Goal: Task Accomplishment & Management: Use online tool/utility

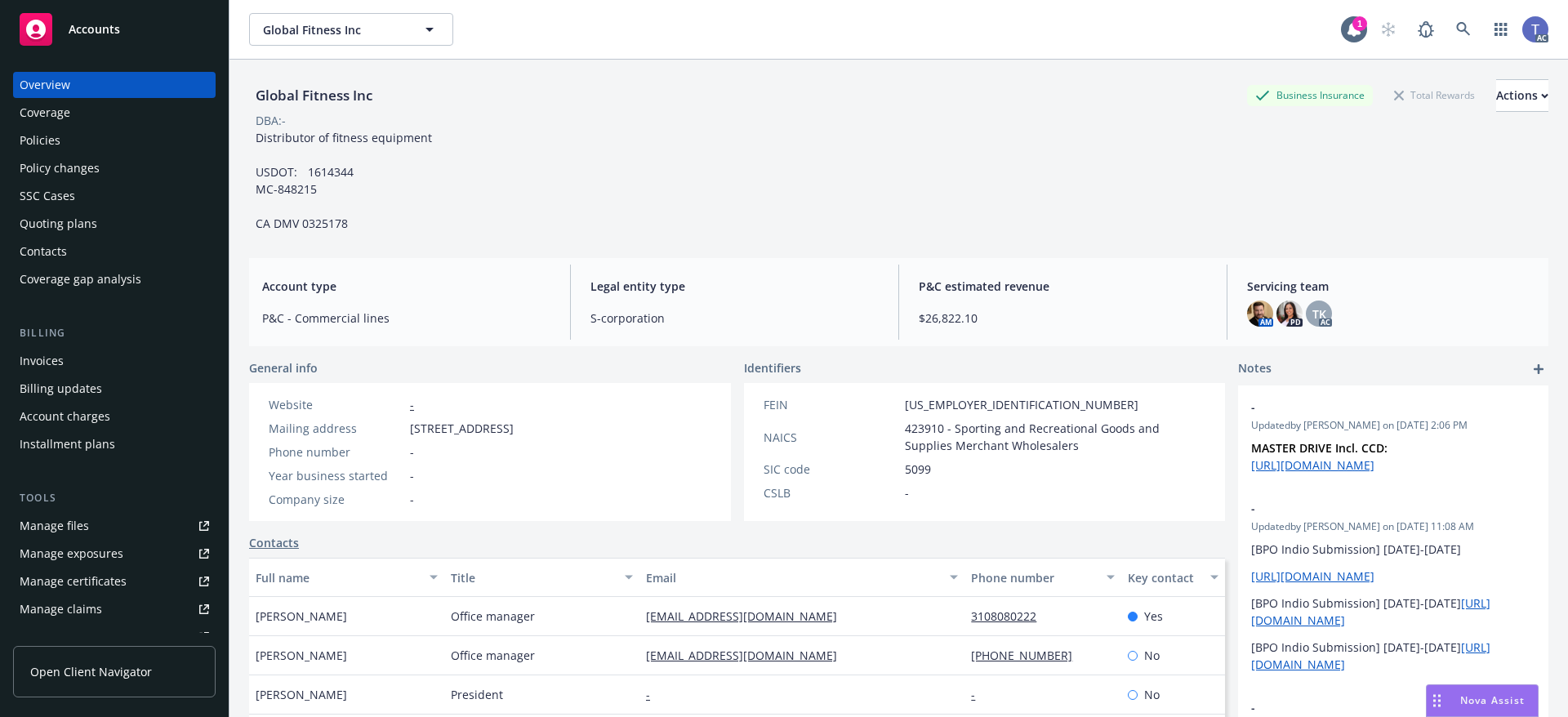
click at [661, 167] on div "Global Fitness Inc Business Insurance Total Rewards Actions DBA: - Distributor …" at bounding box center [898, 155] width 1299 height 153
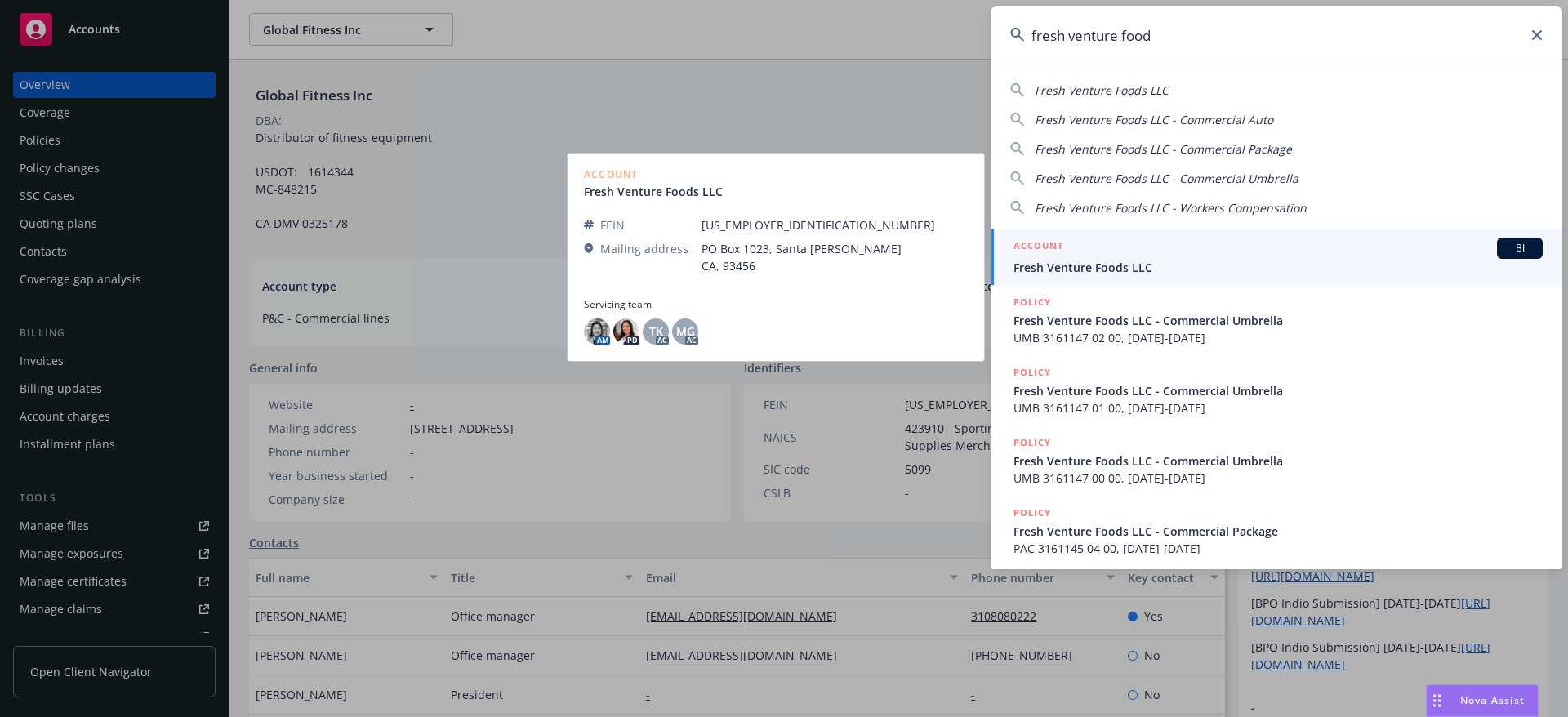
type input "fresh venture food"
click at [1070, 251] on div "ACCOUNT BI" at bounding box center [1277, 248] width 529 height 21
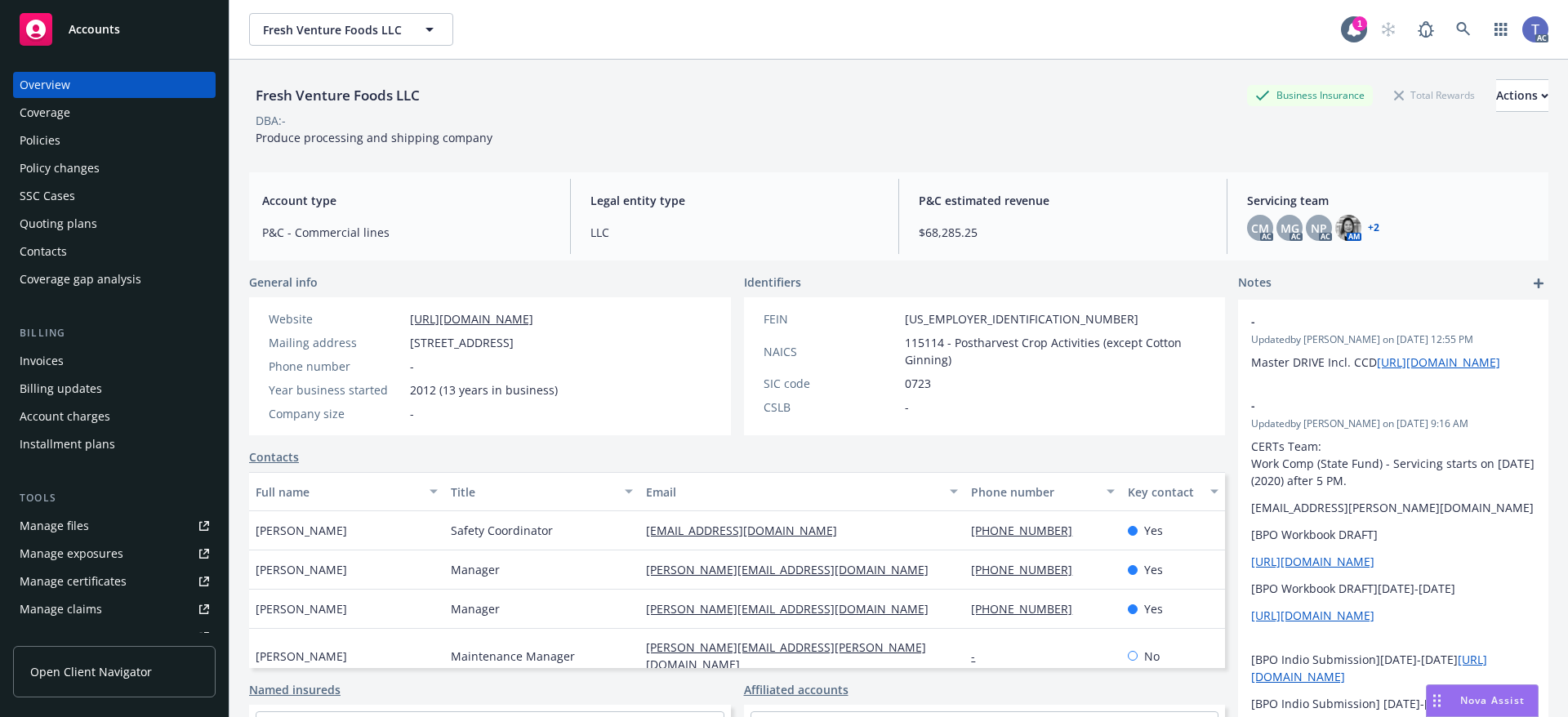
click at [72, 135] on div "Policies" at bounding box center [114, 141] width 189 height 27
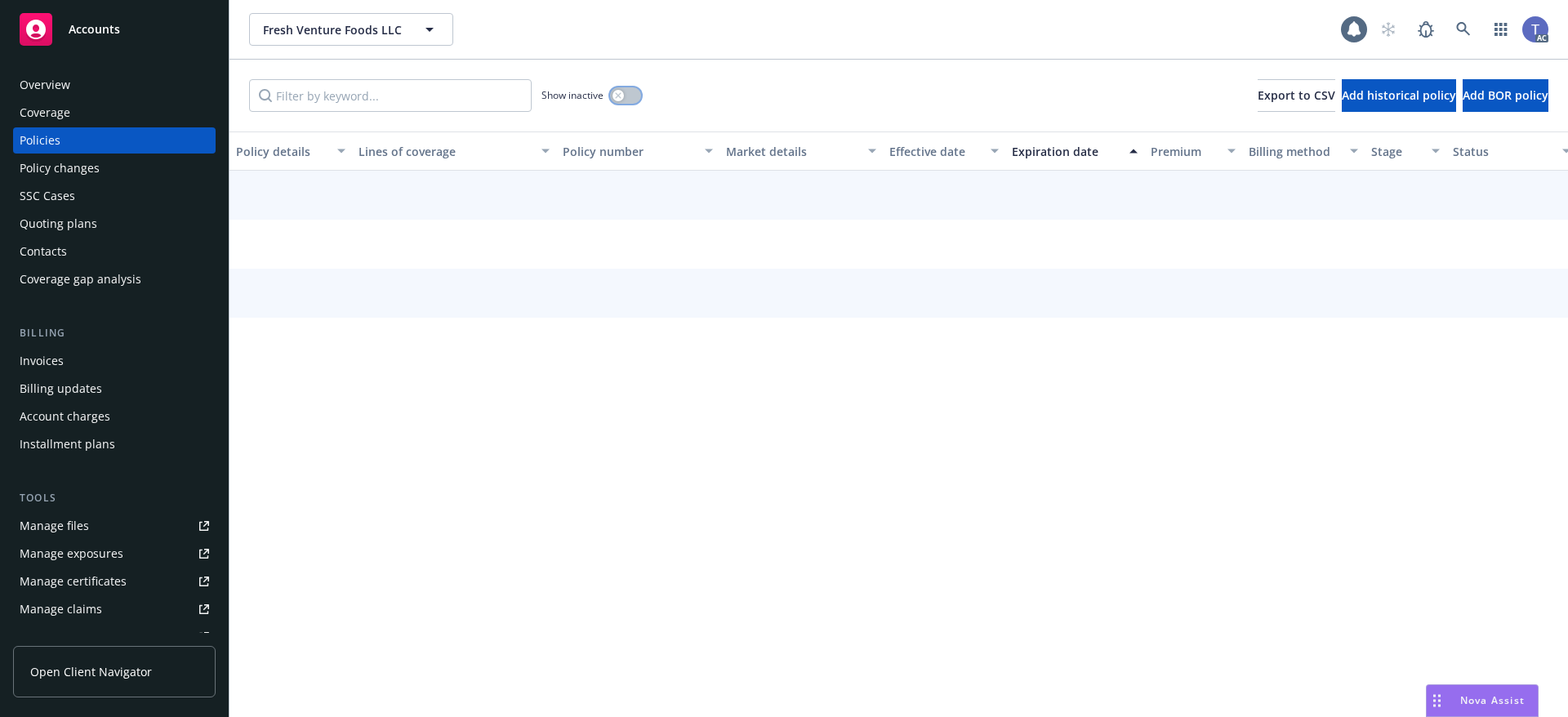
click at [615, 96] on icon "button" at bounding box center [617, 95] width 7 height 7
click at [386, 96] on input "Filter by keyword..." at bounding box center [389, 95] width 282 height 32
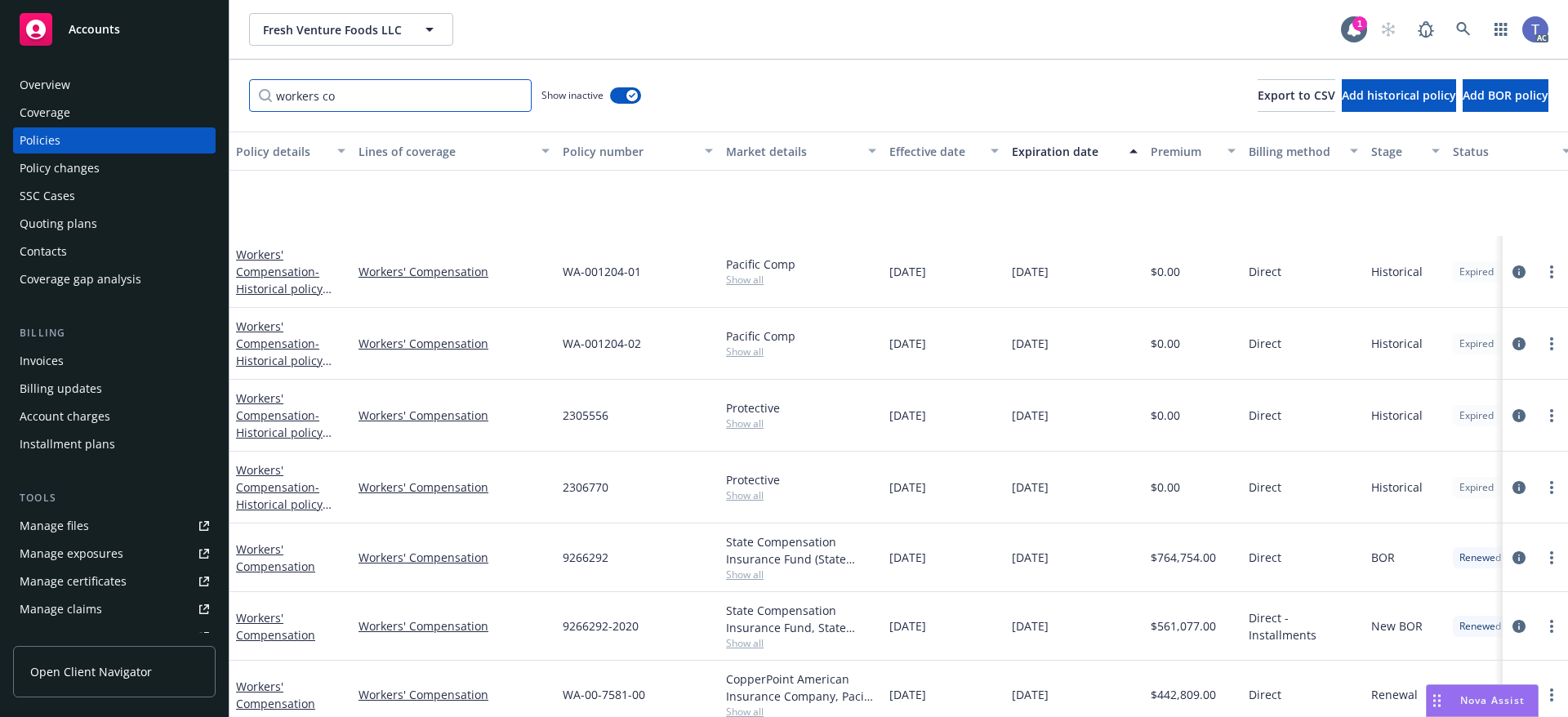
scroll to position [230, 0]
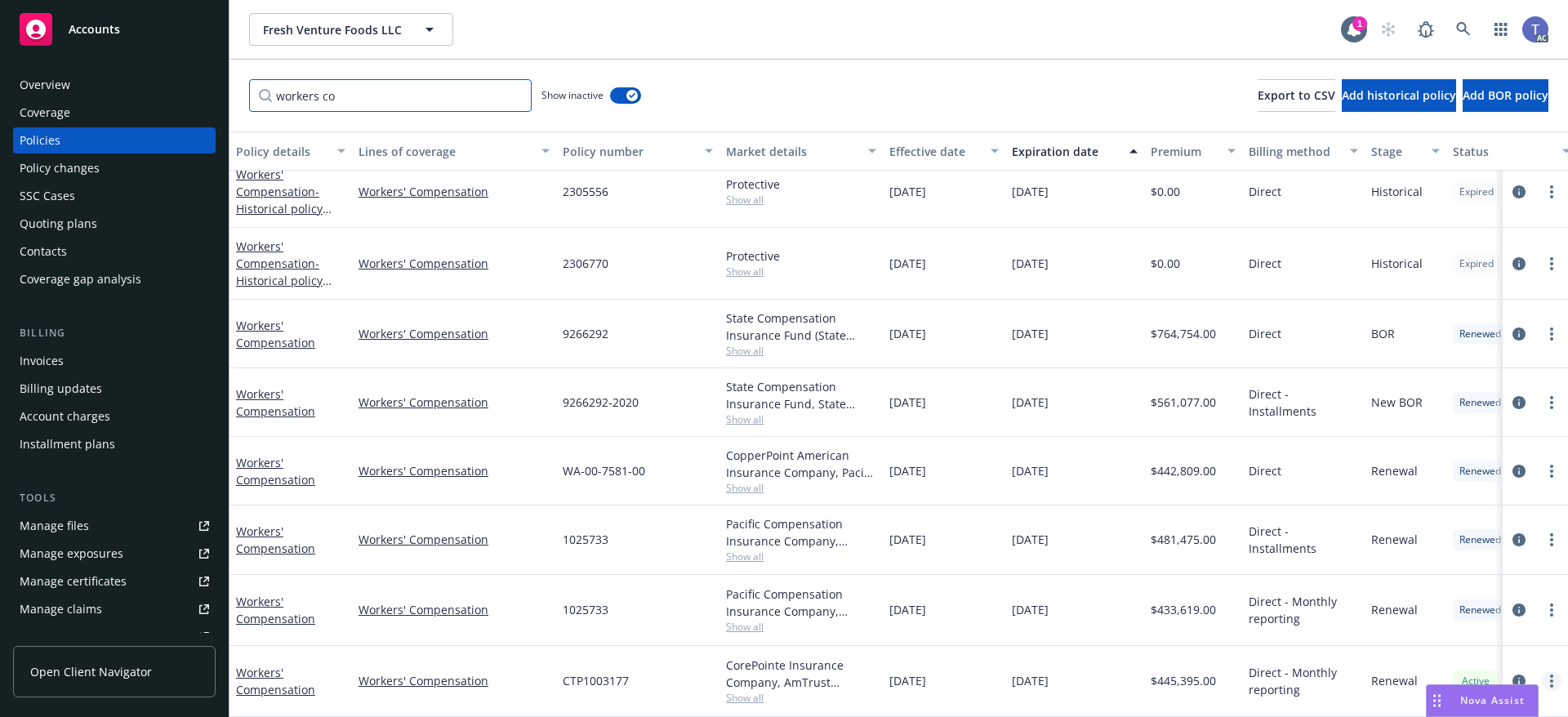
type input "workers co"
drag, startPoint x: 40, startPoint y: 74, endPoint x: 66, endPoint y: 77, distance: 26.2
click at [40, 74] on div "Overview" at bounding box center [45, 85] width 50 height 27
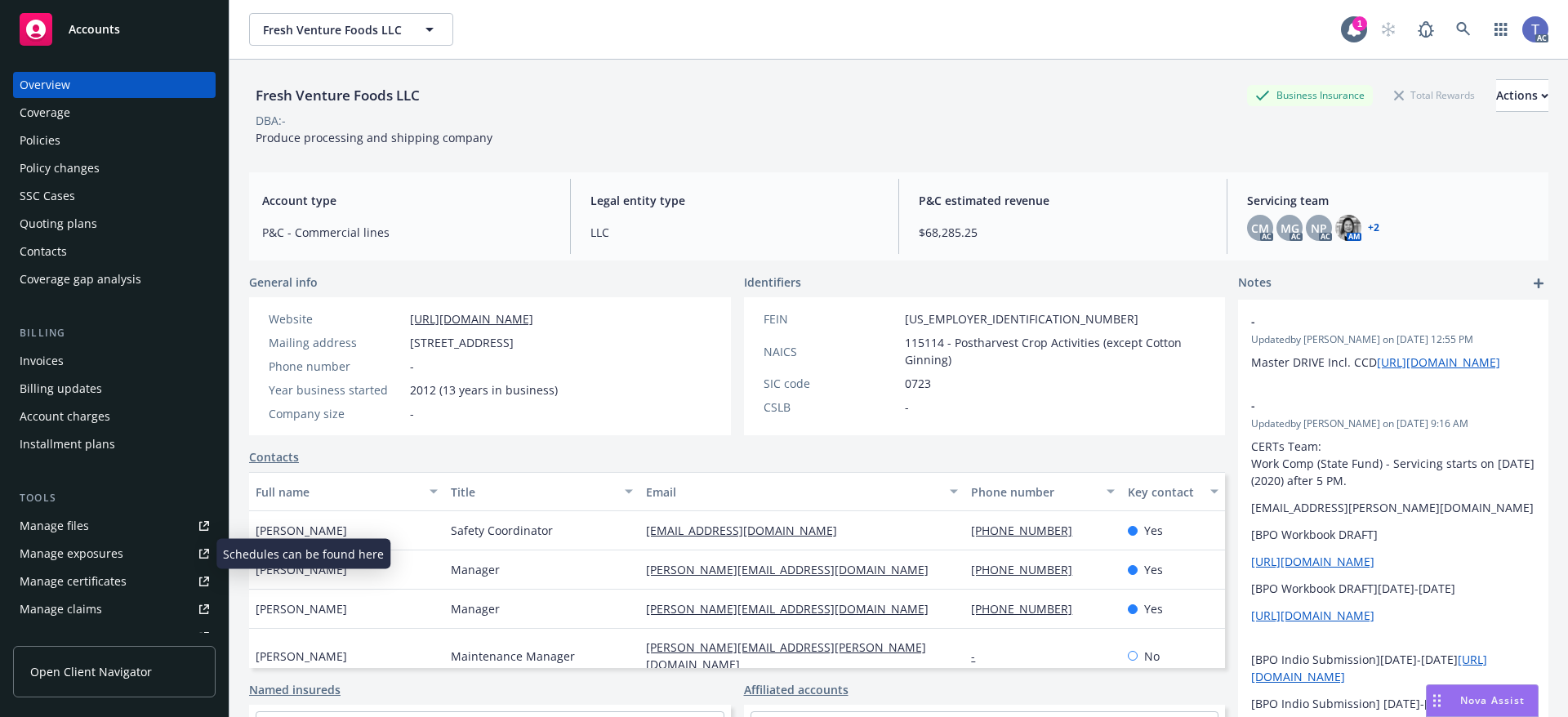
click at [96, 545] on div "Manage exposures" at bounding box center [71, 554] width 104 height 27
click at [20, 136] on div "Policies" at bounding box center [40, 141] width 41 height 27
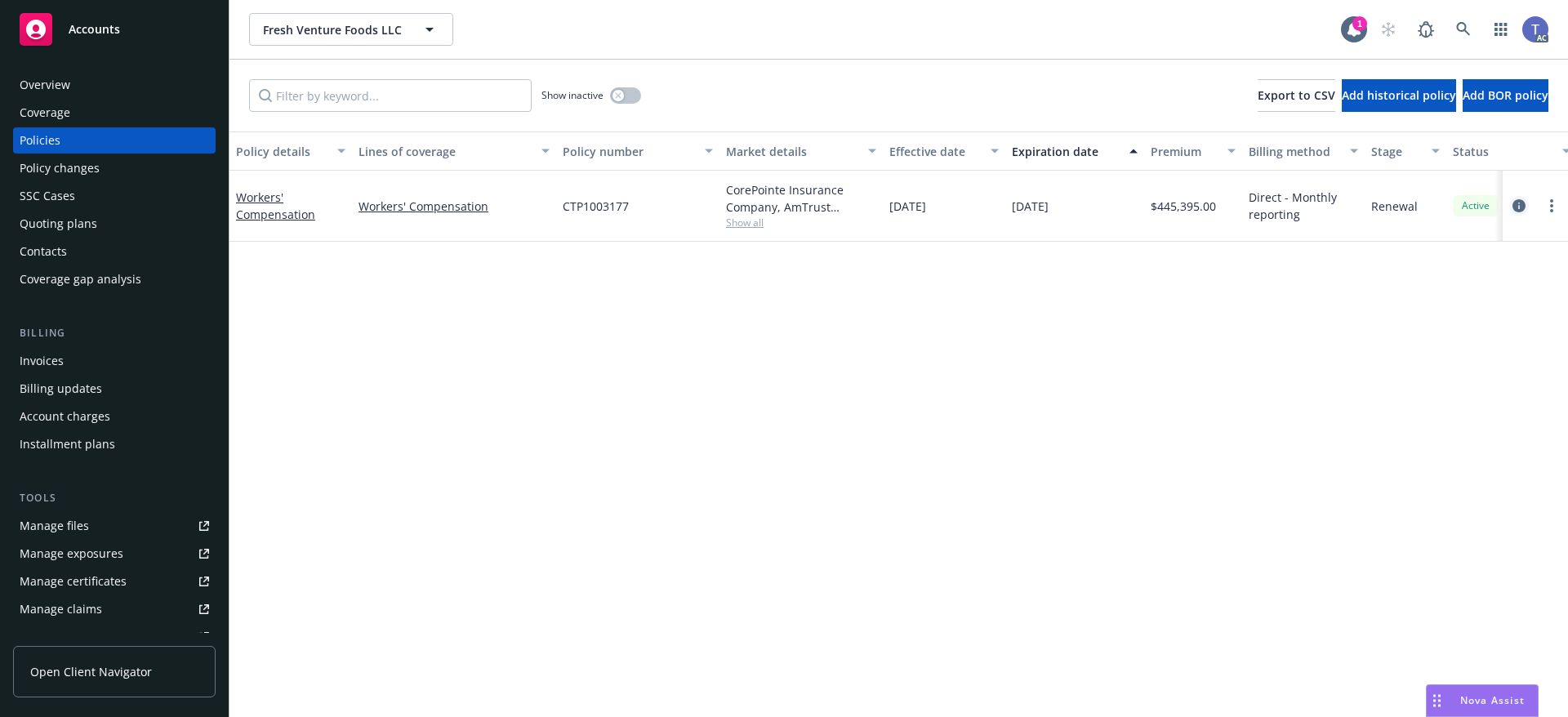
click at [1516, 200] on icon "circleInformation" at bounding box center [1519, 206] width 13 height 13
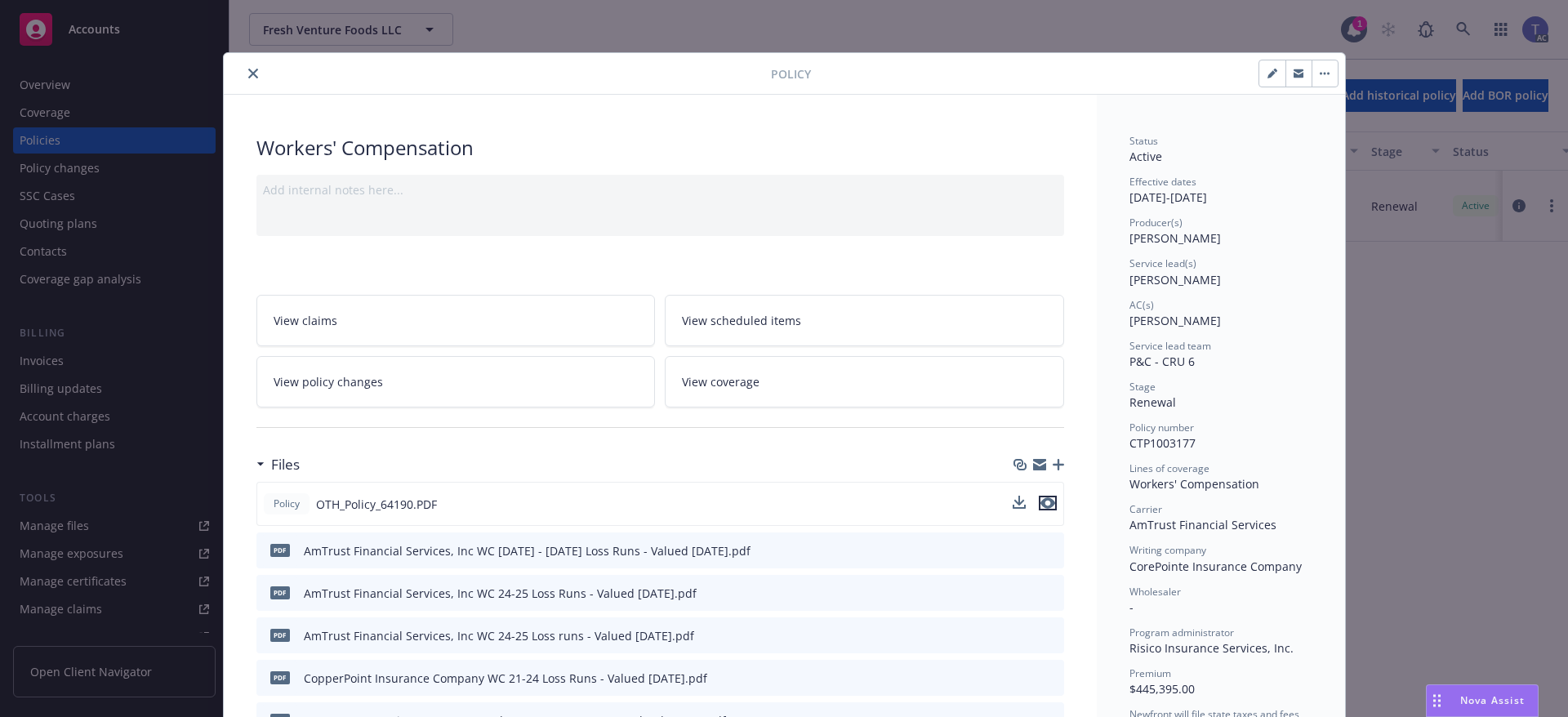
click at [1046, 500] on icon "preview file" at bounding box center [1047, 503] width 14 height 11
click at [248, 70] on icon "close" at bounding box center [253, 73] width 9 height 9
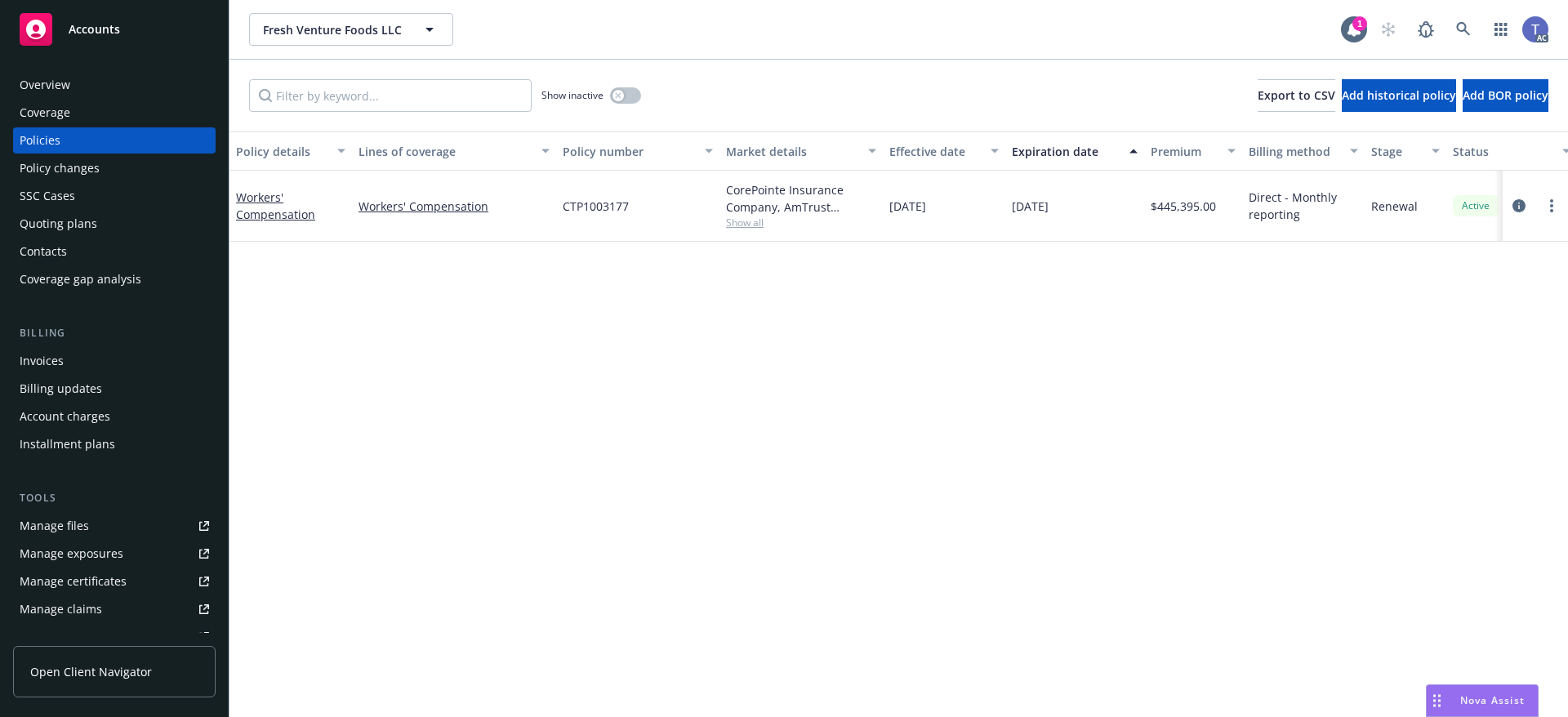
click at [865, 113] on div "Show inactive Export to CSV Add historical policy Add BOR policy" at bounding box center [898, 96] width 1338 height 72
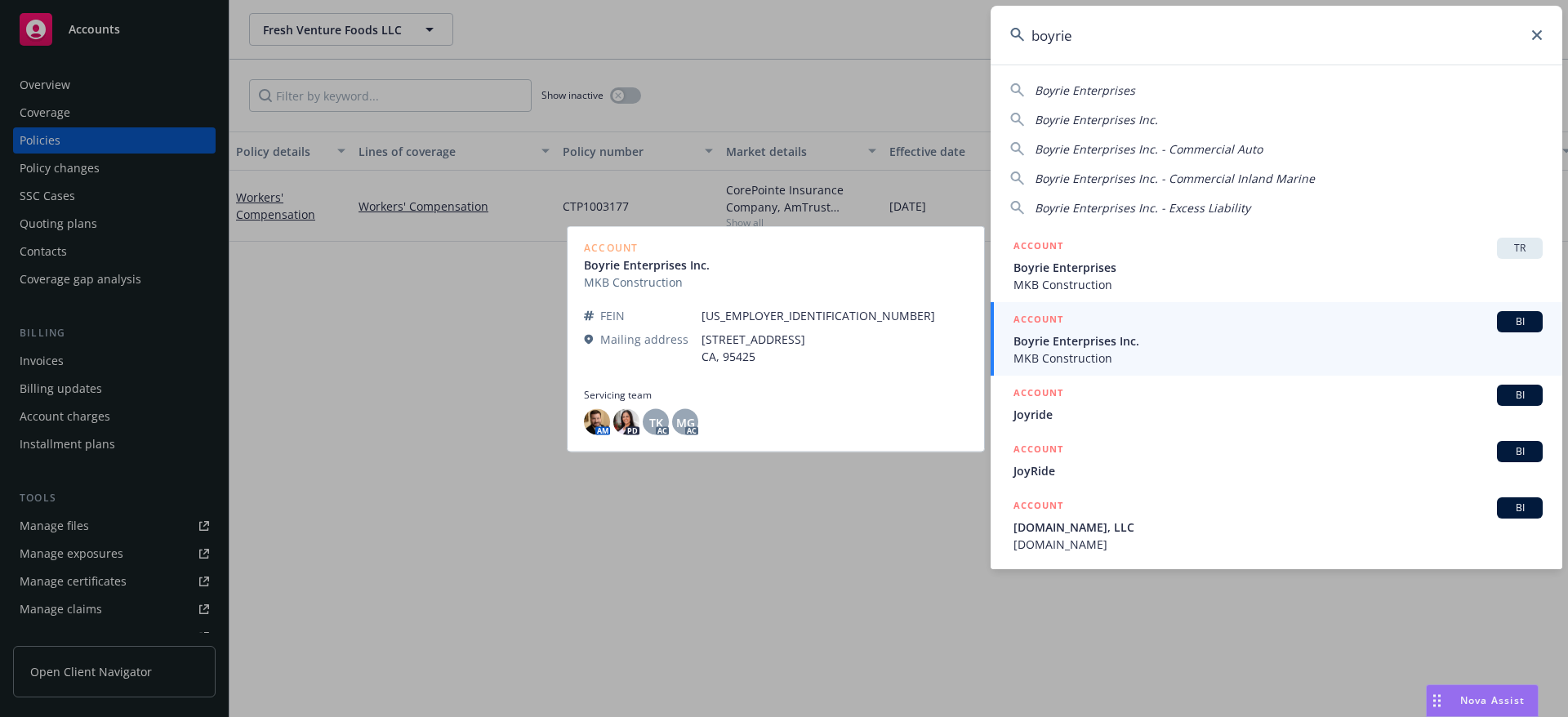
type input "boyrie"
click at [1163, 347] on span "Boyrie Enterprises Inc." at bounding box center [1277, 341] width 529 height 17
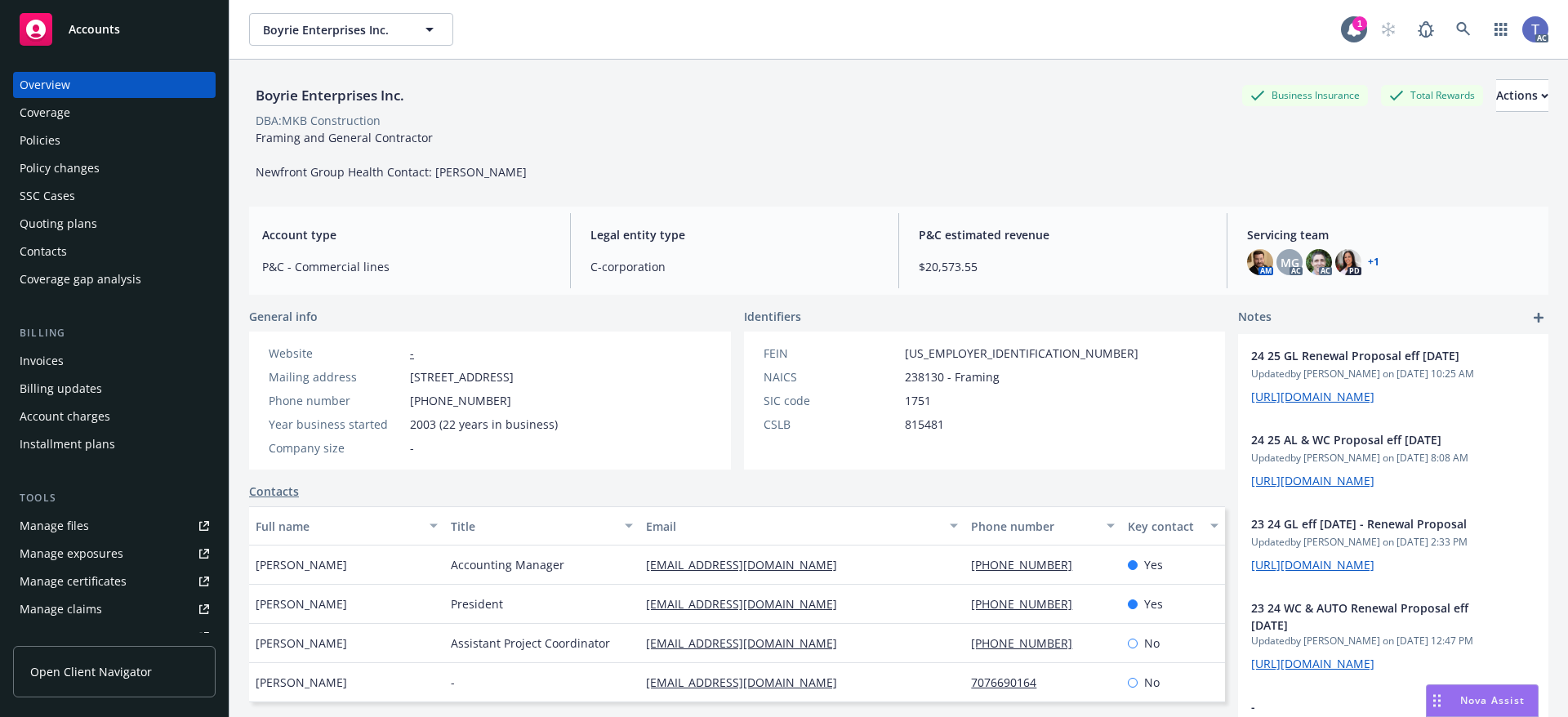
click at [49, 132] on div "Policies" at bounding box center [40, 141] width 41 height 27
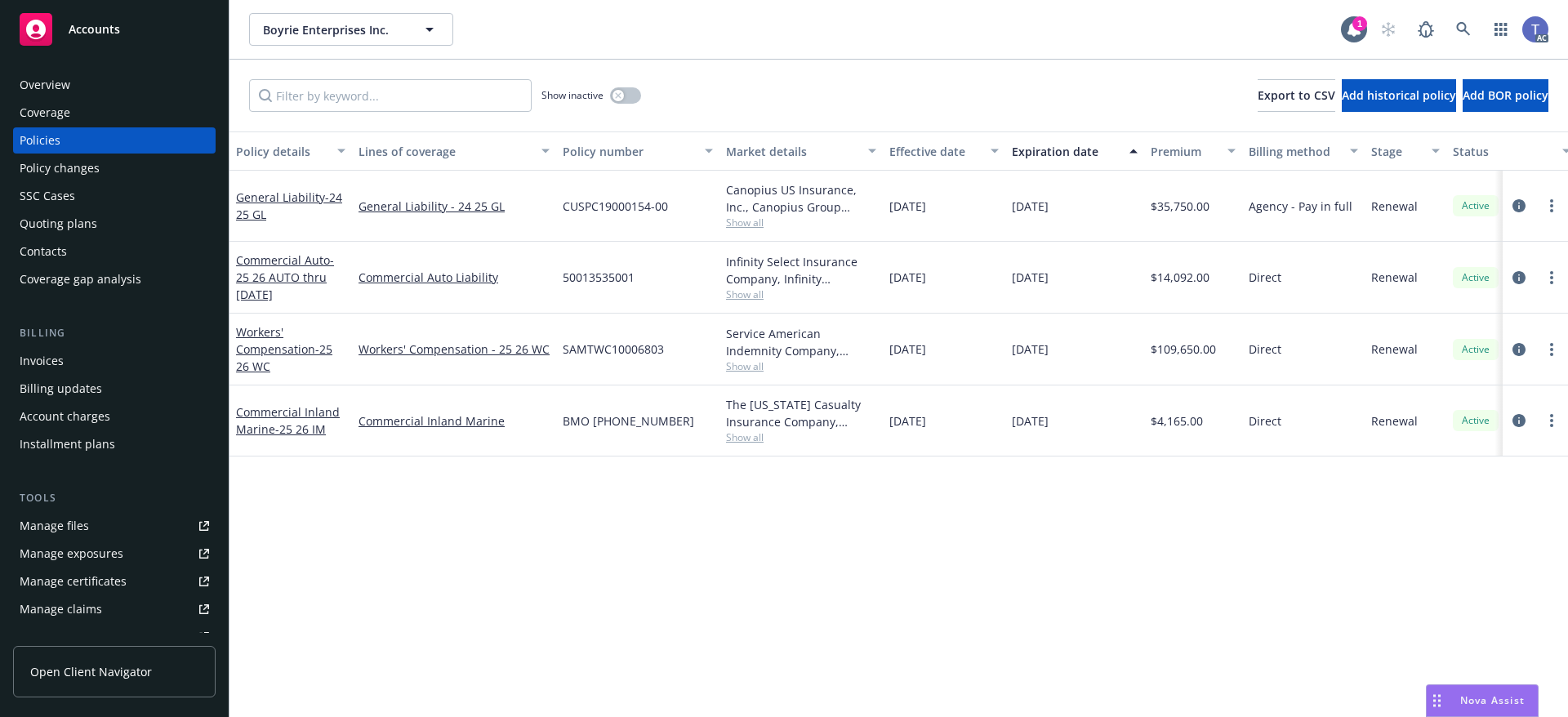
click at [602, 354] on span "SAMTWC10006803" at bounding box center [613, 349] width 102 height 17
copy span "SAMTWC10006803"
click at [602, 346] on span "SAMTWC10006803" at bounding box center [613, 349] width 102 height 17
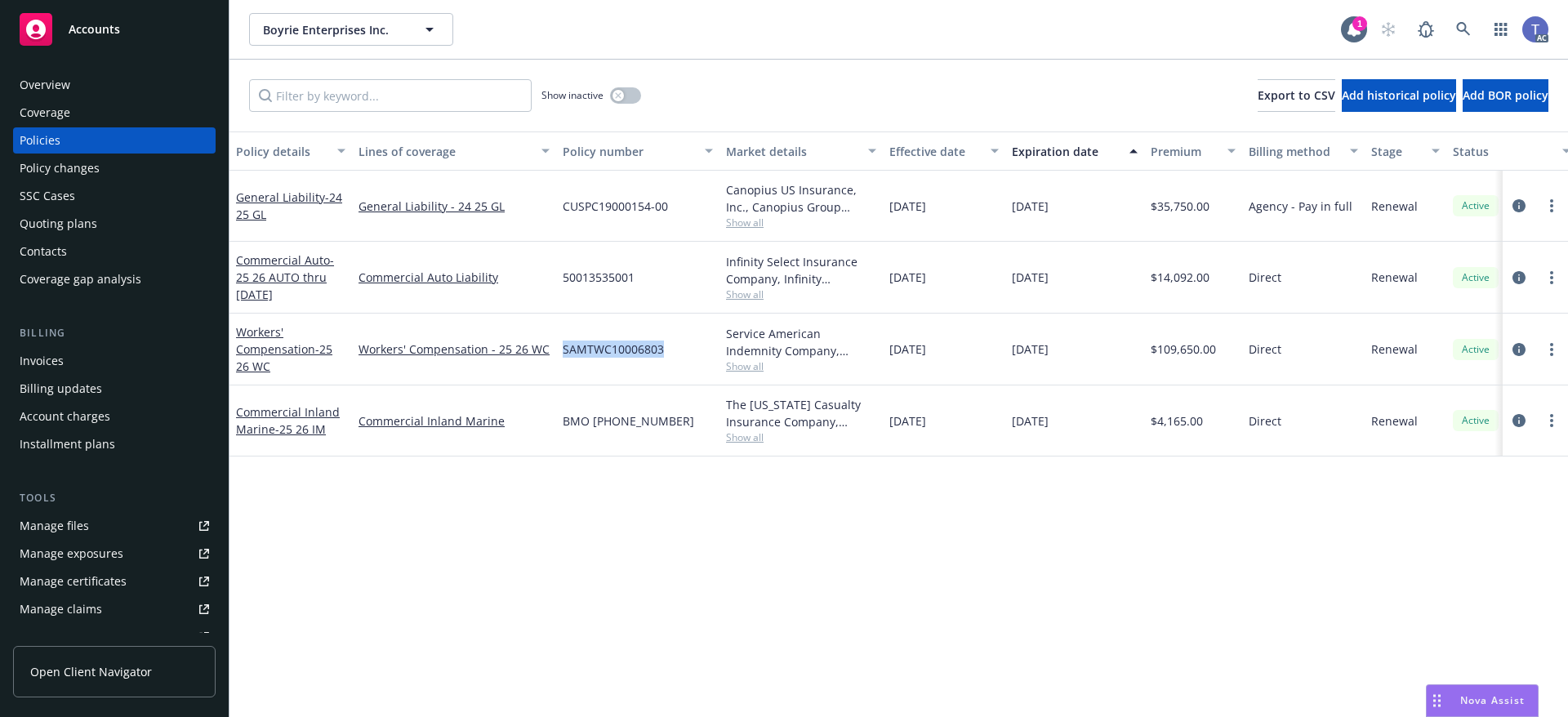
copy span "SAMTWC10006803"
click at [1552, 349] on circle "more" at bounding box center [1551, 349] width 3 height 3
click at [1450, 574] on link "Copy logging email" at bounding box center [1464, 578] width 192 height 32
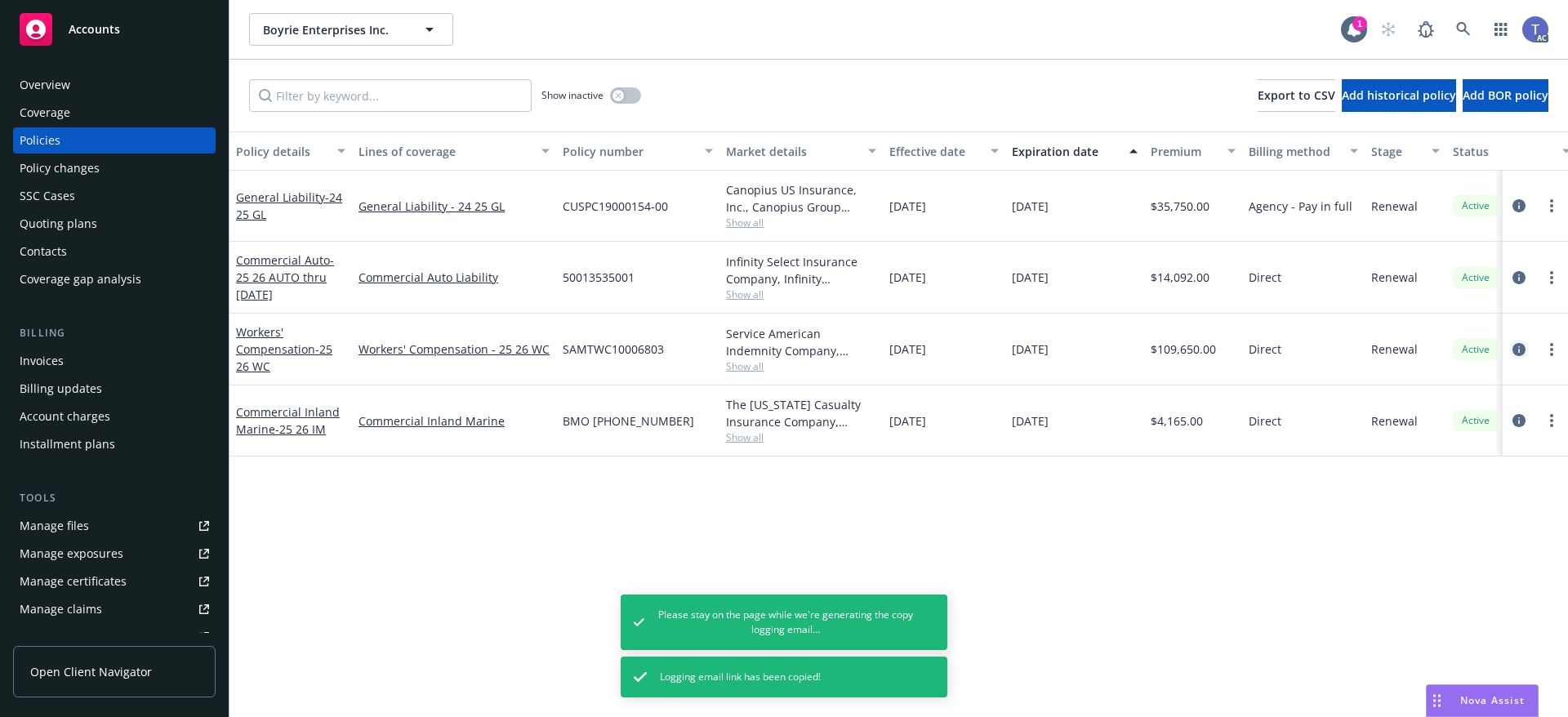
click at [1519, 352] on icon "circleInformation" at bounding box center [1519, 349] width 13 height 13
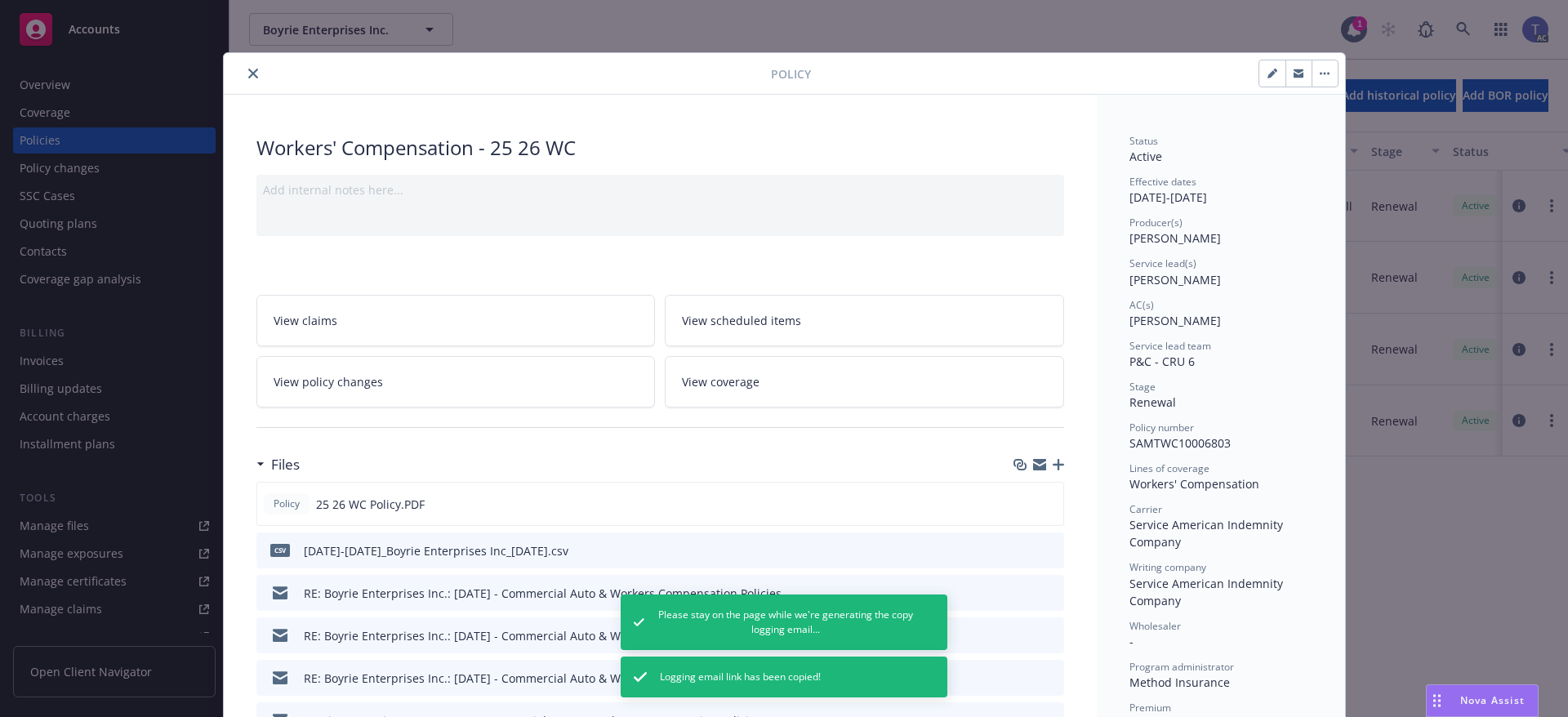
click at [248, 78] on icon "close" at bounding box center [253, 73] width 9 height 9
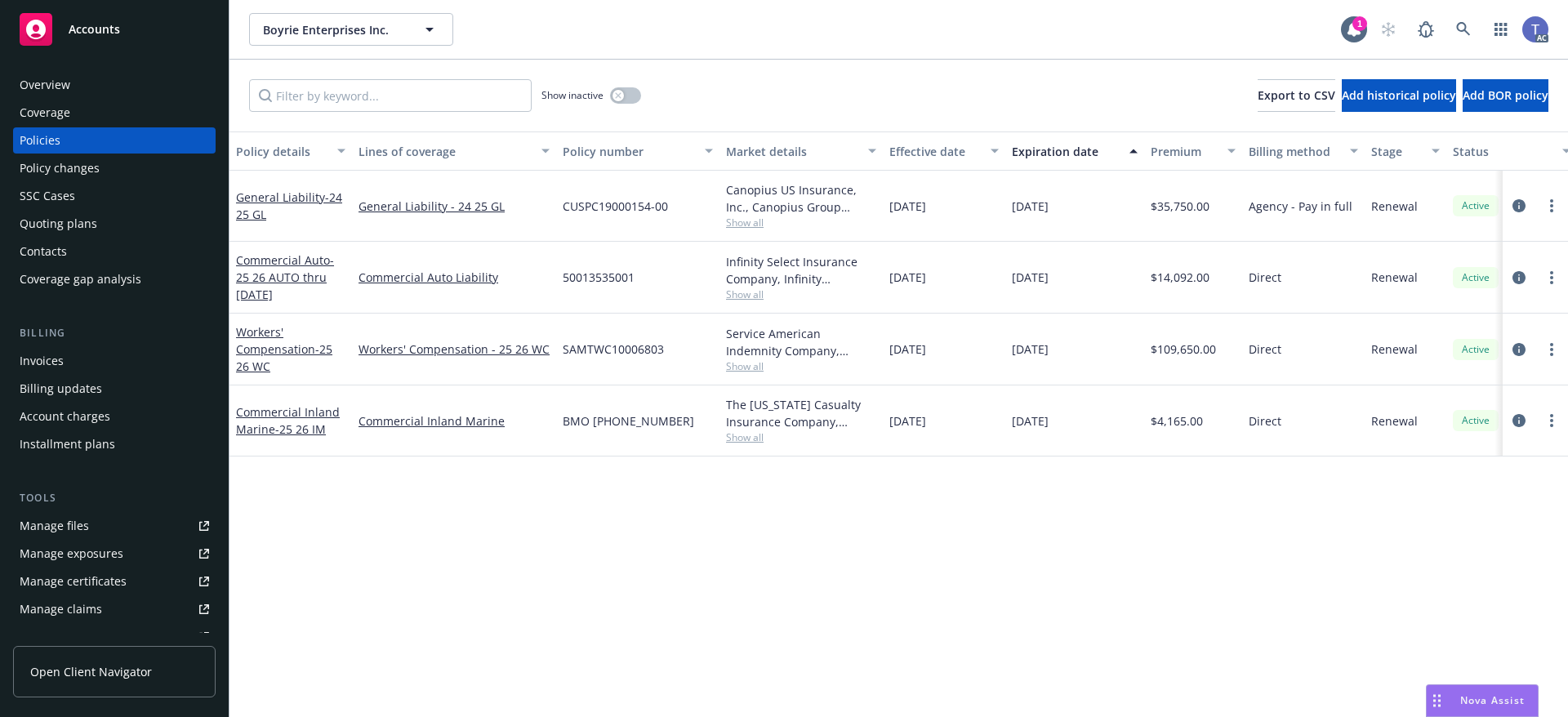
click at [38, 88] on div "Overview" at bounding box center [45, 85] width 50 height 27
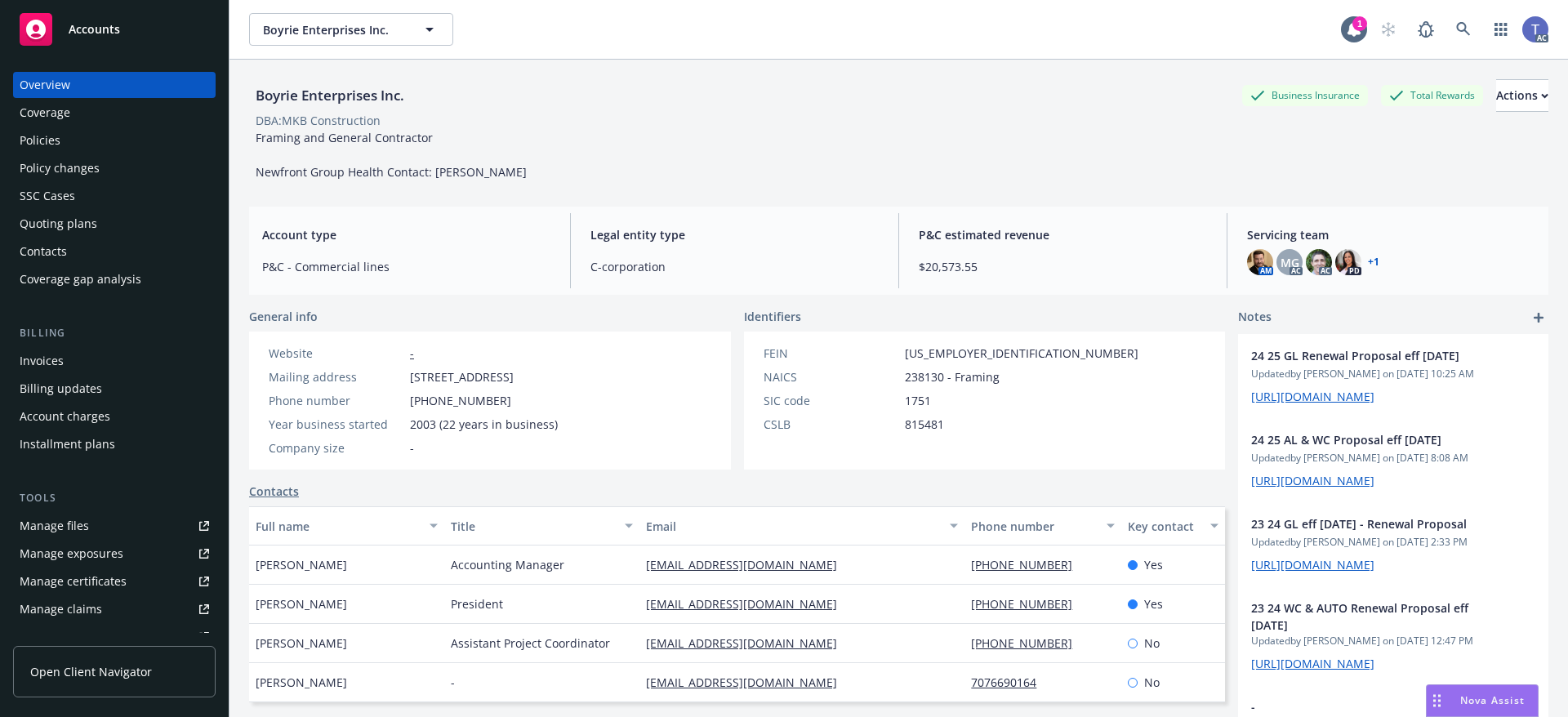
click at [90, 148] on div "Policies" at bounding box center [114, 141] width 189 height 27
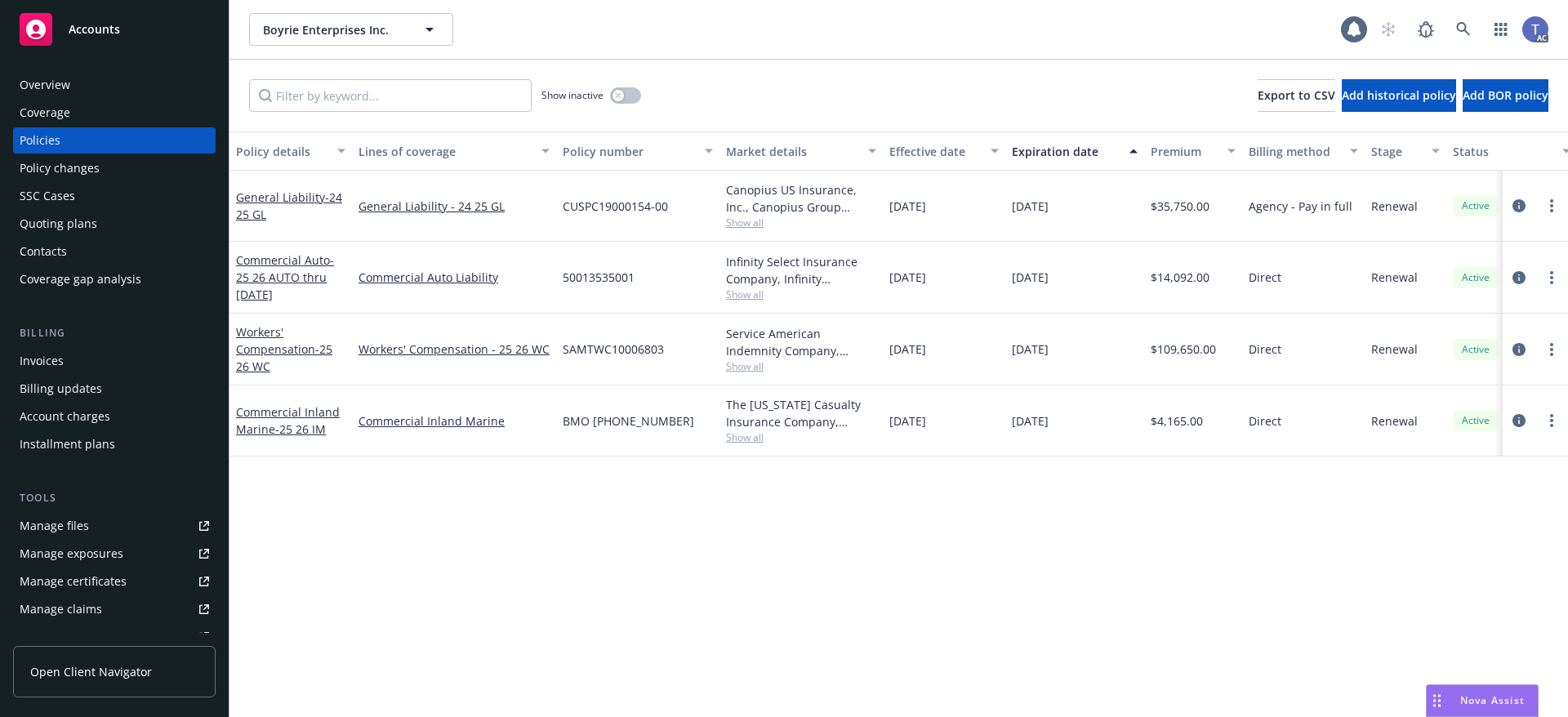
click at [740, 369] on span "Show all" at bounding box center [801, 366] width 150 height 14
click at [1307, 562] on div "Policy details Lines of coverage Policy number Market details Effective date Ex…" at bounding box center [898, 424] width 1338 height 585
click at [783, 38] on div "Boyrie Enterprises Inc. Boyrie Enterprises Inc." at bounding box center [794, 29] width 1091 height 32
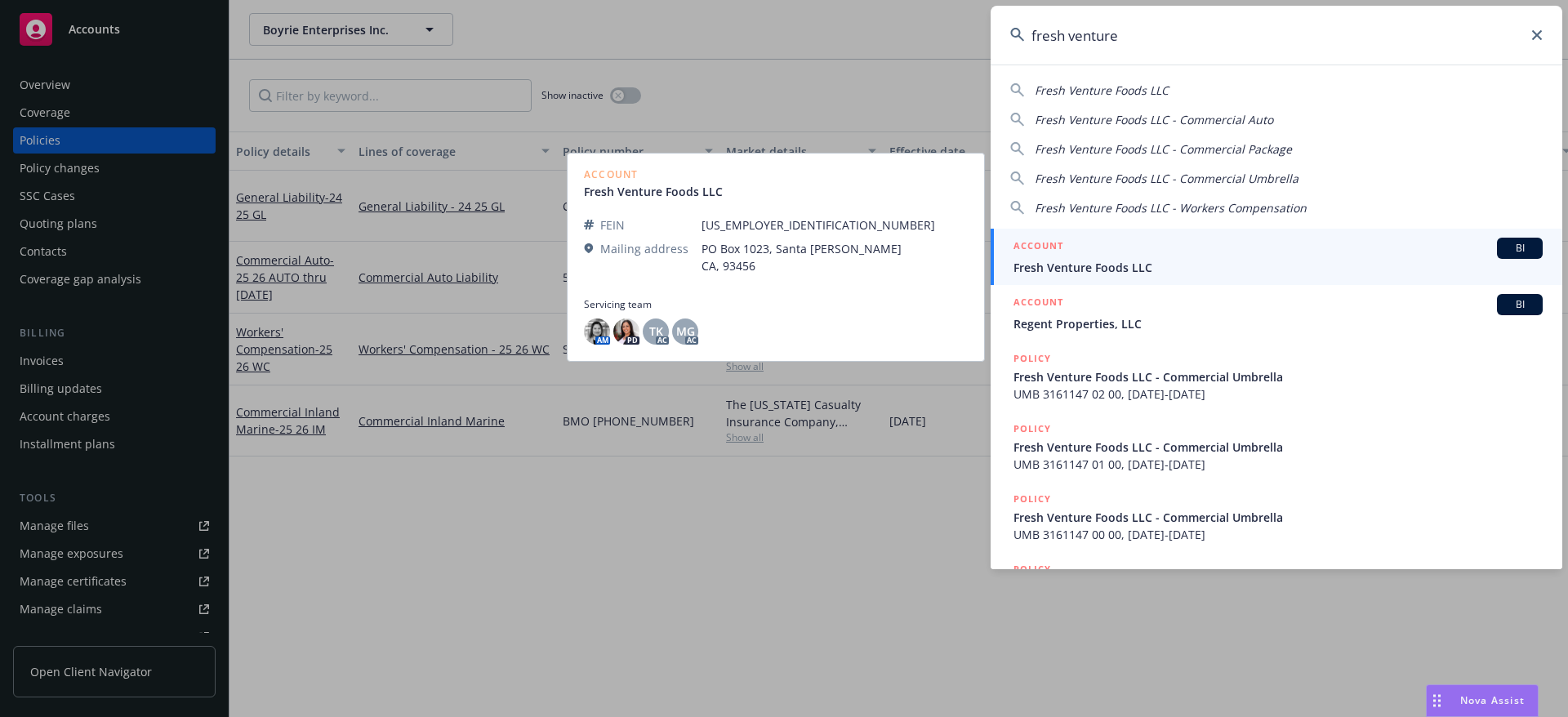
type input "fresh venture"
click at [1114, 264] on span "Fresh Venture Foods LLC" at bounding box center [1277, 268] width 529 height 17
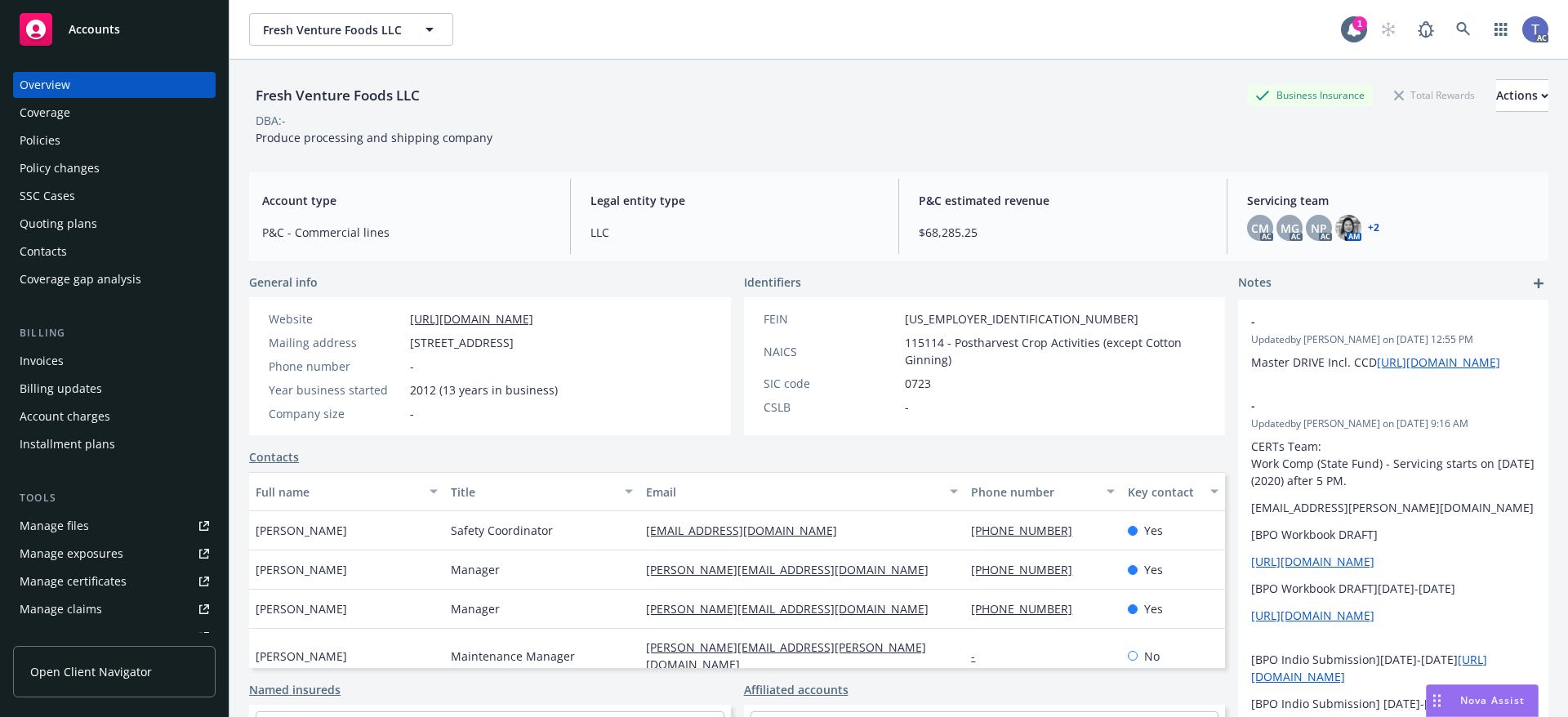
click at [47, 139] on div "Policies" at bounding box center [40, 141] width 41 height 27
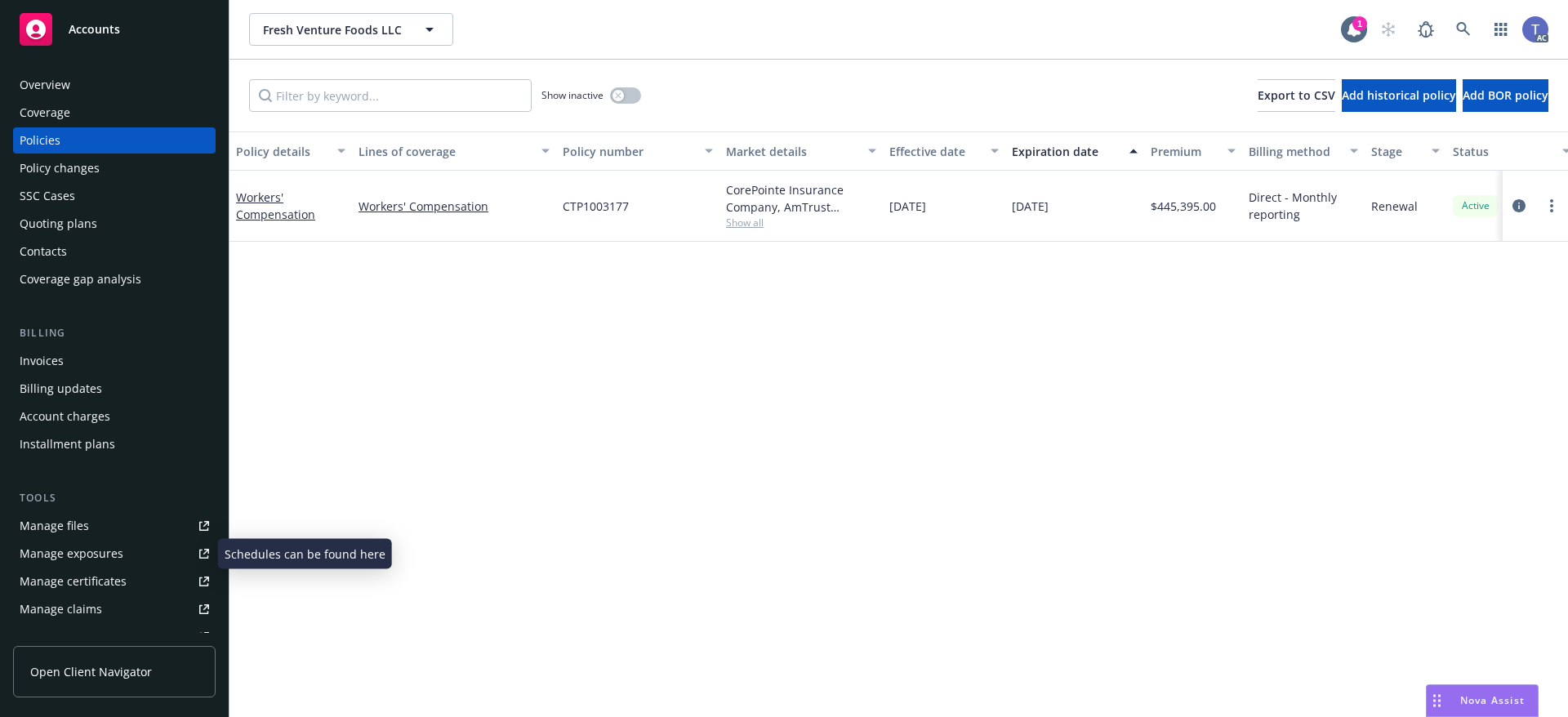
click at [85, 545] on div "Manage exposures" at bounding box center [71, 554] width 104 height 27
click at [49, 250] on div "Contacts" at bounding box center [44, 252] width 47 height 27
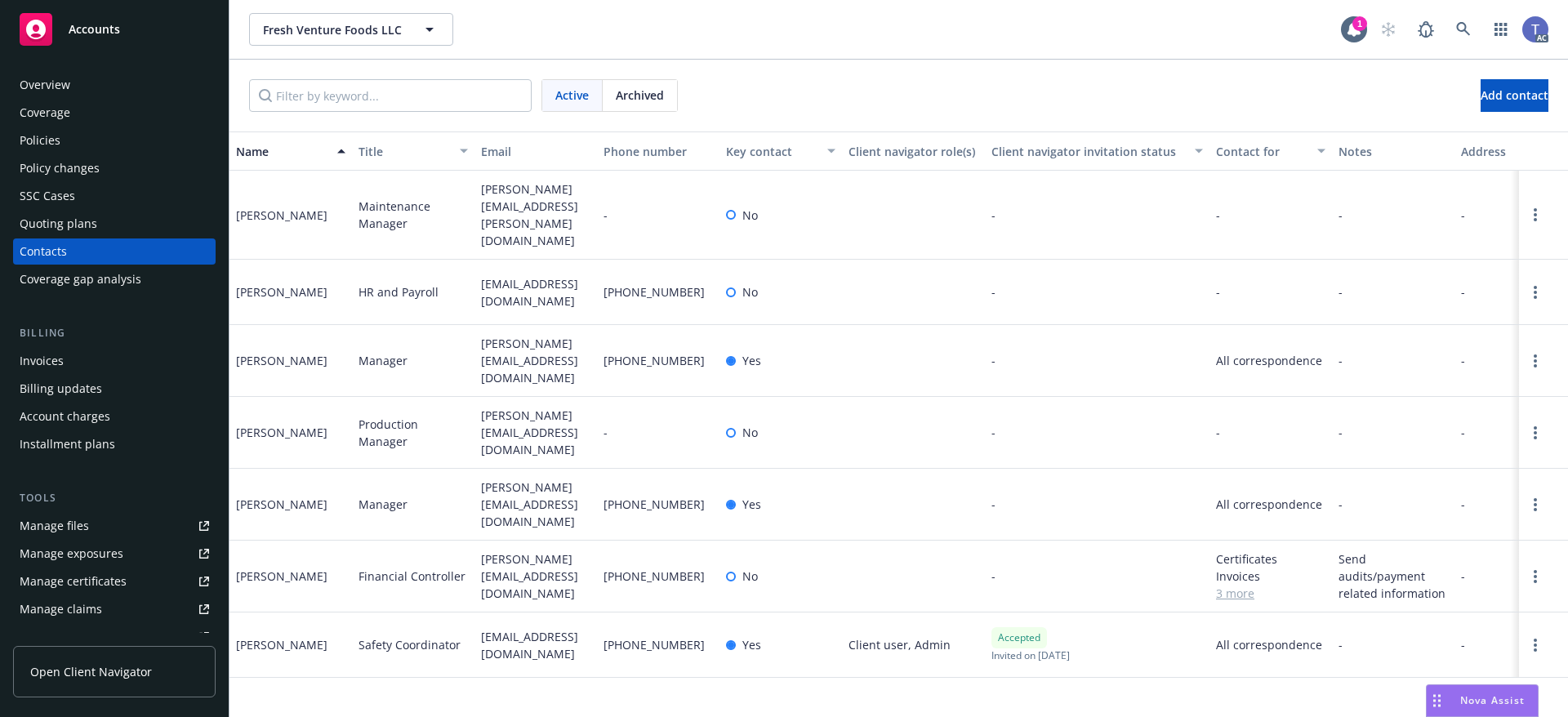
click at [801, 87] on div "Active Archived Add contact" at bounding box center [898, 95] width 1299 height 32
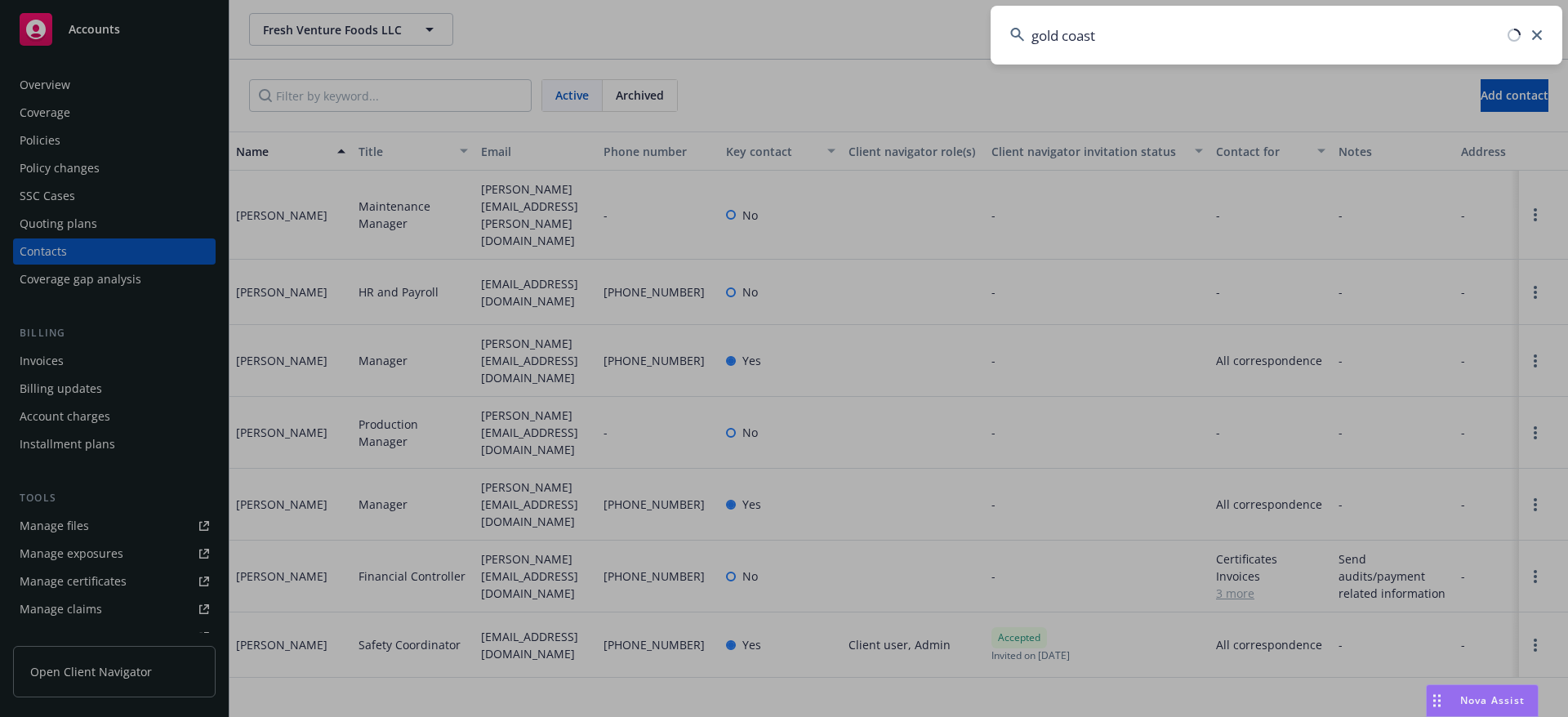
type input "gold coast"
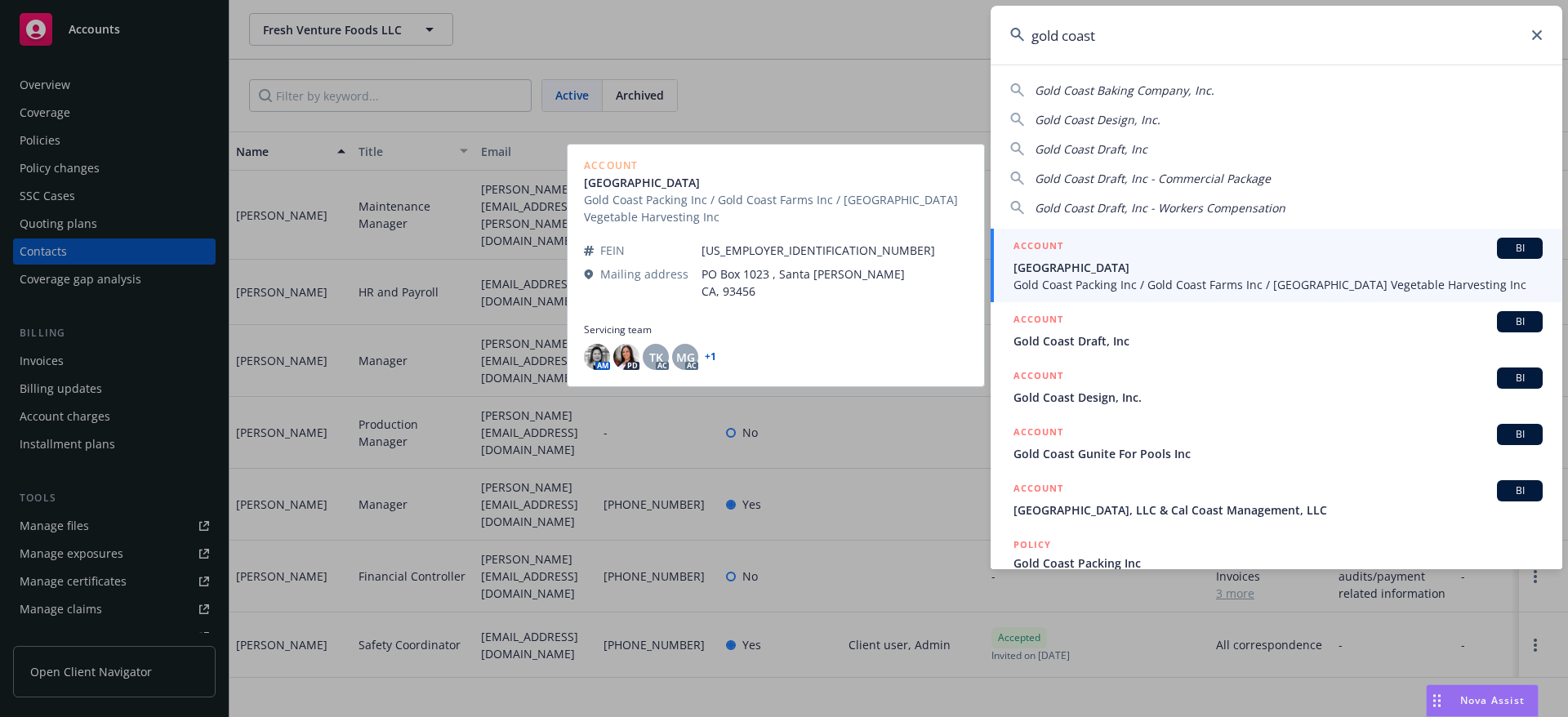
click at [1146, 277] on span "Gold Coast Packing Inc / Gold Coast Farms Inc / [GEOGRAPHIC_DATA] Vegetable Har…" at bounding box center [1277, 285] width 529 height 17
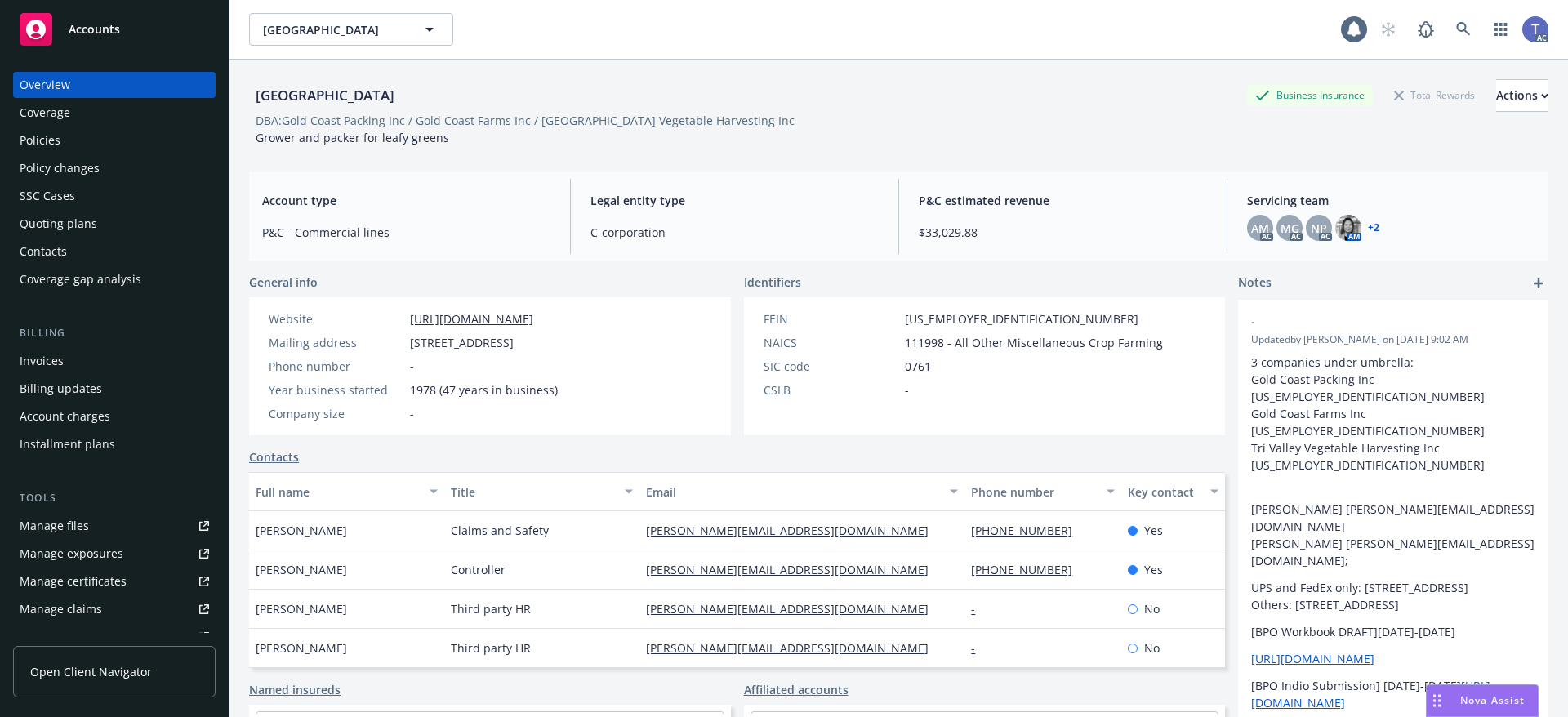
click at [70, 259] on div "Contacts" at bounding box center [114, 252] width 189 height 27
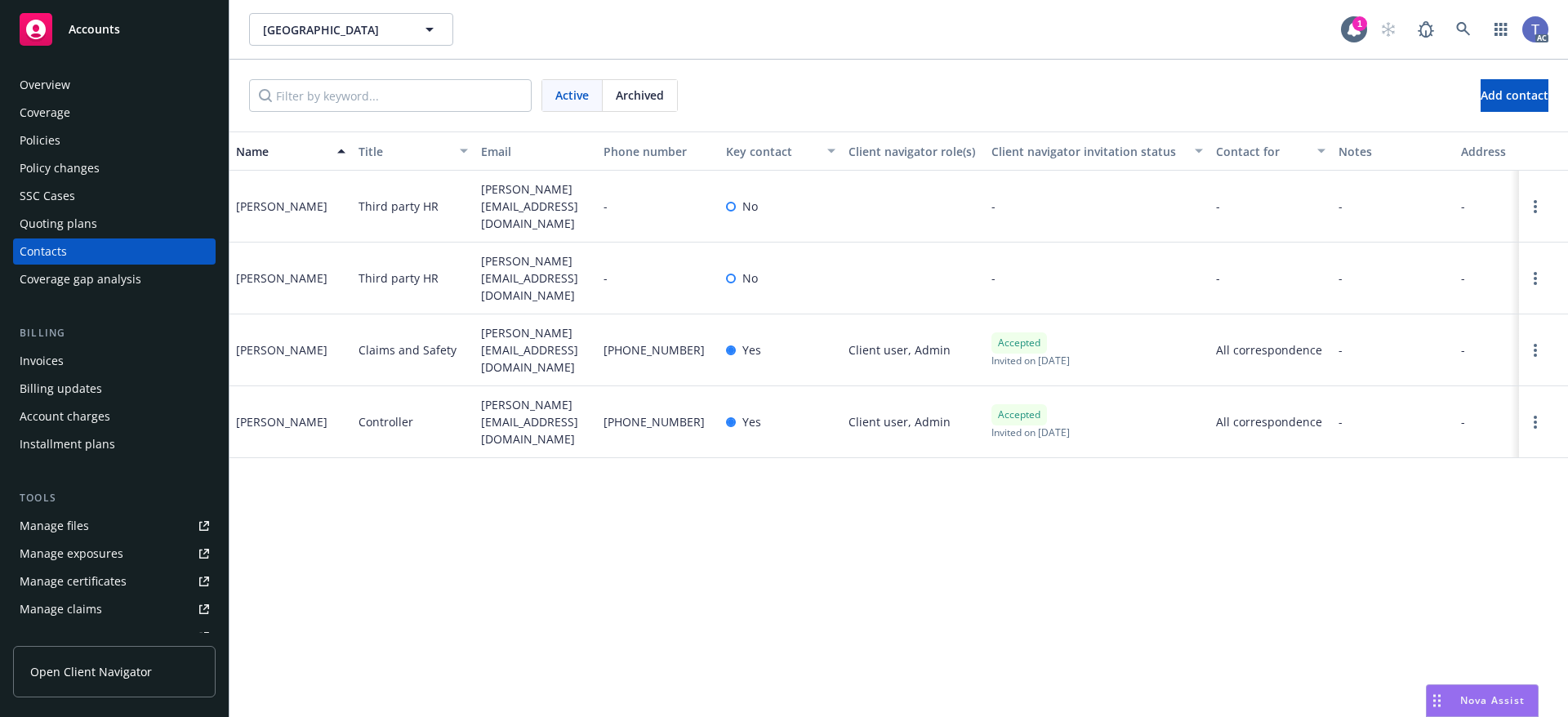
click at [640, 93] on span "Archived" at bounding box center [639, 95] width 48 height 17
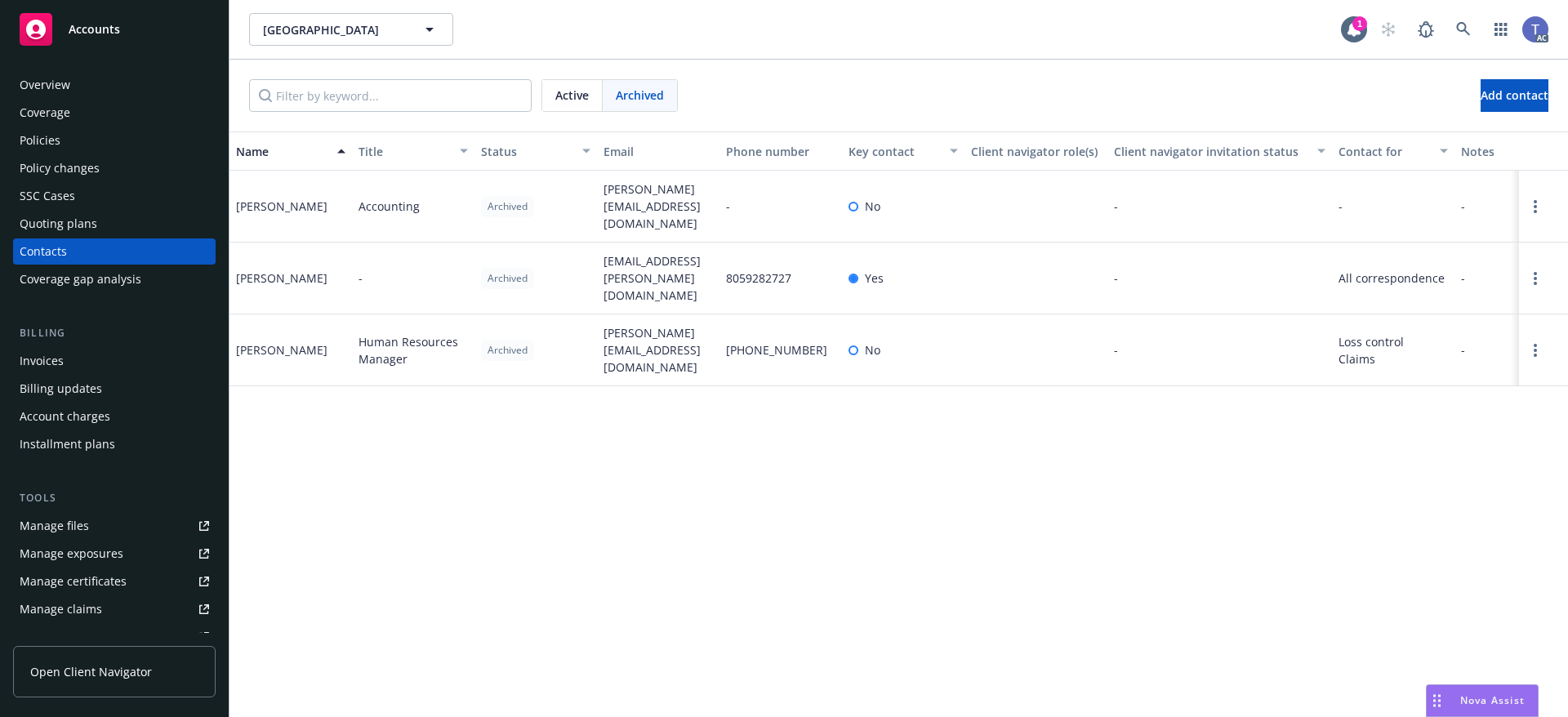
click at [586, 93] on span "Active" at bounding box center [572, 95] width 33 height 17
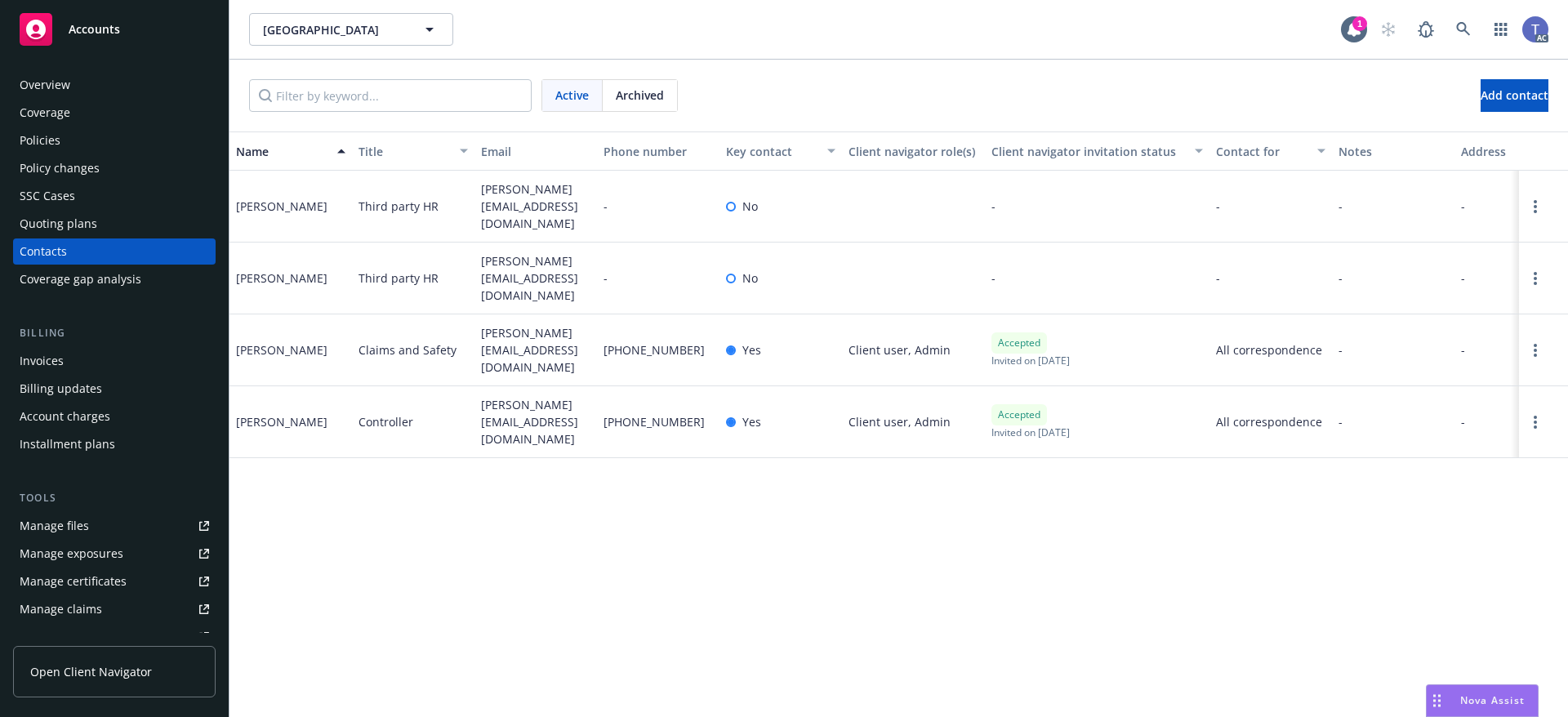
click at [788, 44] on div "[GEOGRAPHIC_DATA] [GEOGRAPHIC_DATA]" at bounding box center [794, 29] width 1091 height 32
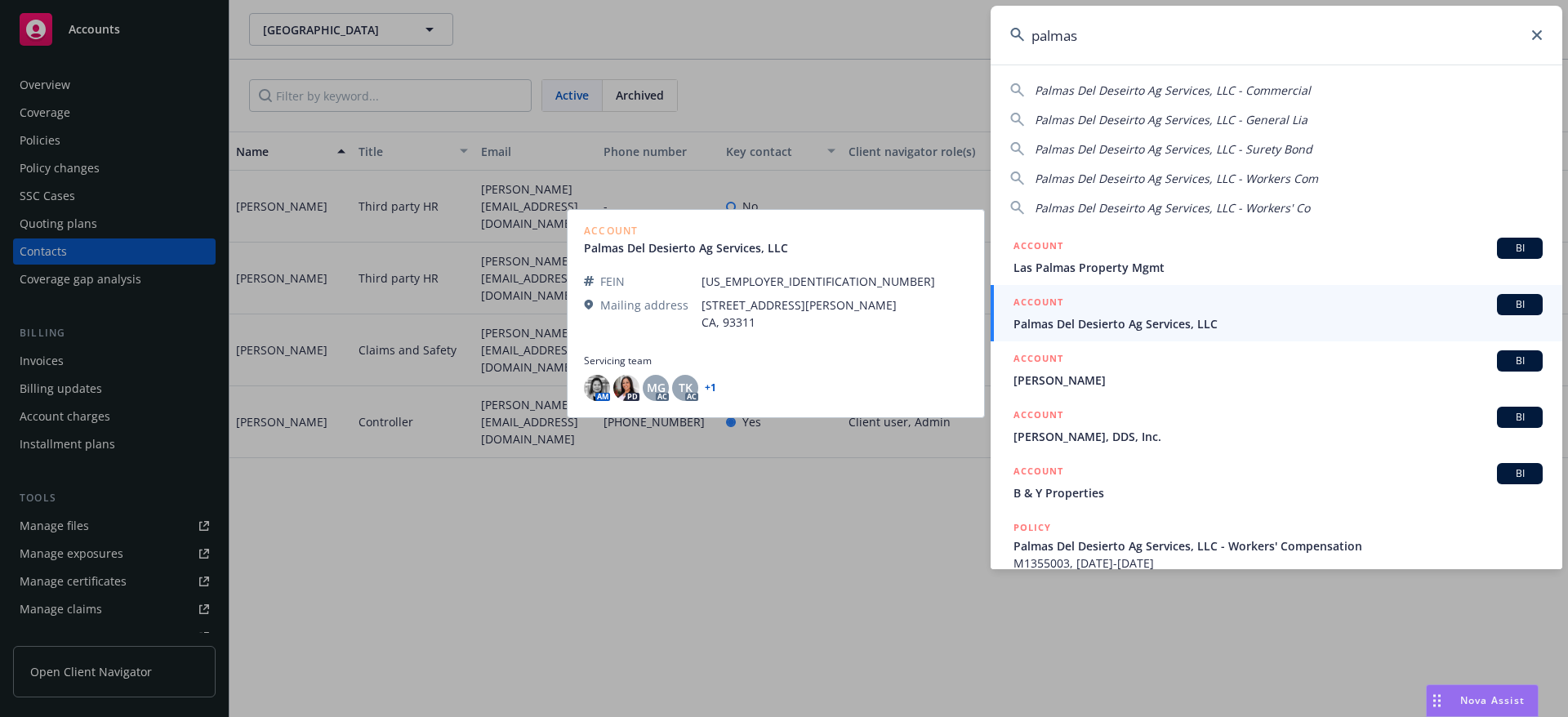
type input "palmas"
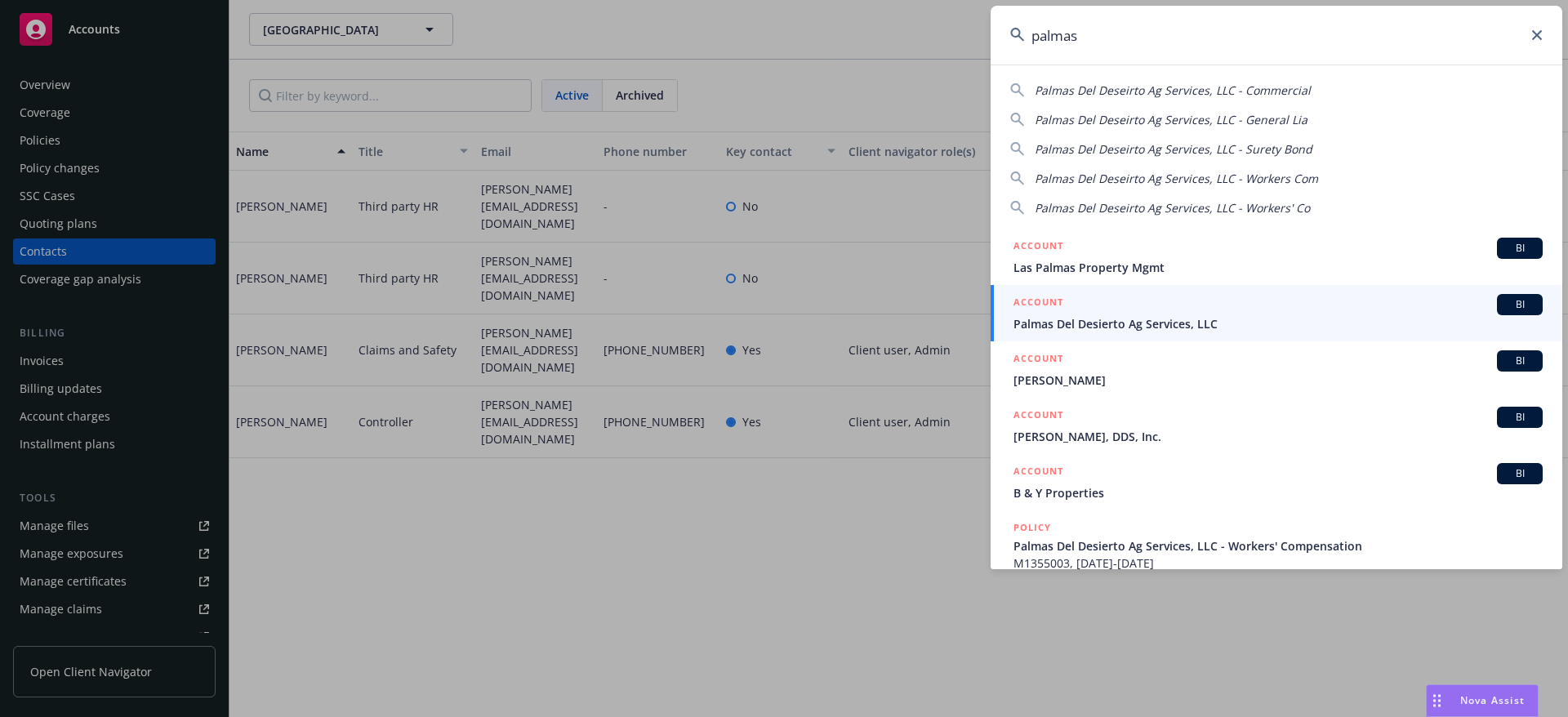
click at [1223, 323] on span "Palmas Del Desierto Ag Services, LLC" at bounding box center [1277, 324] width 529 height 17
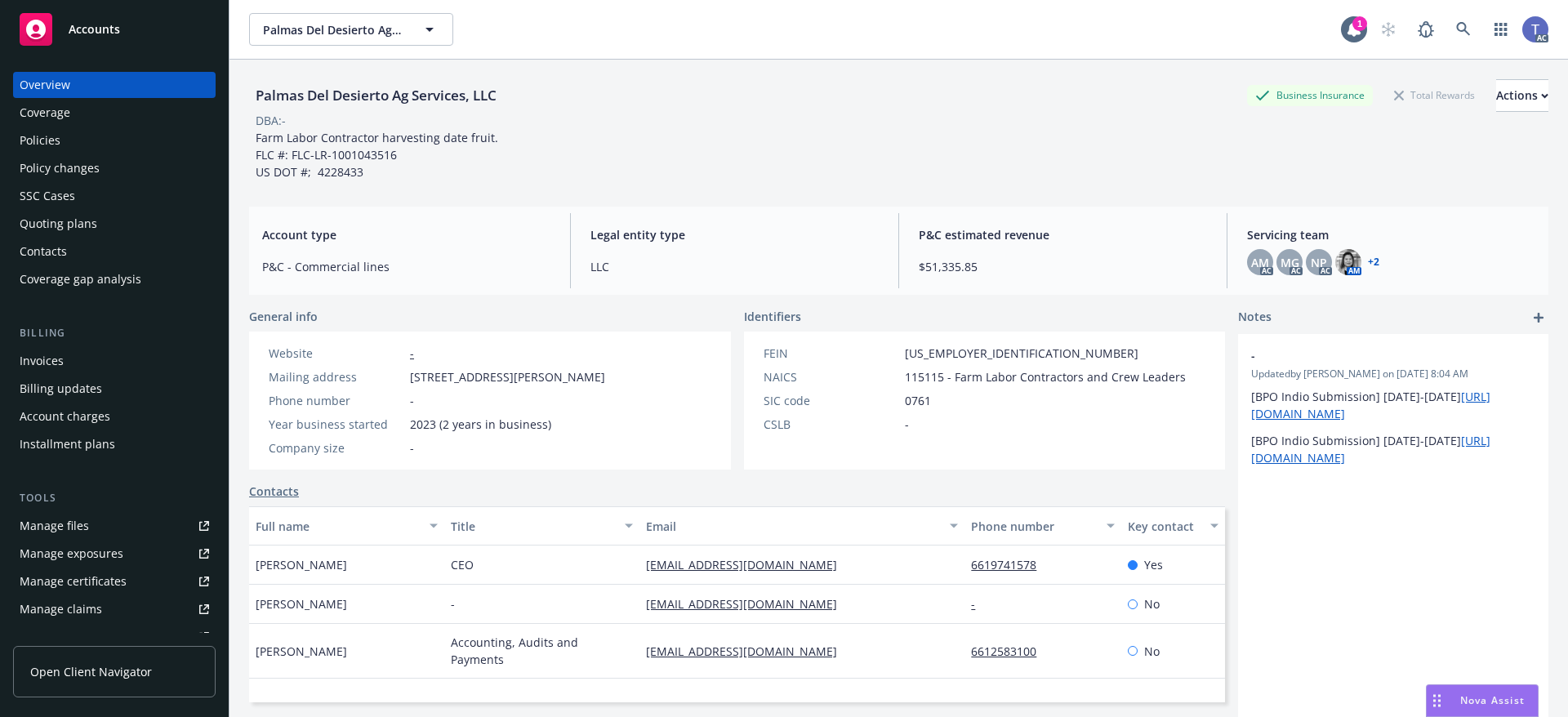
drag, startPoint x: 57, startPoint y: 162, endPoint x: 106, endPoint y: 153, distance: 49.8
click at [57, 162] on div "Policy changes" at bounding box center [60, 168] width 80 height 27
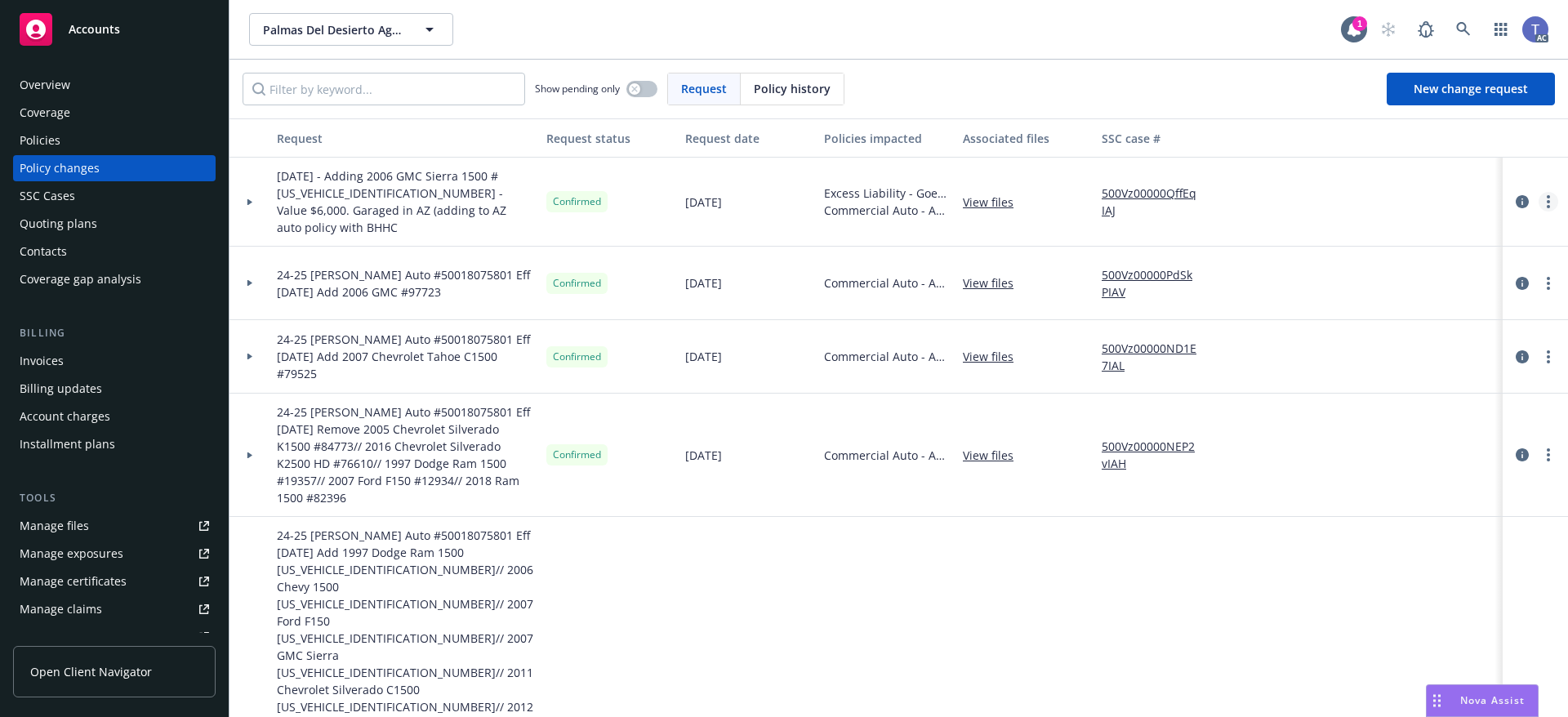
click at [1539, 195] on link "more" at bounding box center [1548, 201] width 20 height 20
click at [1136, 184] on link "500Vz00000QffEqIAJ" at bounding box center [1156, 201] width 109 height 34
click at [66, 133] on div "Policies" at bounding box center [114, 141] width 189 height 27
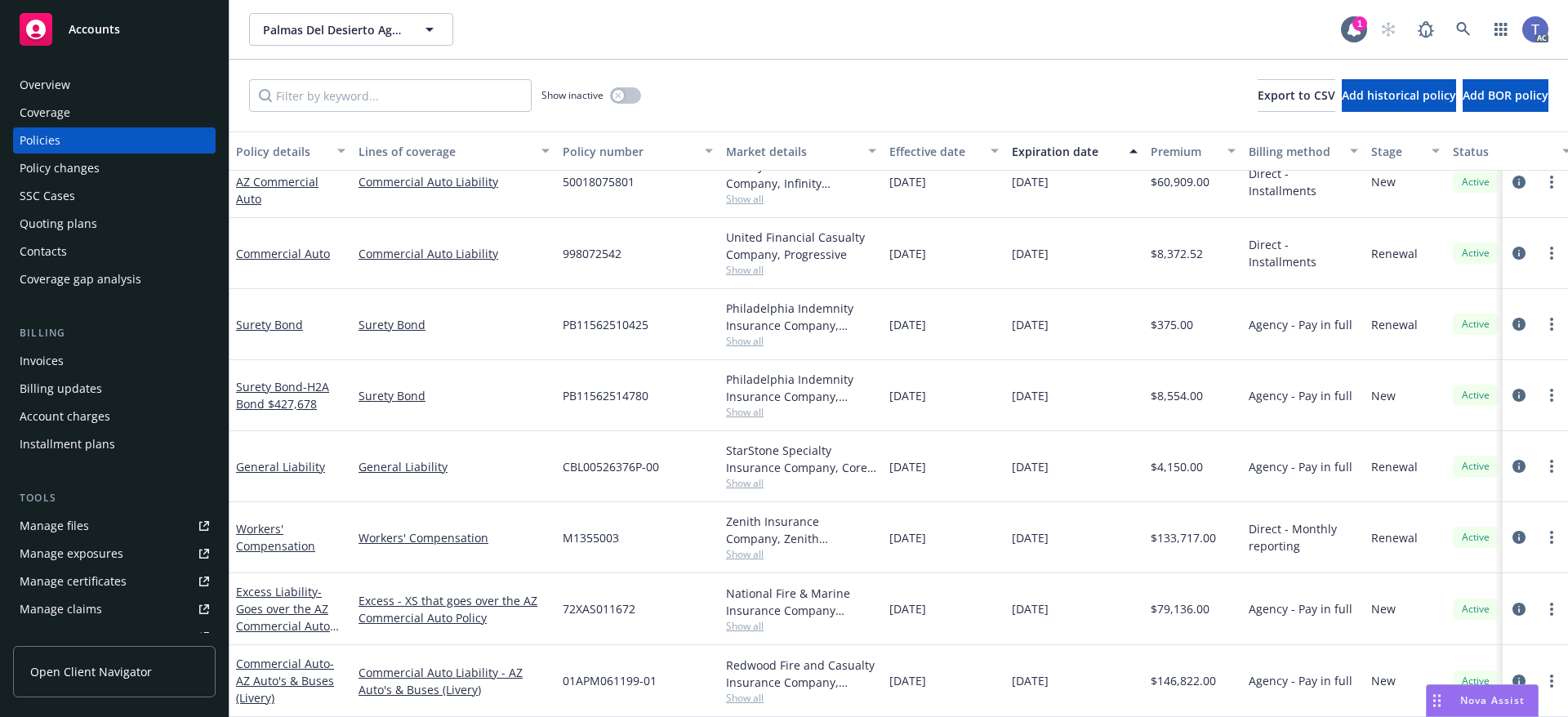
scroll to position [36, 0]
click at [96, 224] on div "Quoting plans" at bounding box center [114, 224] width 189 height 27
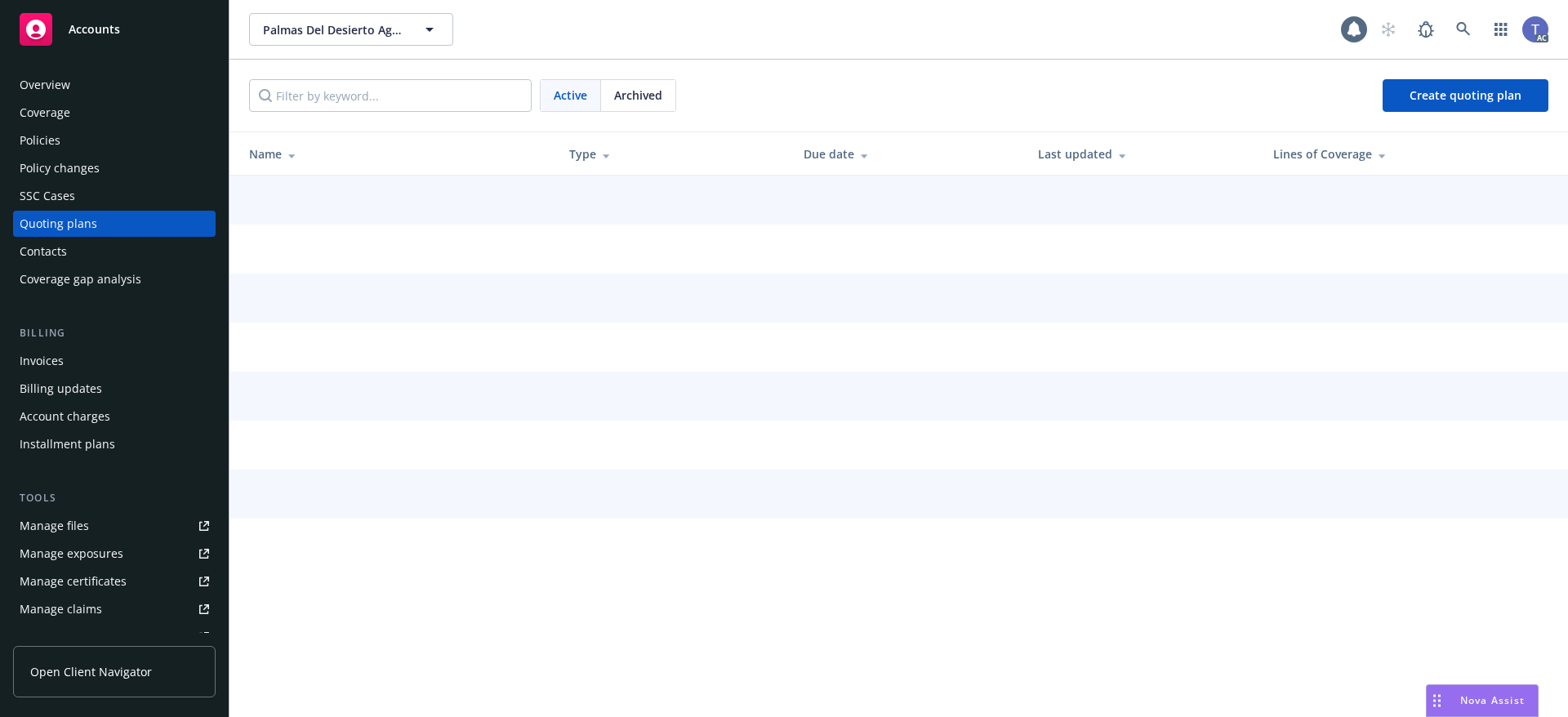
click at [93, 252] on div "Contacts" at bounding box center [114, 252] width 189 height 27
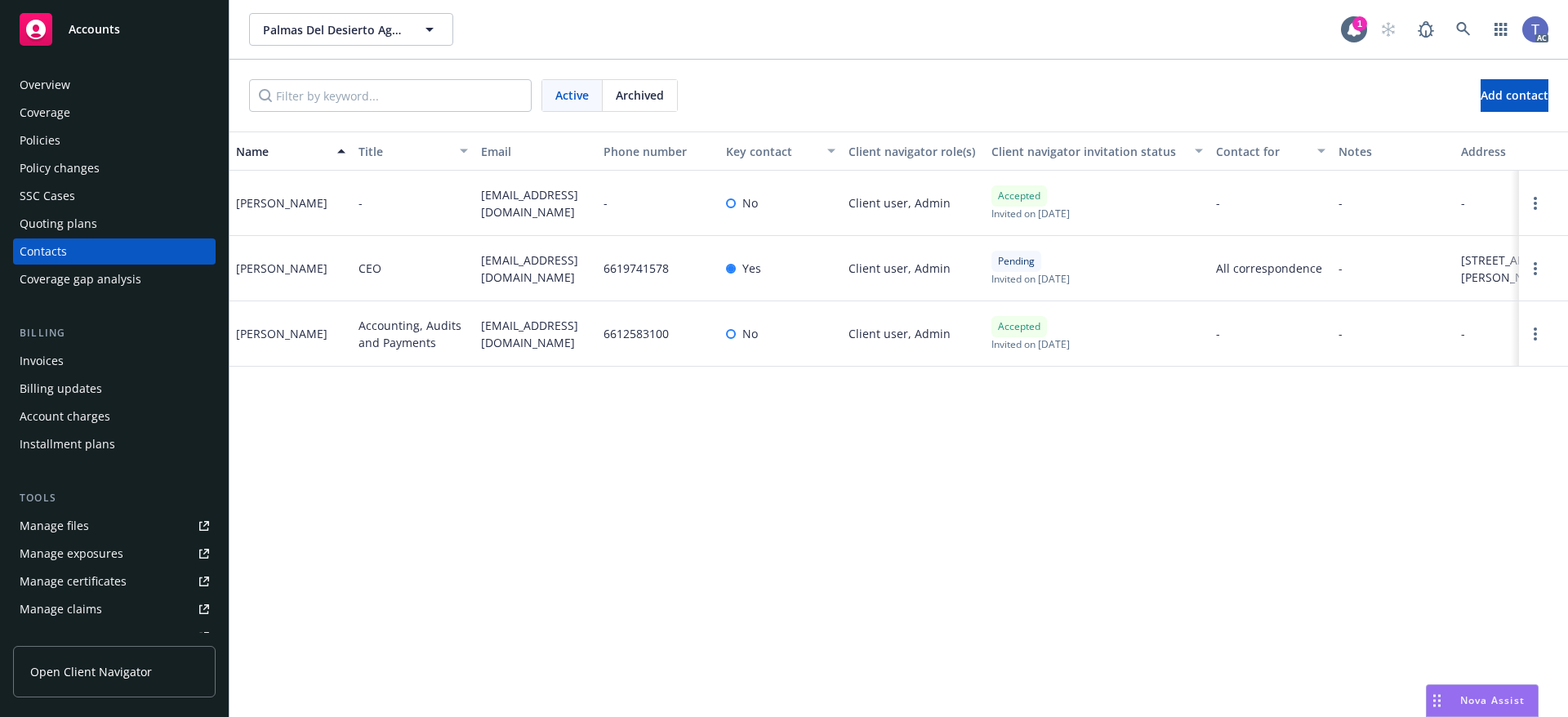
click at [41, 148] on div "Policies" at bounding box center [40, 141] width 41 height 27
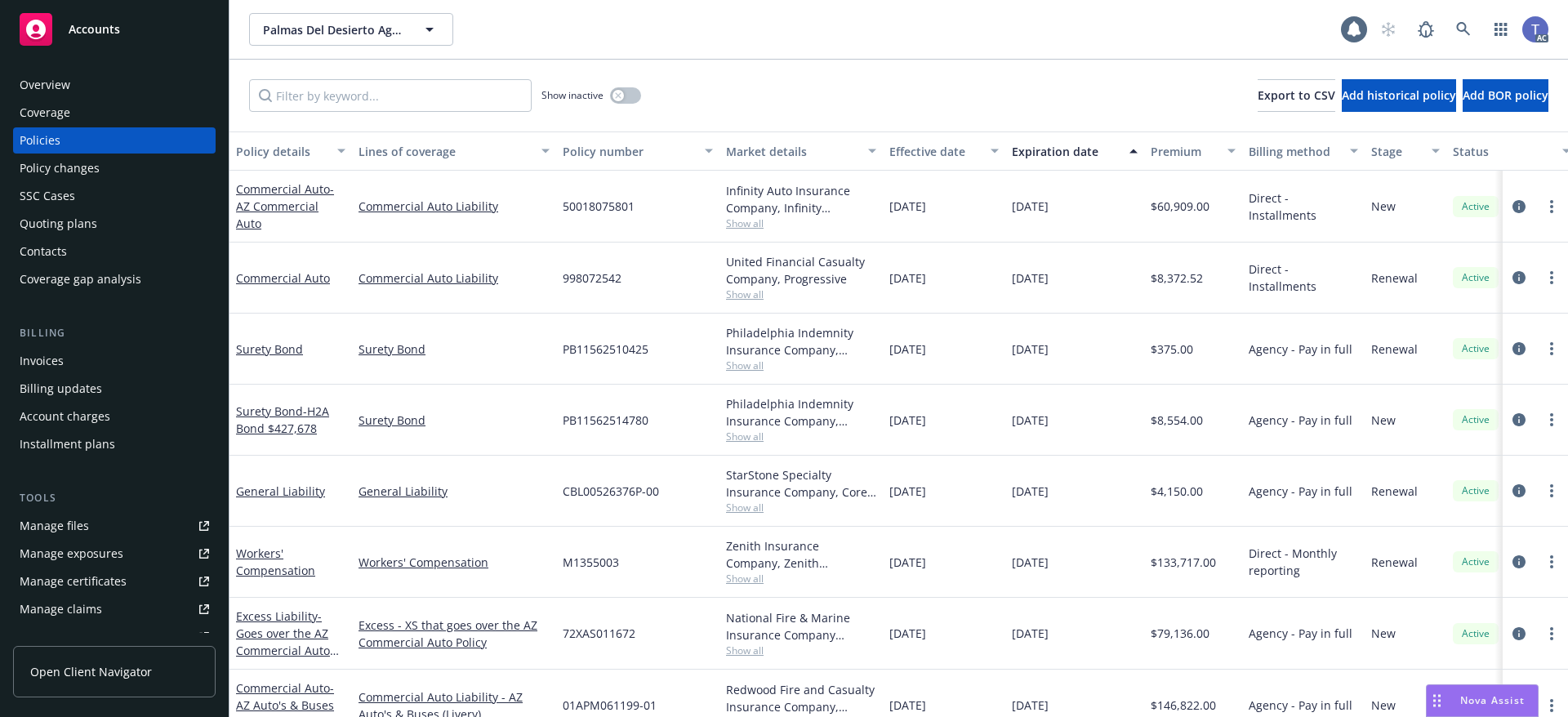
scroll to position [36, 0]
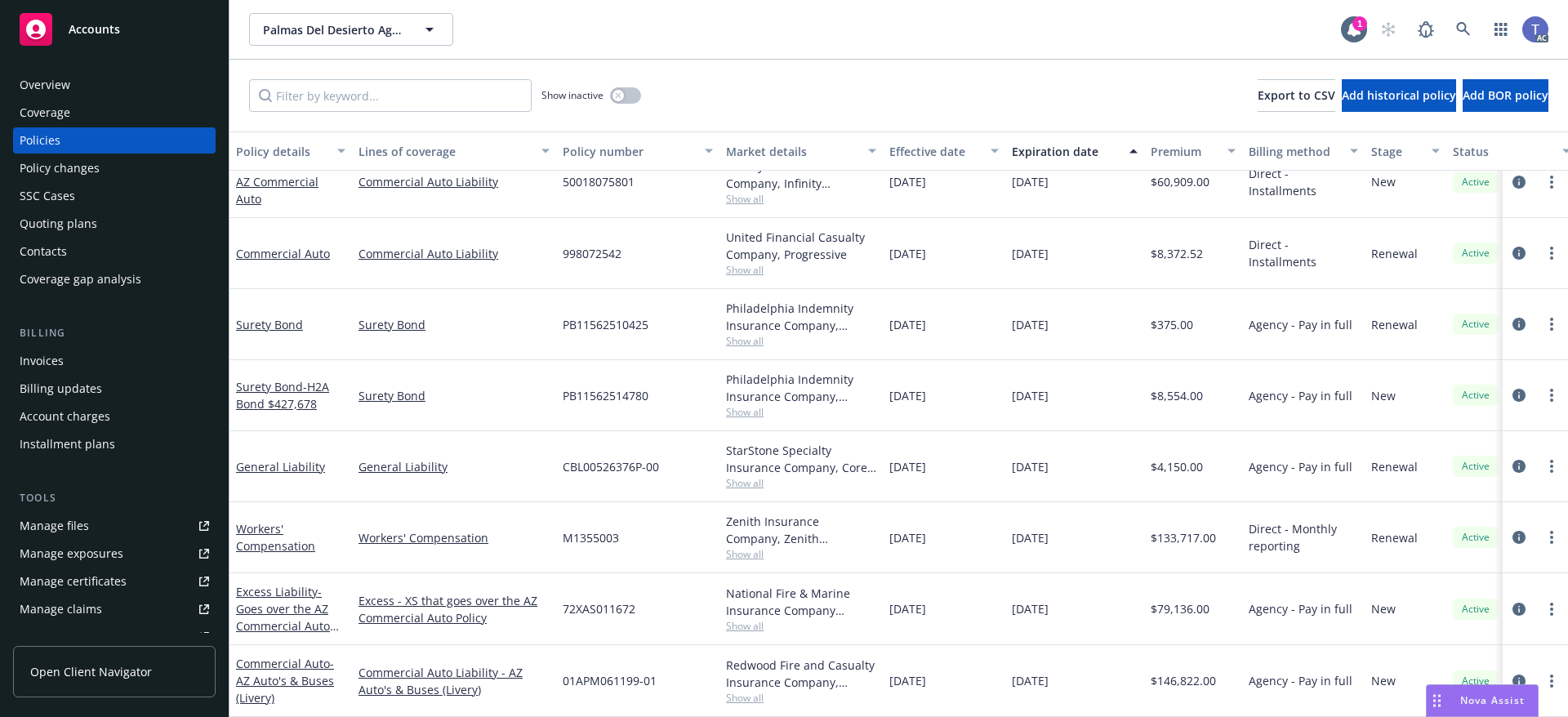
click at [75, 165] on div "Policy changes" at bounding box center [60, 168] width 80 height 27
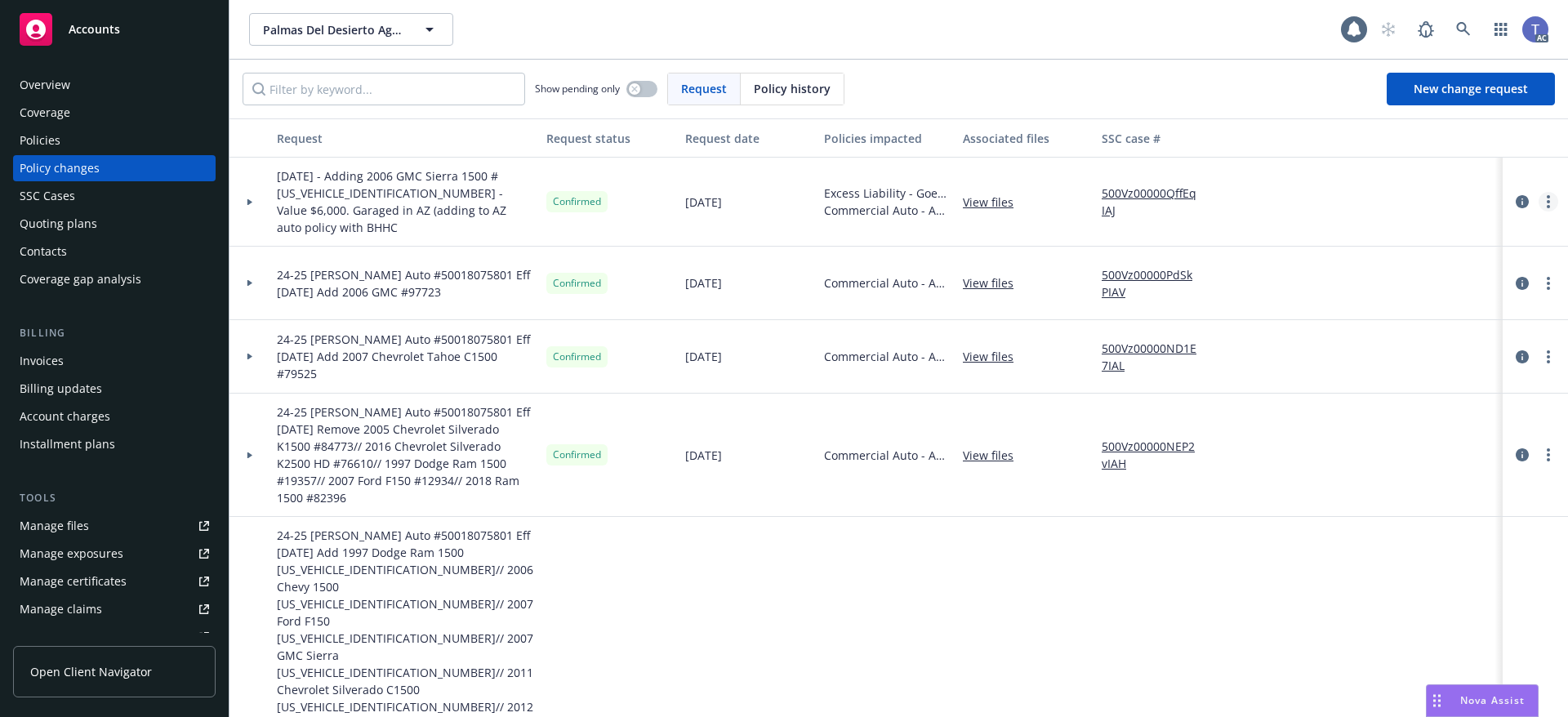
click at [1546, 195] on circle "more" at bounding box center [1547, 196] width 3 height 3
click at [1371, 237] on link "Copy logging email" at bounding box center [1405, 228] width 280 height 32
click at [50, 254] on div "Contacts" at bounding box center [44, 252] width 47 height 27
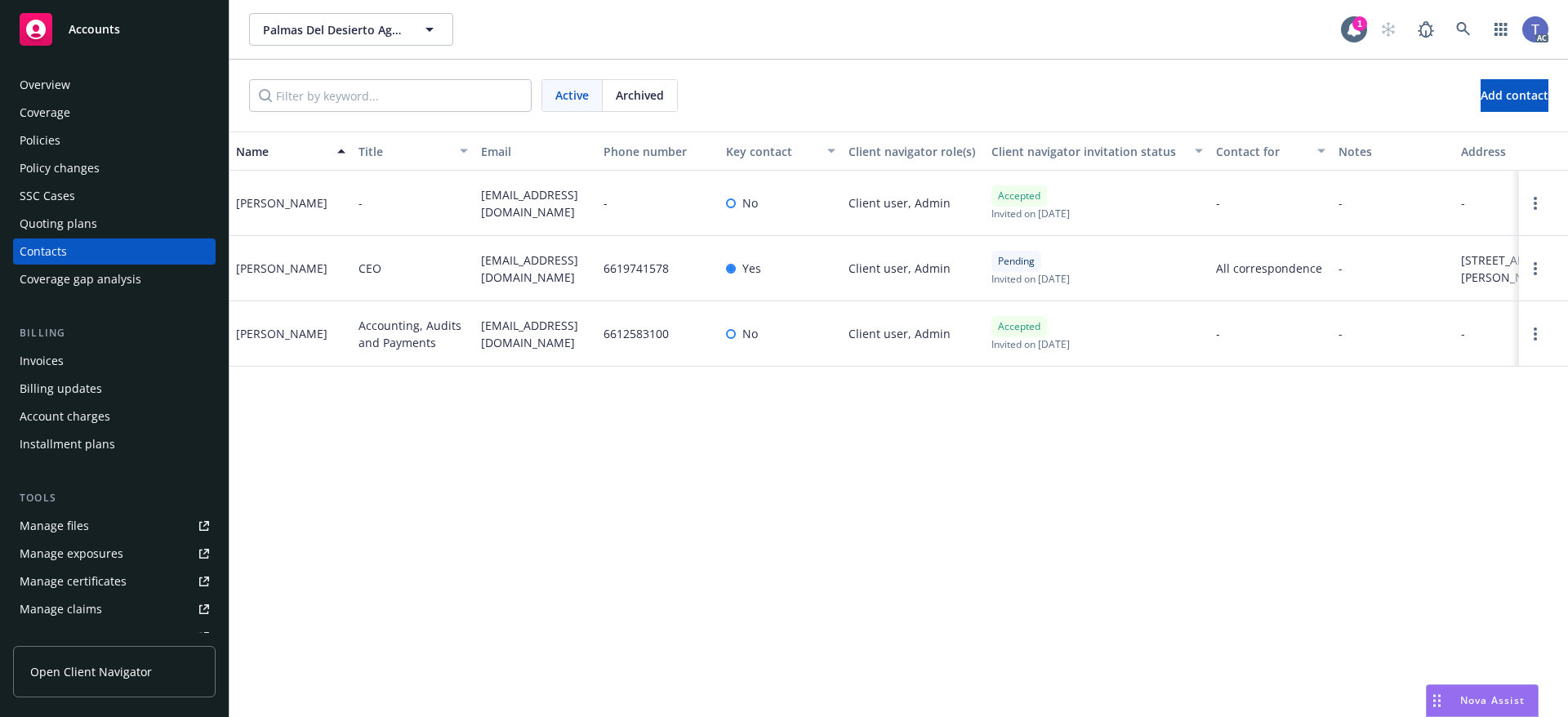
click at [963, 106] on div "Active Archived Add contact" at bounding box center [898, 95] width 1299 height 32
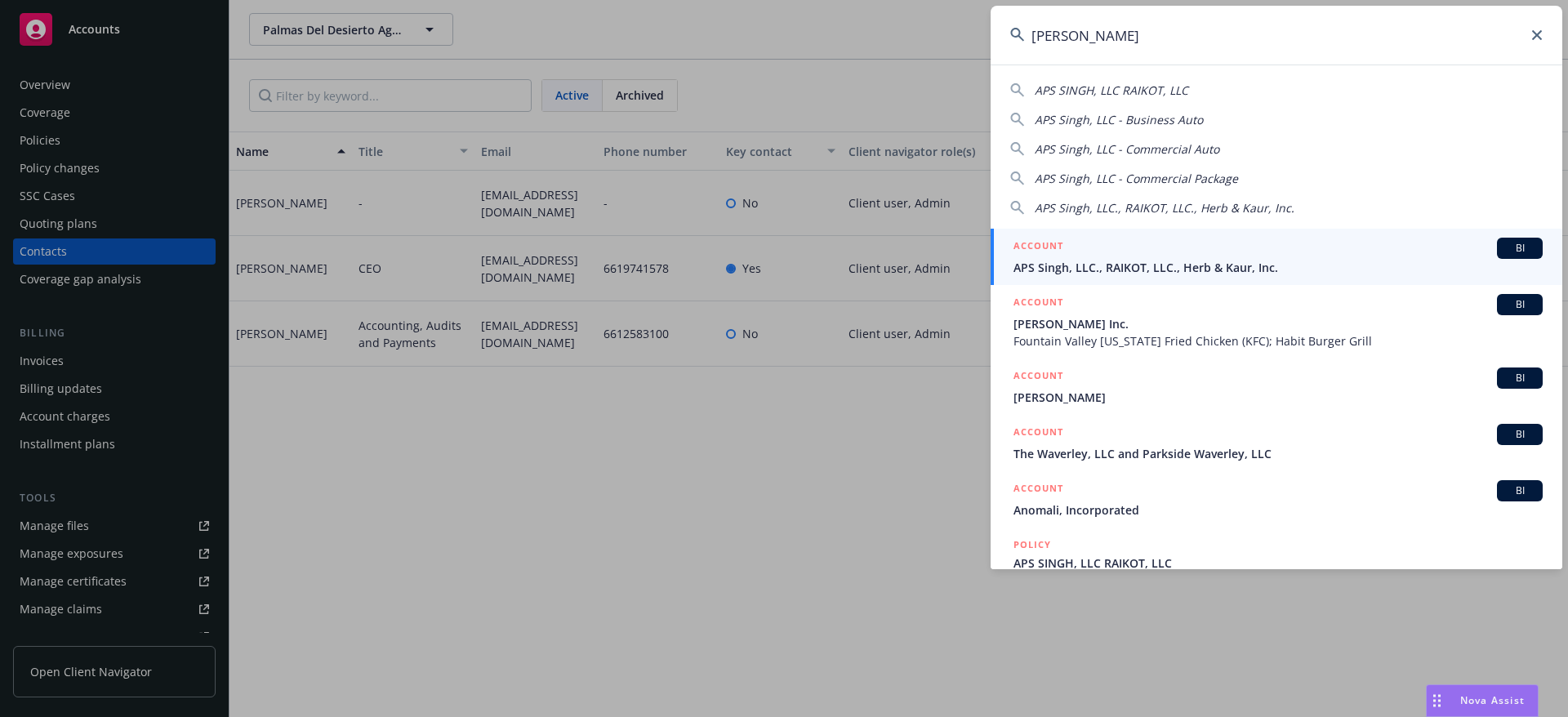
type input "[PERSON_NAME]"
click at [1169, 249] on div "ACCOUNT BI" at bounding box center [1277, 248] width 529 height 21
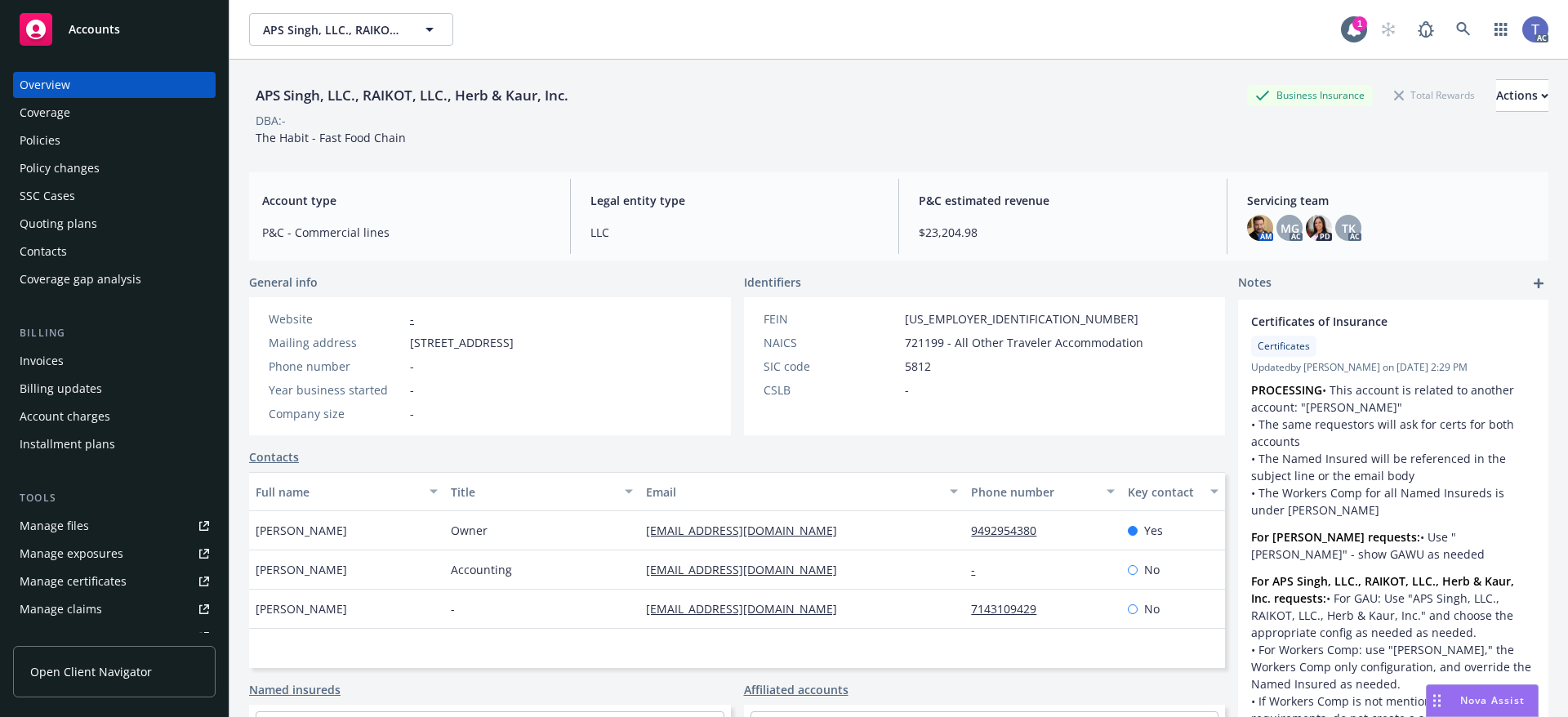
click at [98, 171] on div "Policy changes" at bounding box center [114, 168] width 189 height 27
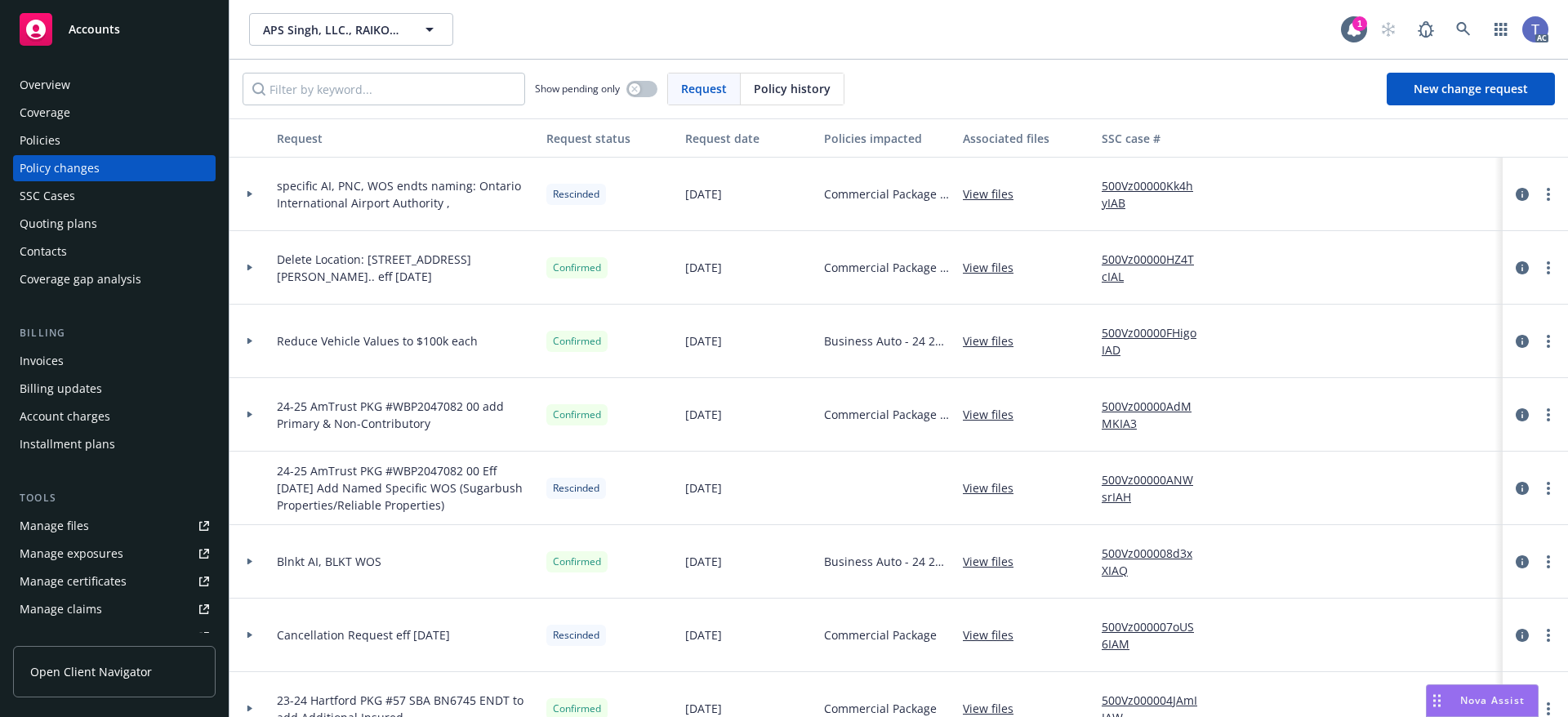
click at [106, 145] on div "Policies" at bounding box center [114, 141] width 189 height 27
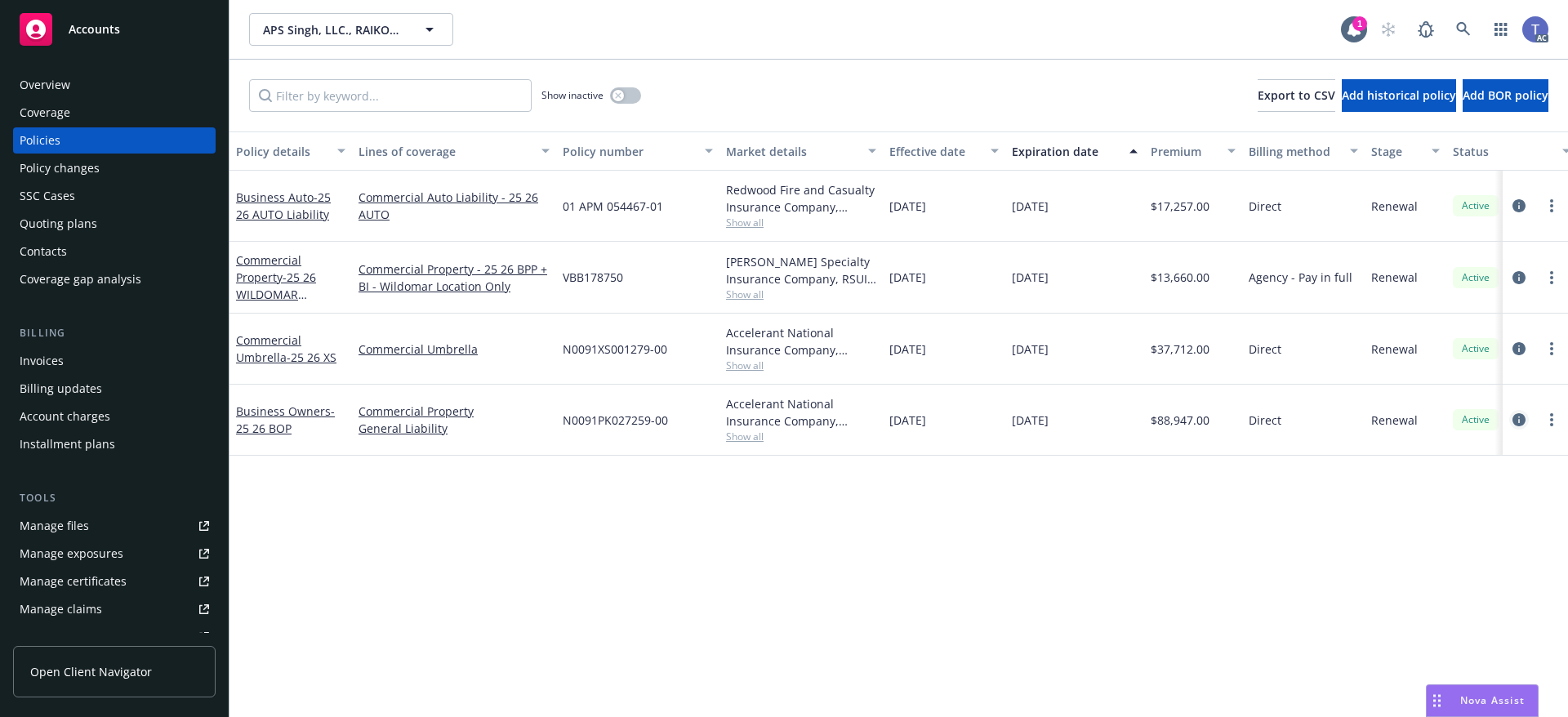
click at [1520, 425] on icon "circleInformation" at bounding box center [1519, 420] width 13 height 13
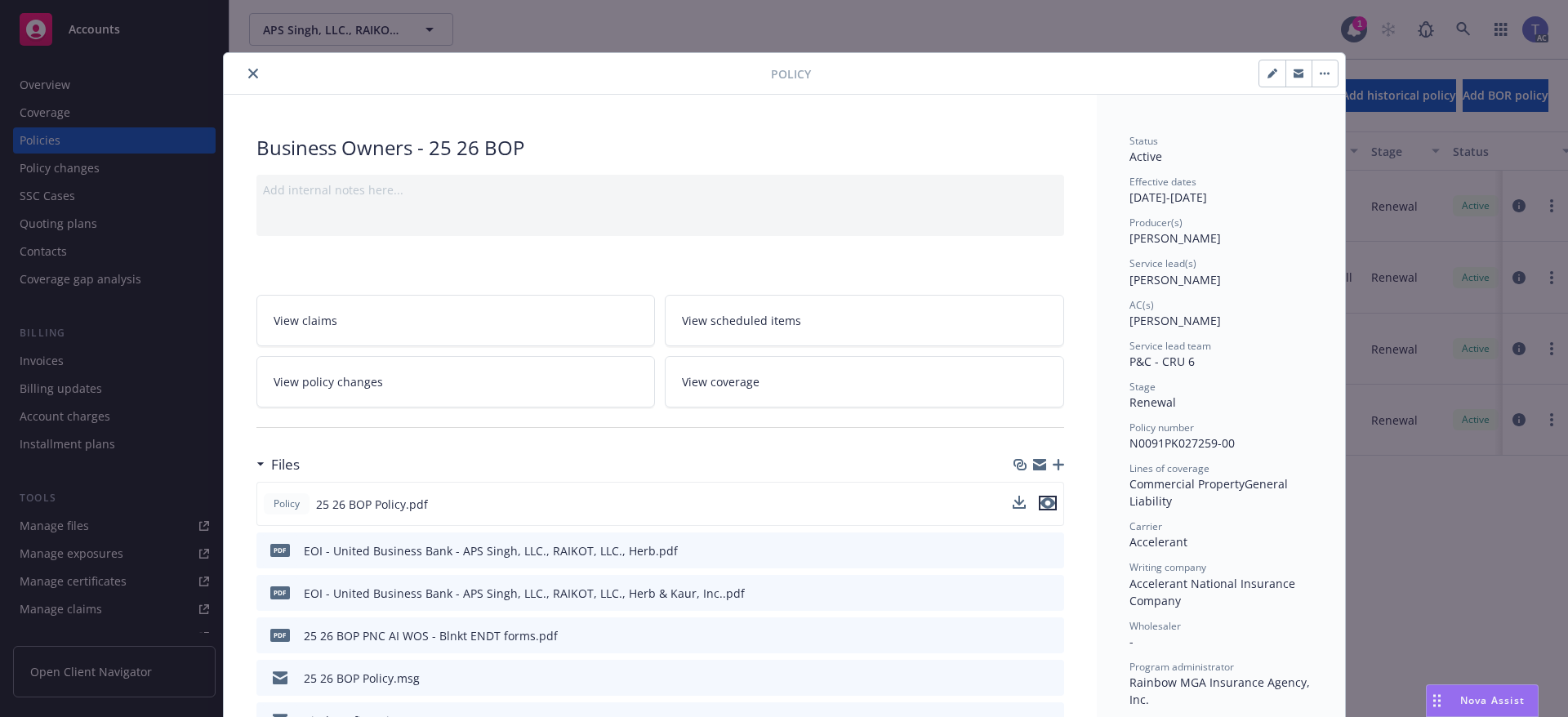
click at [1047, 502] on icon "preview file" at bounding box center [1047, 503] width 14 height 11
click at [784, 387] on link "View coverage" at bounding box center [864, 382] width 399 height 51
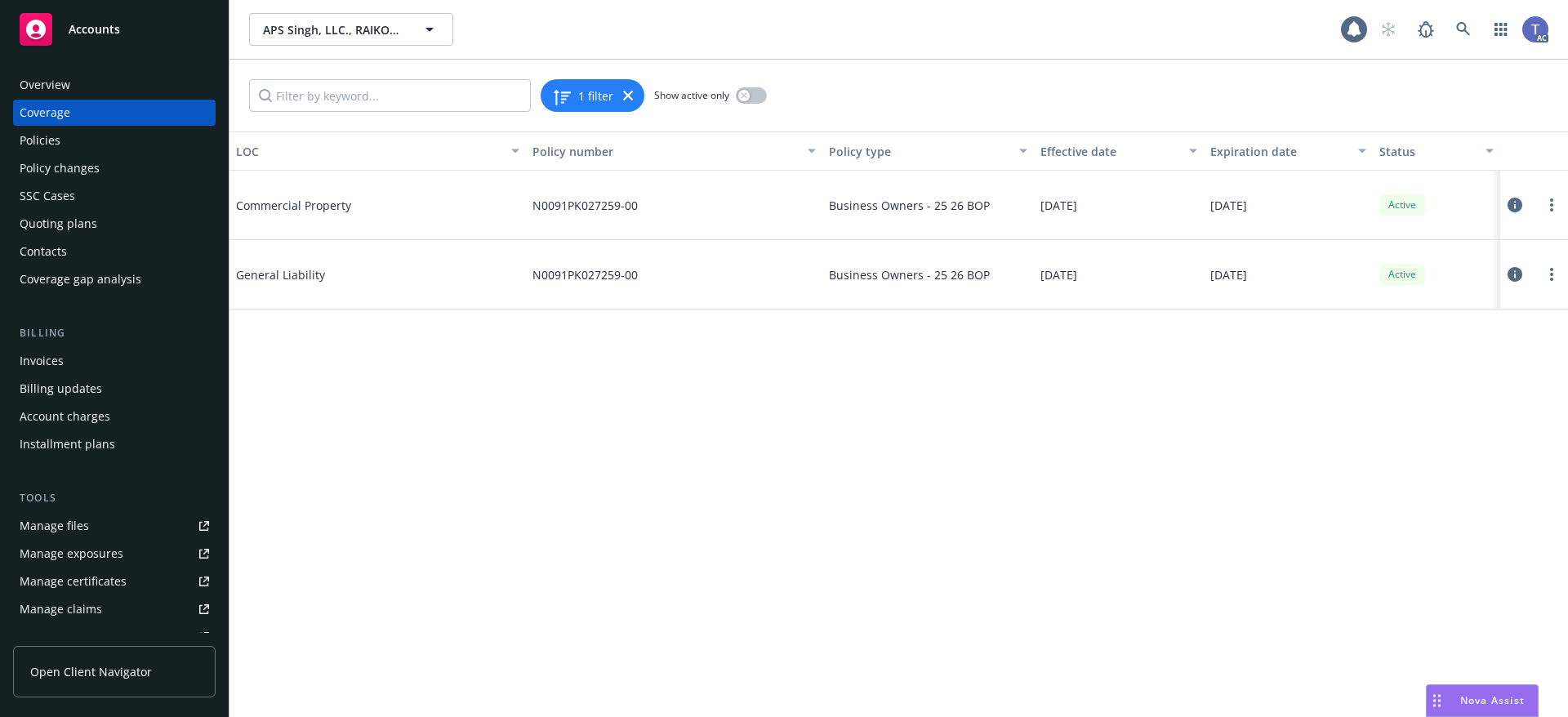
click at [62, 129] on div "Policies" at bounding box center [114, 141] width 189 height 27
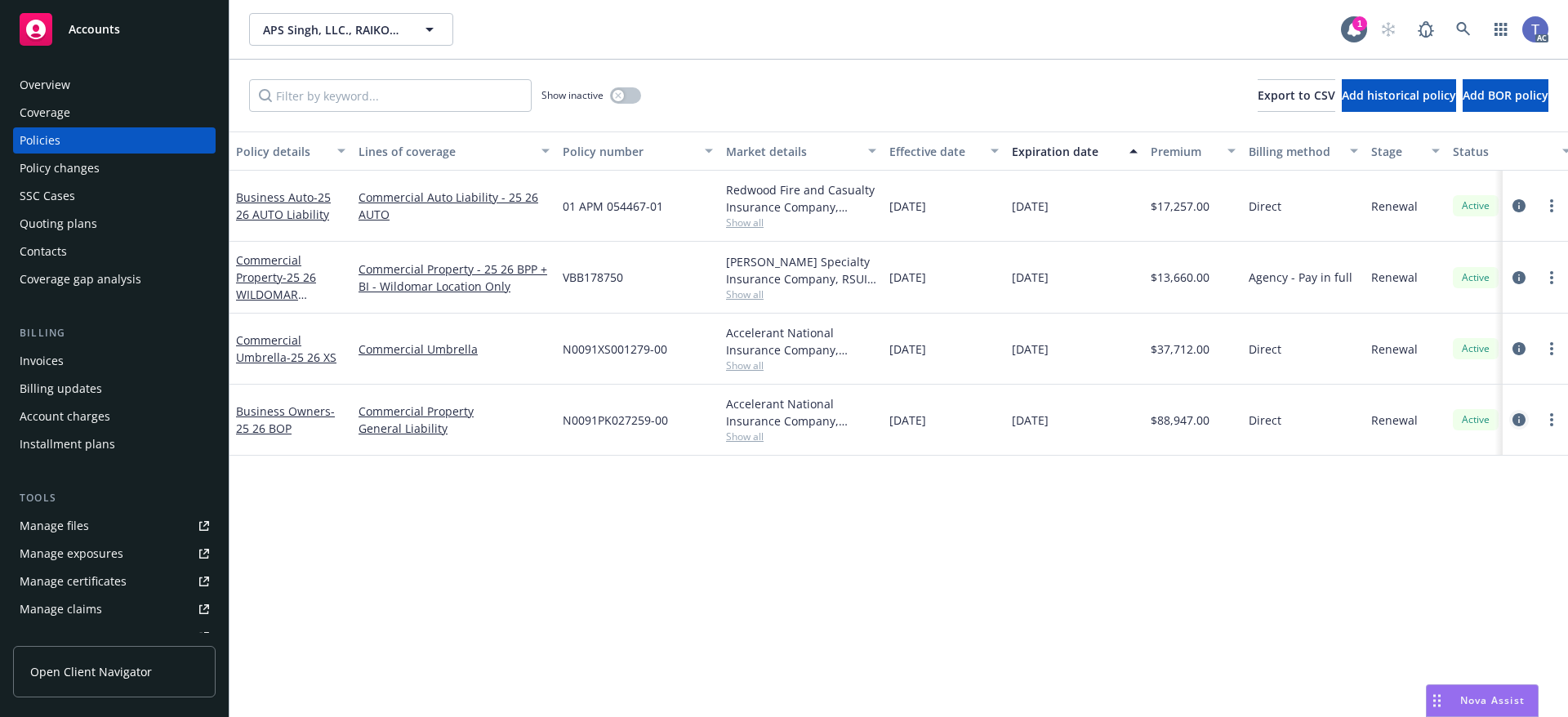
click at [1519, 418] on icon "circleInformation" at bounding box center [1519, 420] width 13 height 13
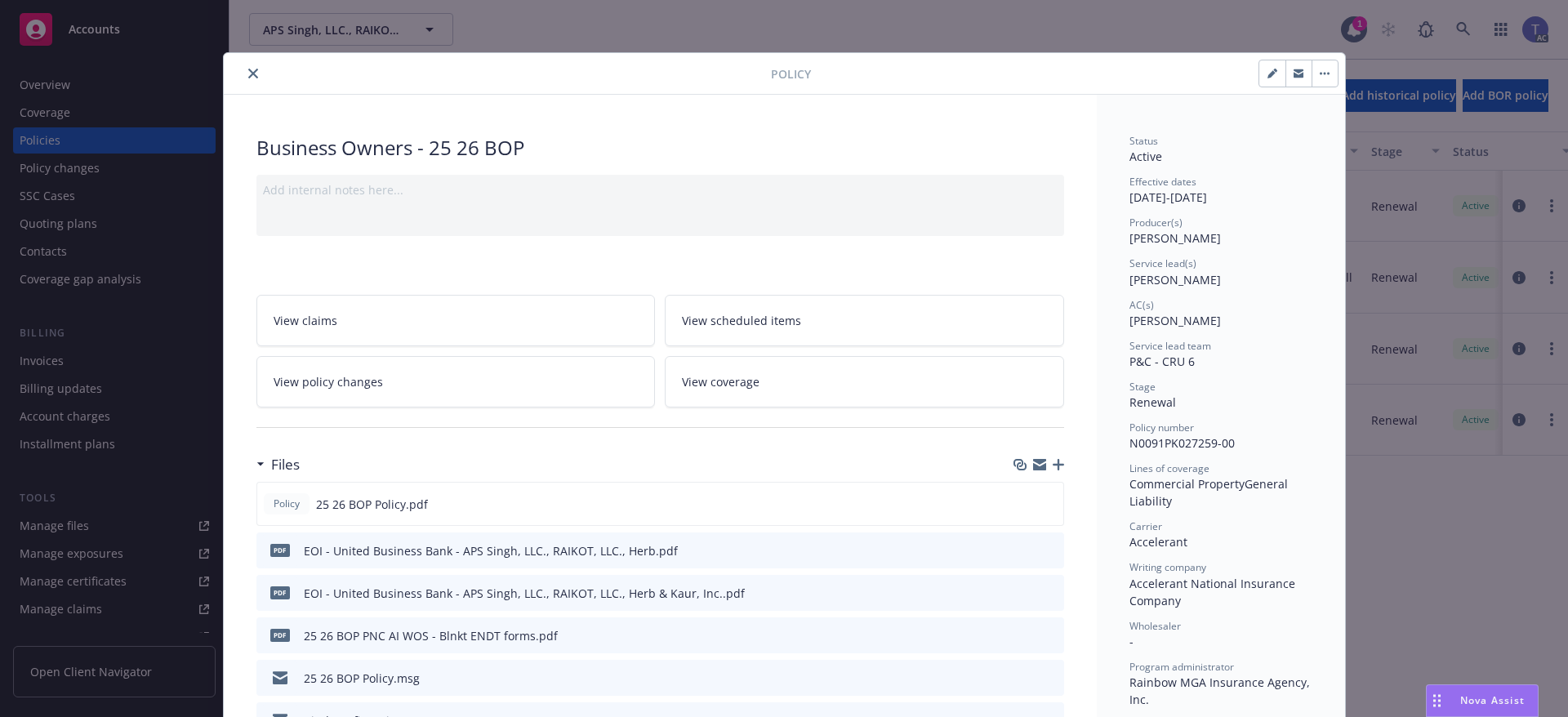
scroll to position [49, 0]
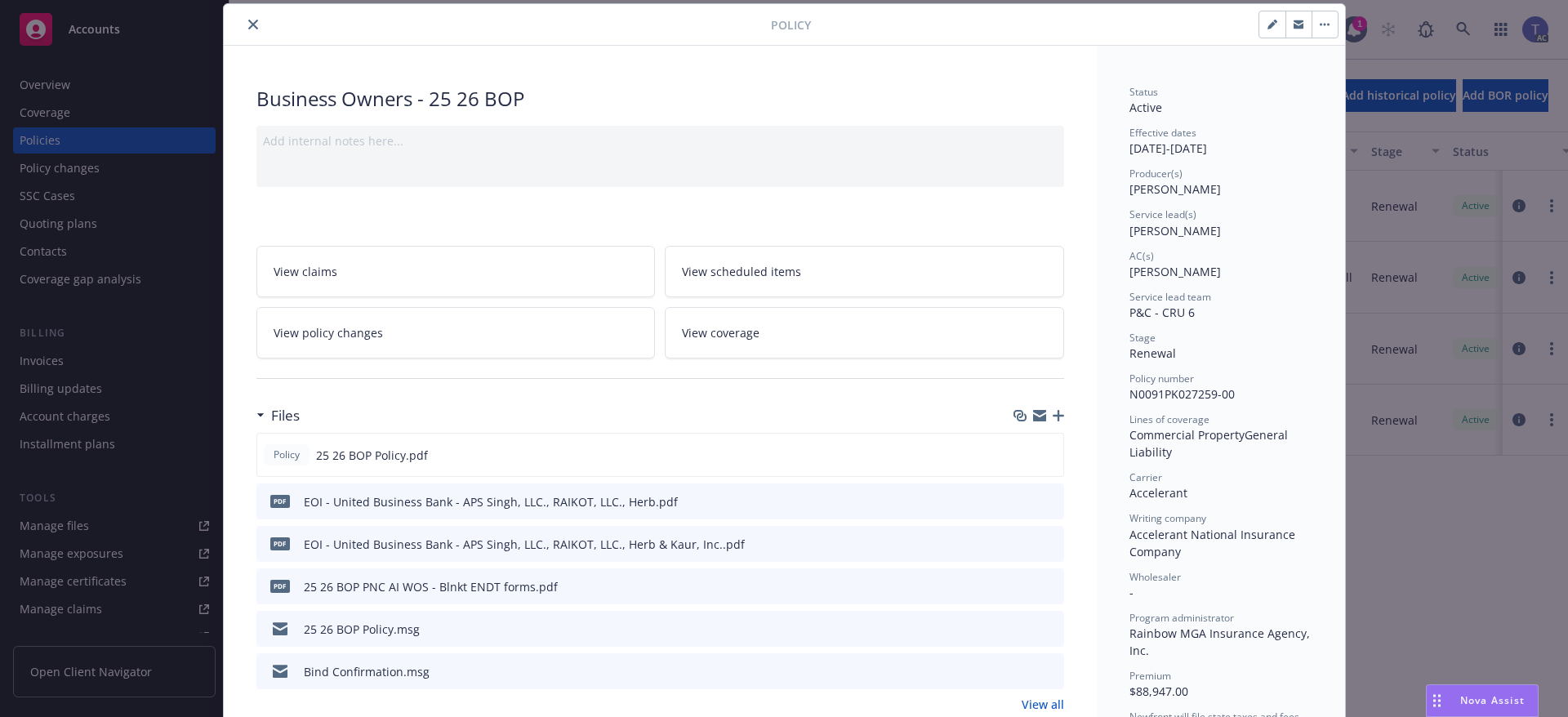
click at [374, 338] on link "View policy changes" at bounding box center [456, 332] width 399 height 51
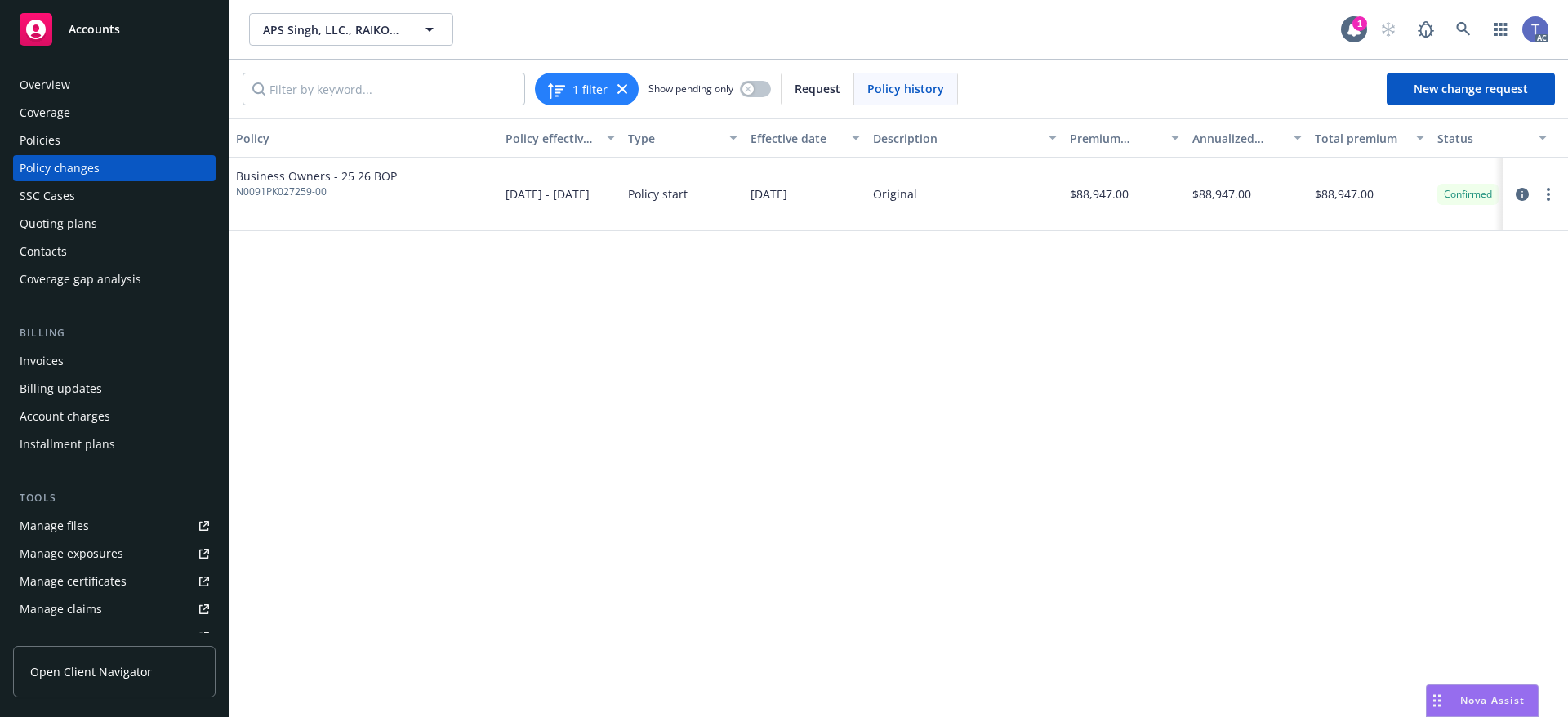
click at [698, 10] on div "APS Singh, LLC., RAIKOT, LLC., Herb & Kaur, Inc. APS Singh, LLC., RAIKOT, LLC.,…" at bounding box center [898, 29] width 1338 height 59
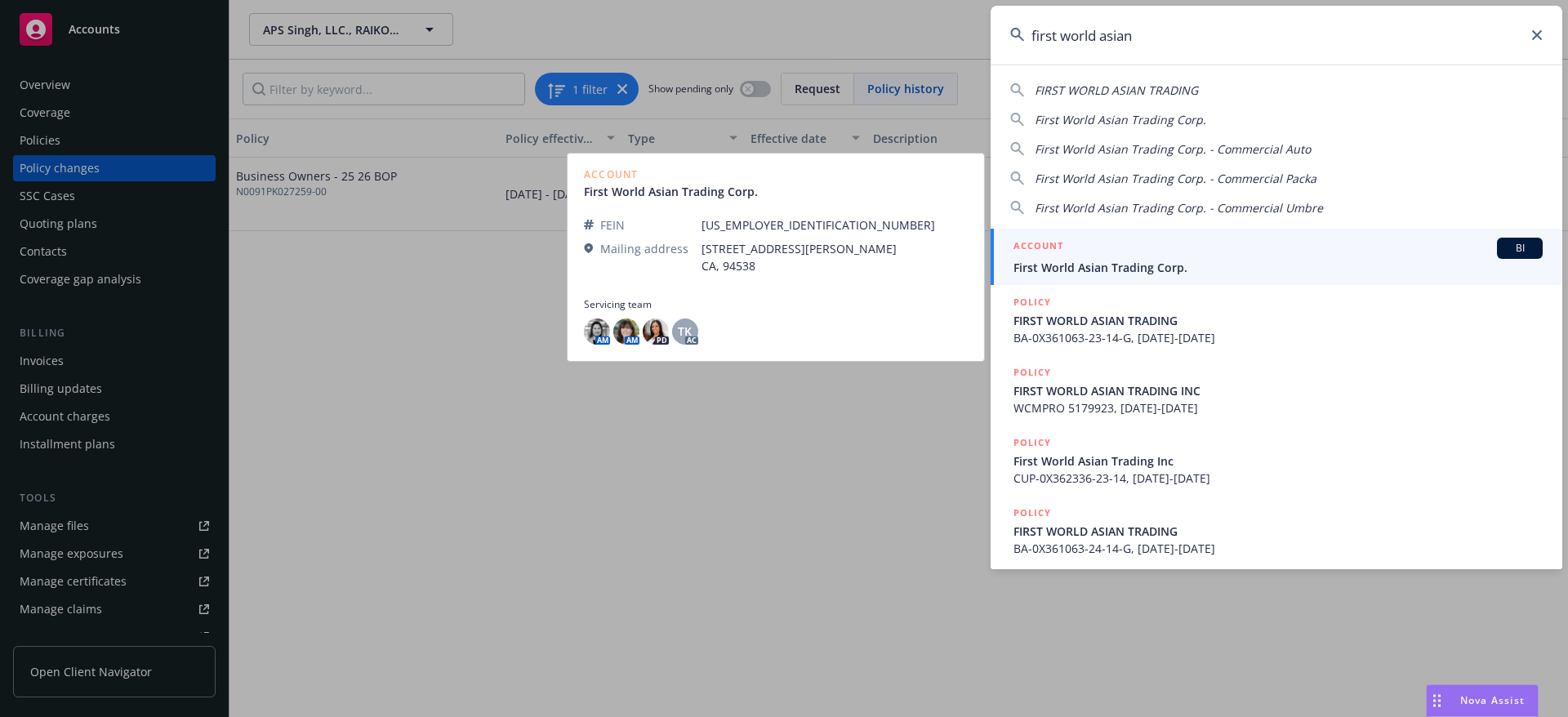
type input "first world asian"
click at [1097, 249] on div "ACCOUNT BI" at bounding box center [1277, 248] width 529 height 21
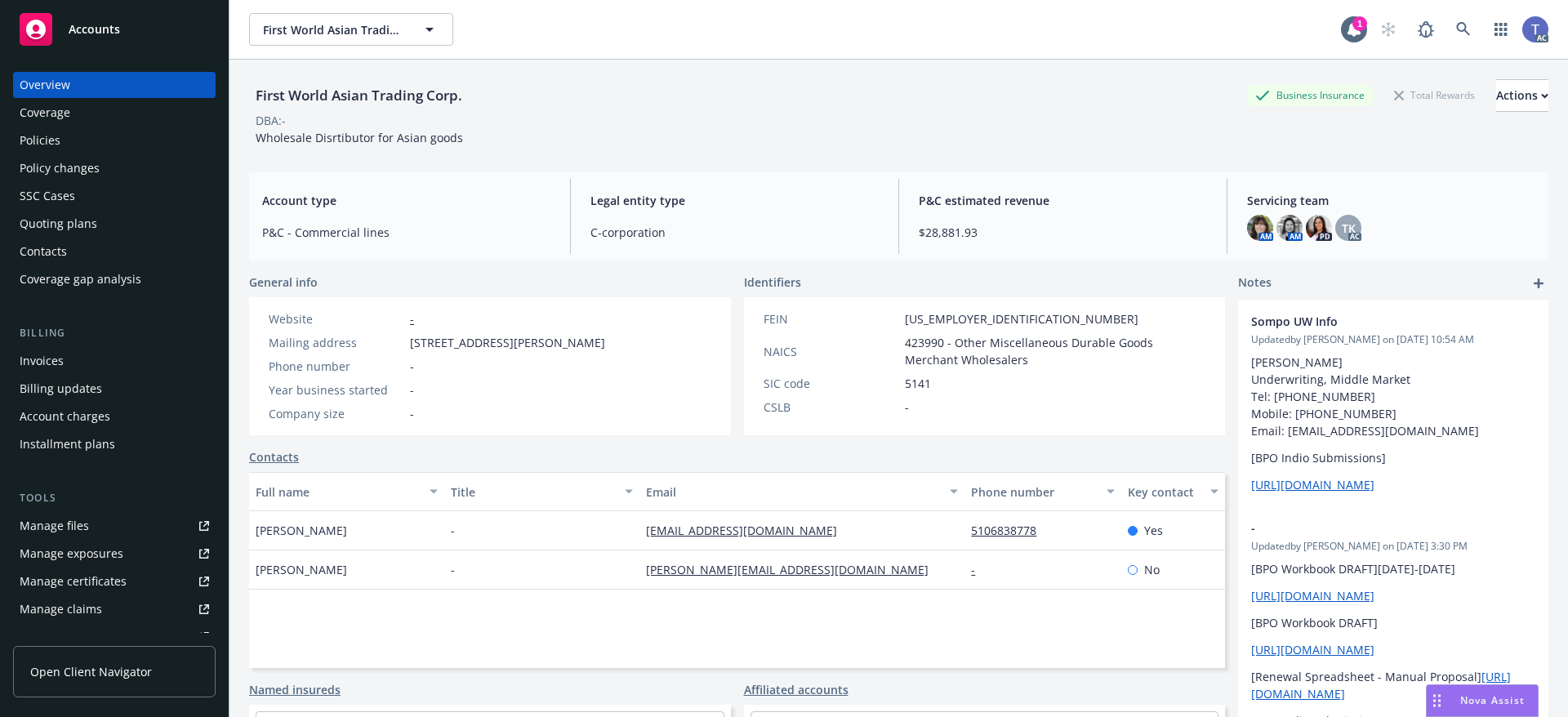
click at [51, 148] on div "Policies" at bounding box center [40, 141] width 41 height 27
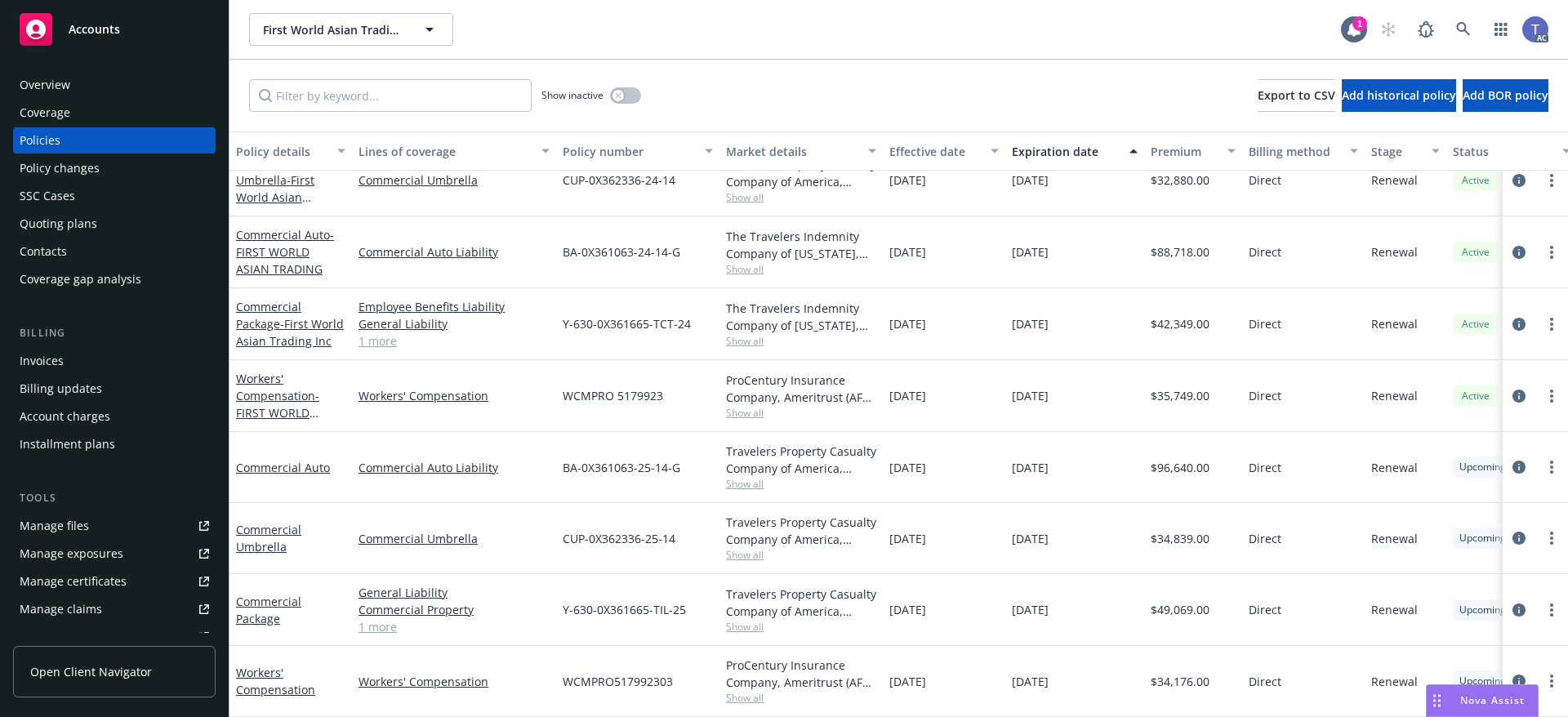
scroll to position [38, 0]
click at [740, 690] on span "Show all" at bounding box center [801, 697] width 150 height 14
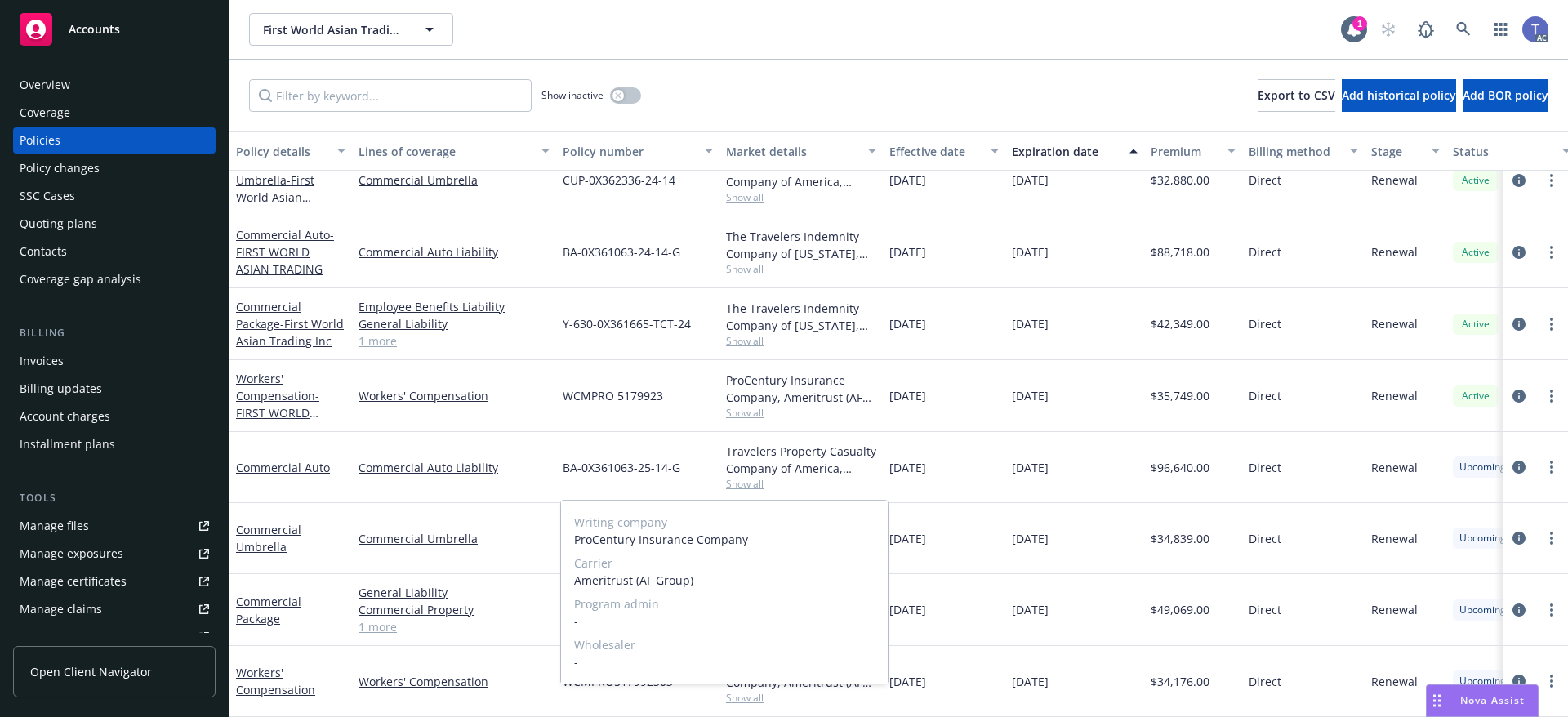
click at [610, 582] on span "Ameritrust (AF Group)" at bounding box center [724, 580] width 300 height 17
copy span "Ameritrust"
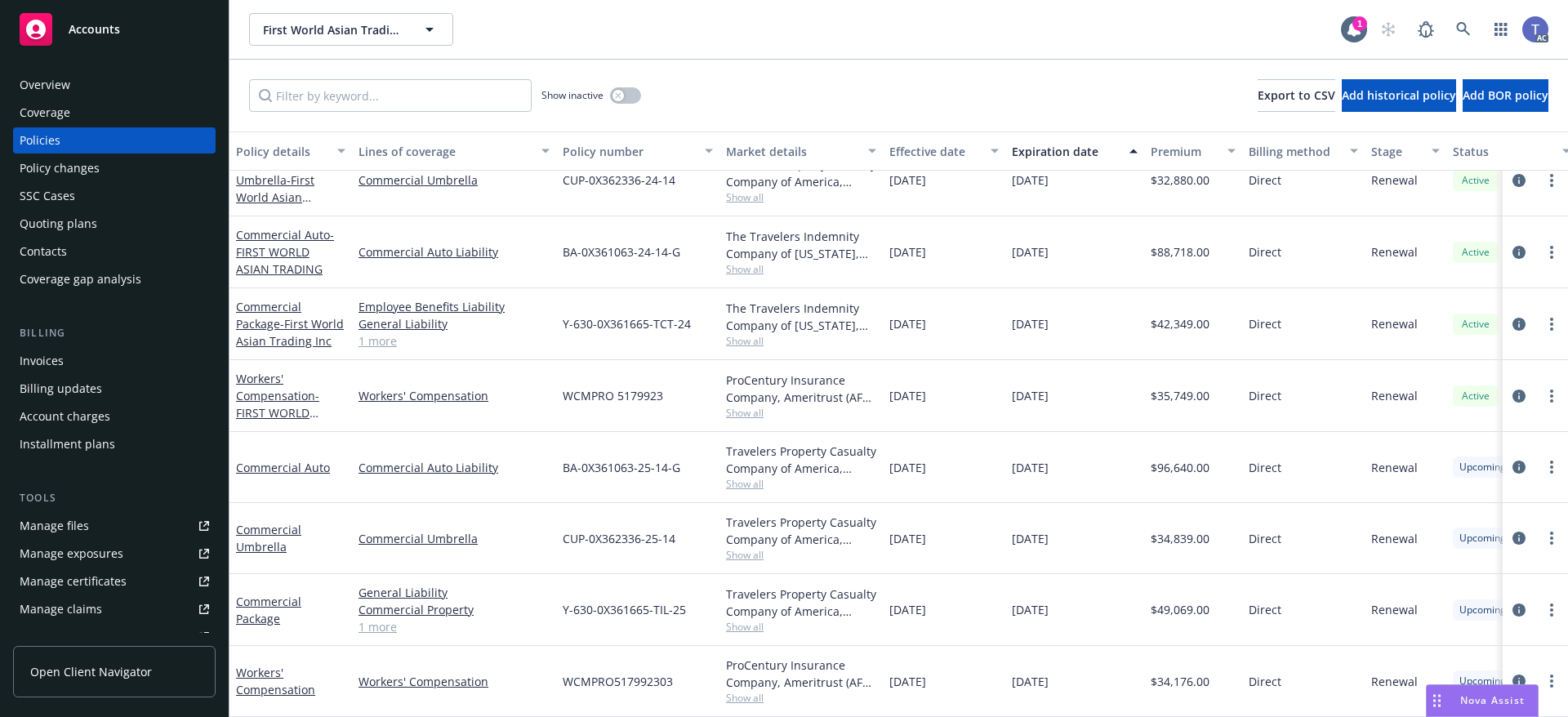
click at [915, 58] on div "First World Asian Trading Corp. First World Asian Trading Corp. 1 AC" at bounding box center [898, 29] width 1338 height 59
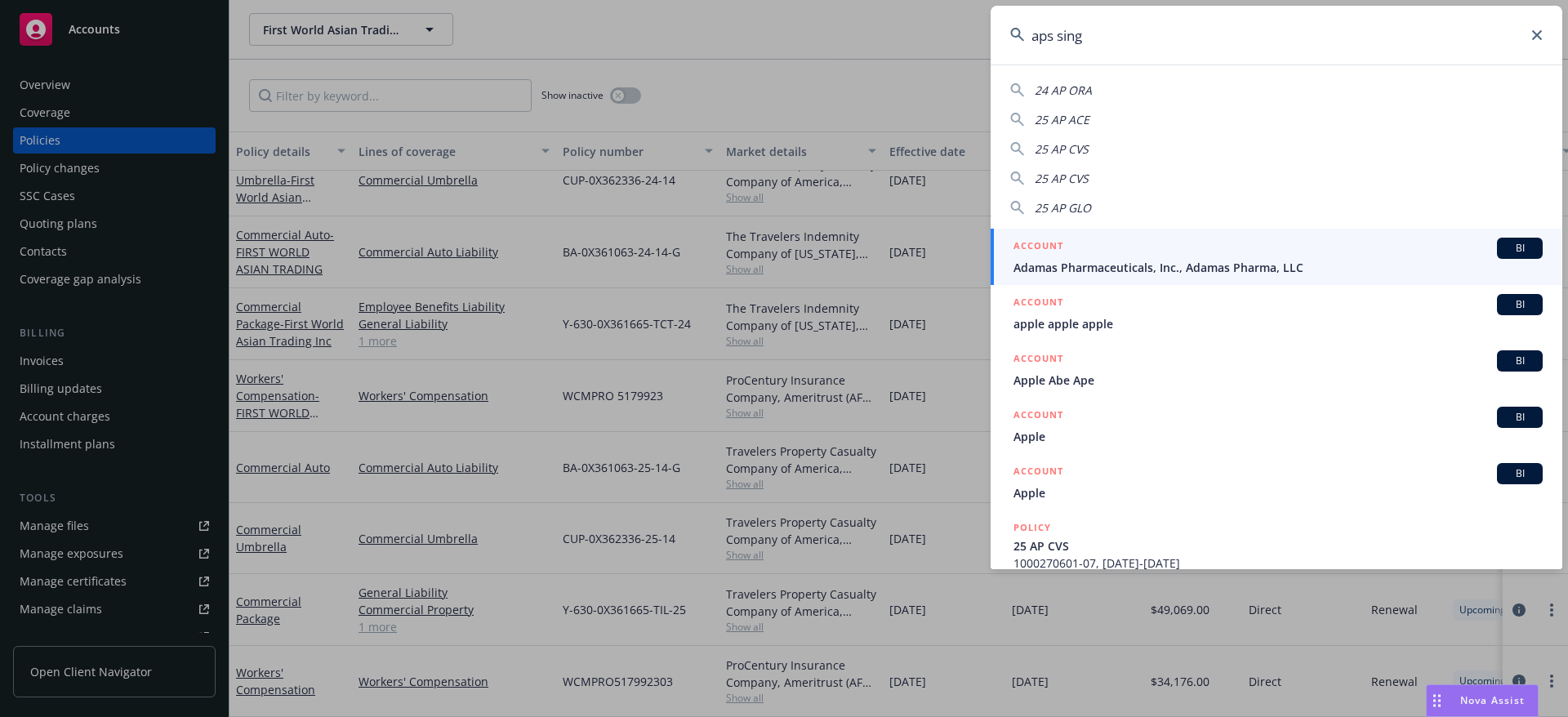
type input "[PERSON_NAME]"
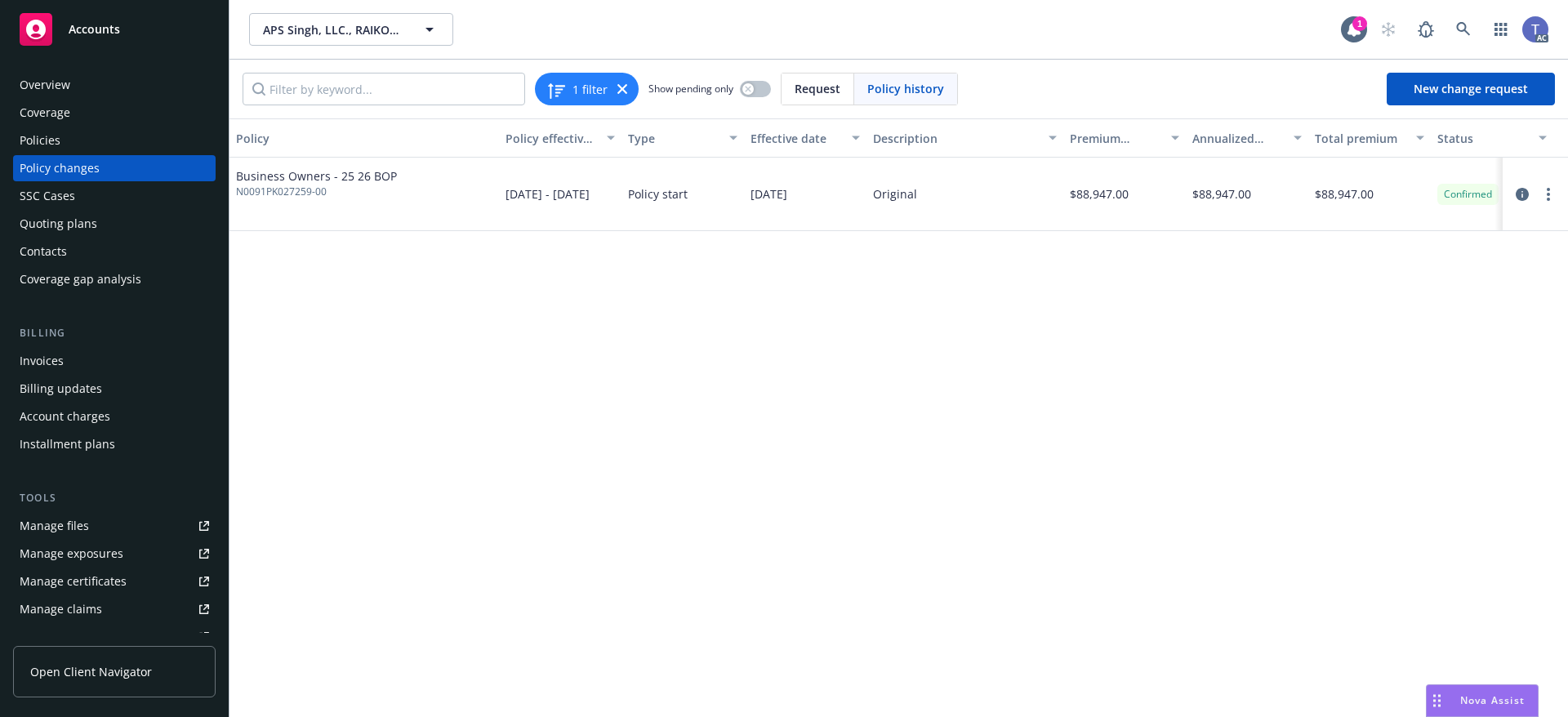
click at [104, 150] on div "Policies" at bounding box center [114, 141] width 189 height 27
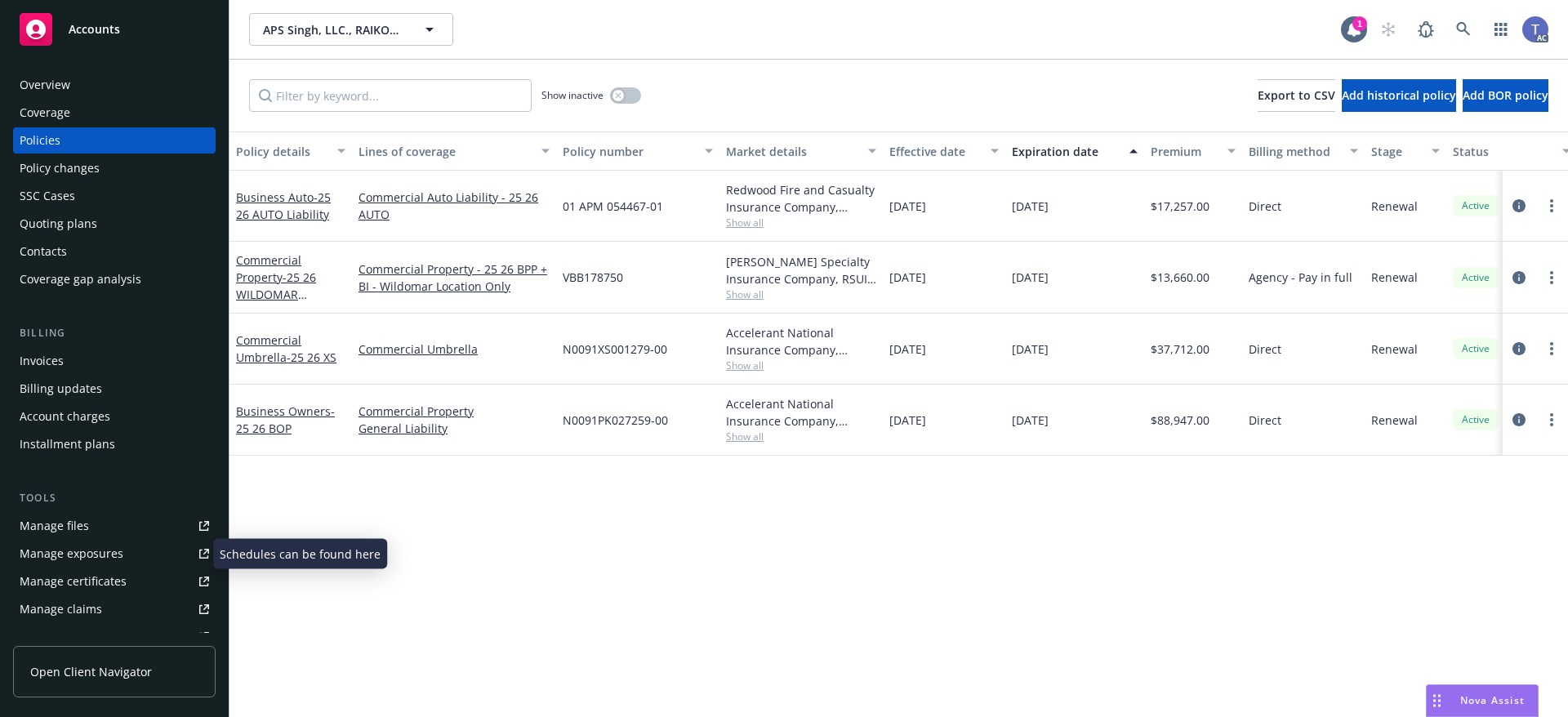
click at [87, 548] on div "Manage exposures" at bounding box center [71, 554] width 104 height 27
click at [1517, 278] on icon "circleInformation" at bounding box center [1519, 277] width 13 height 13
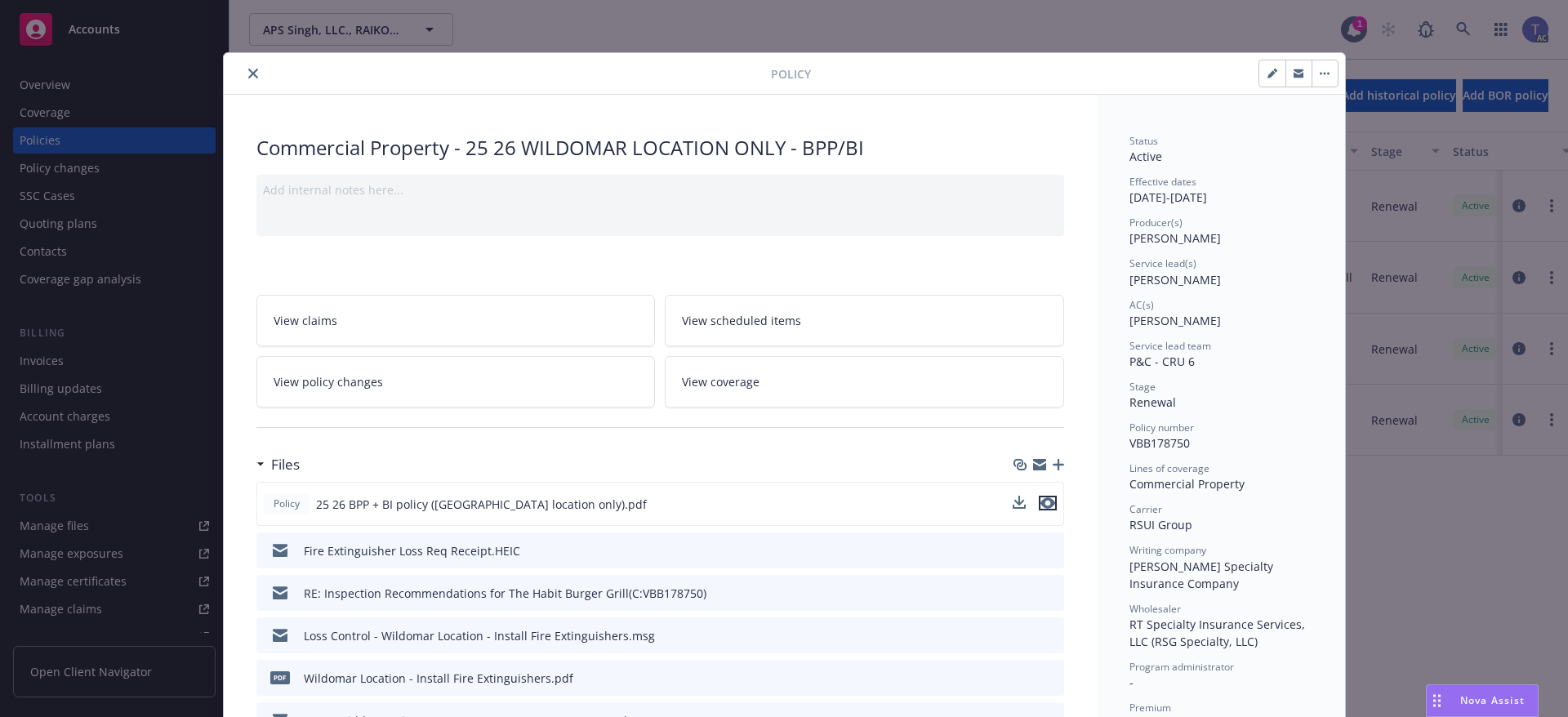
click at [1048, 500] on button "preview file" at bounding box center [1048, 502] width 18 height 14
click at [682, 385] on span "View coverage" at bounding box center [721, 382] width 78 height 17
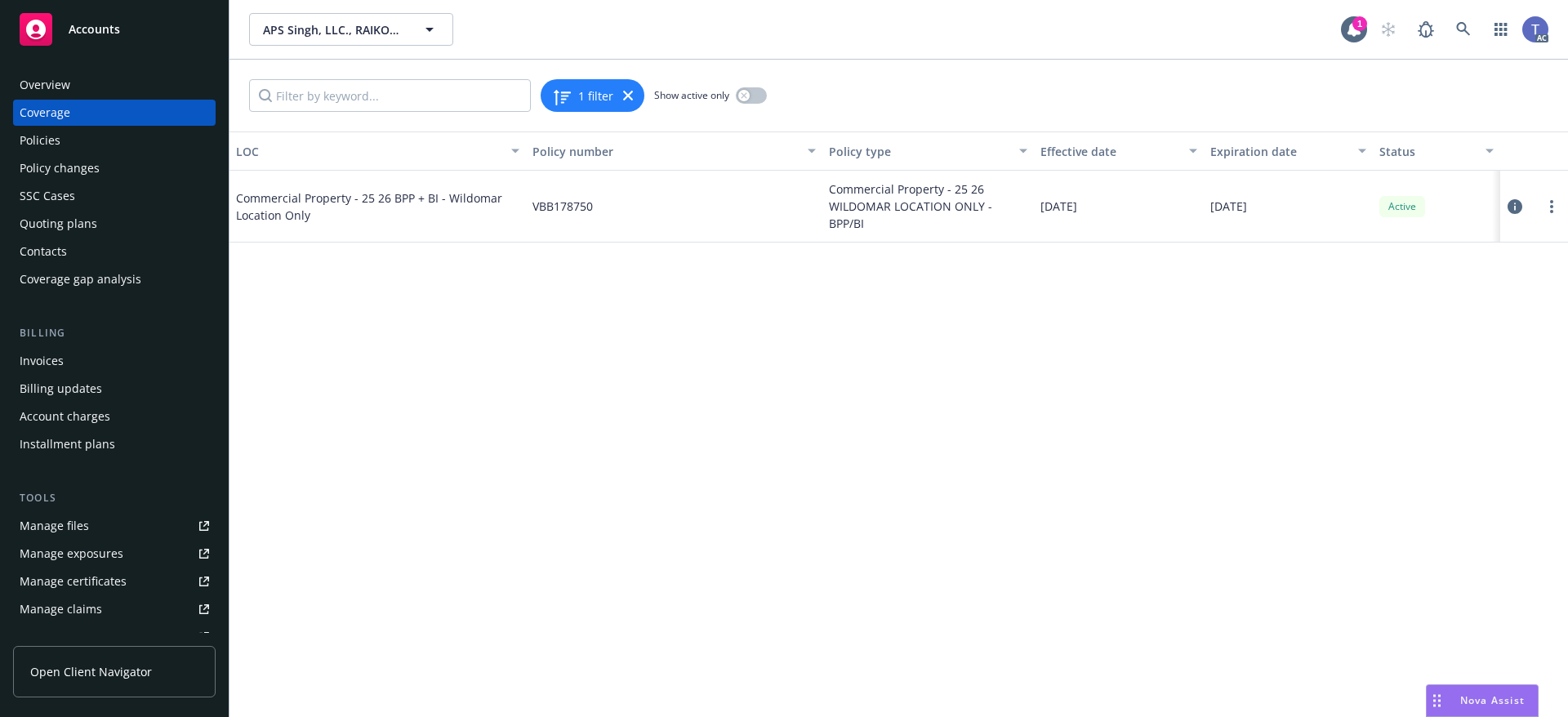
click at [1512, 205] on icon at bounding box center [1514, 206] width 14 height 14
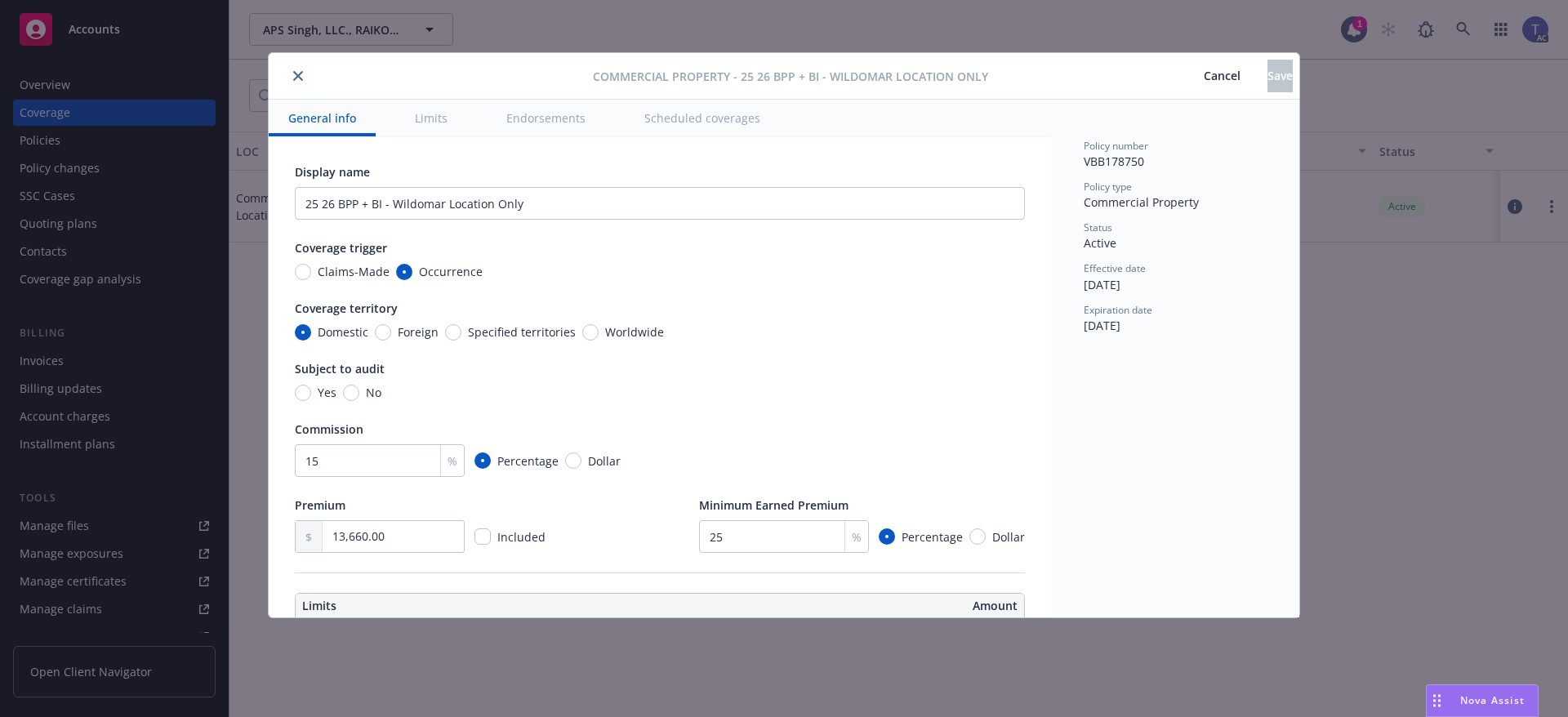
click at [641, 107] on button "Scheduled coverages" at bounding box center [702, 118] width 155 height 37
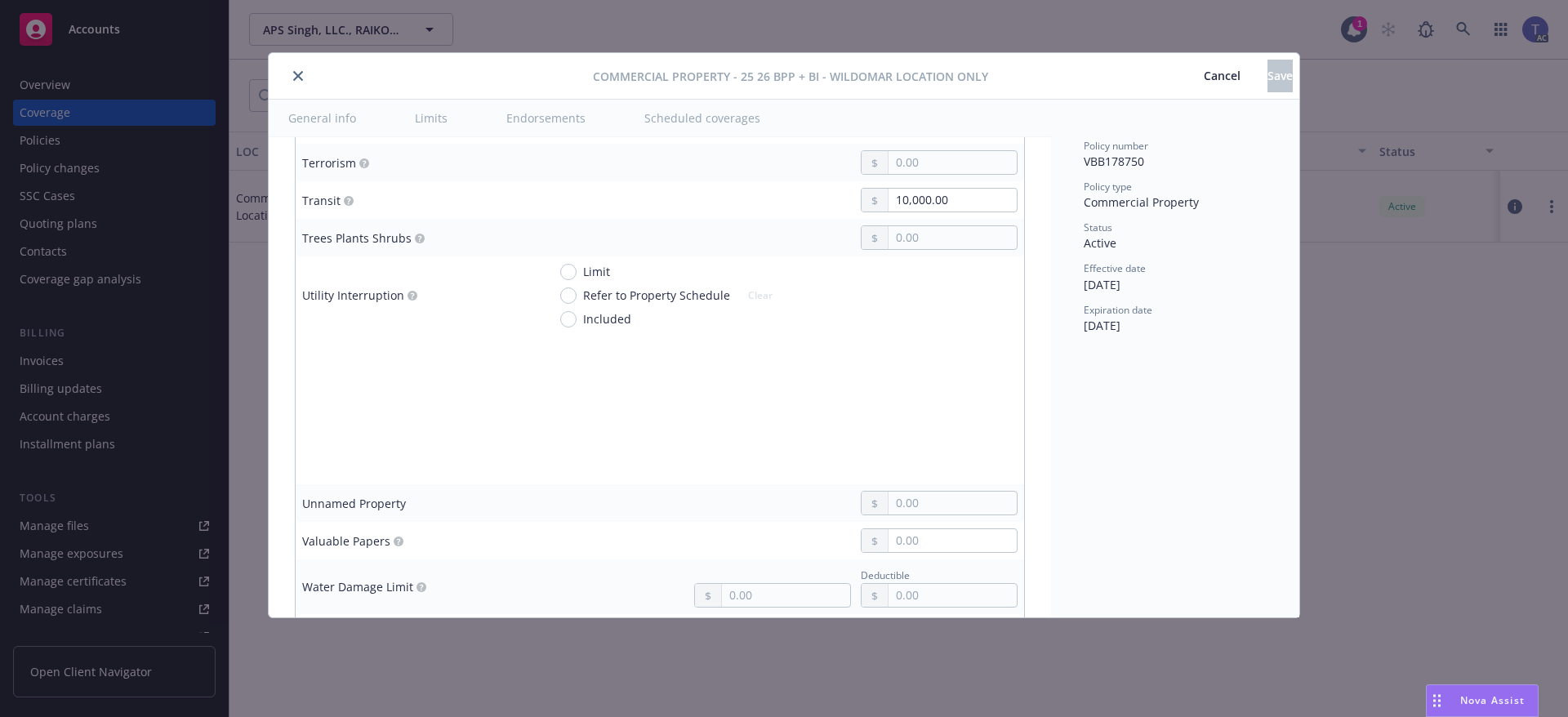
type textarea "x"
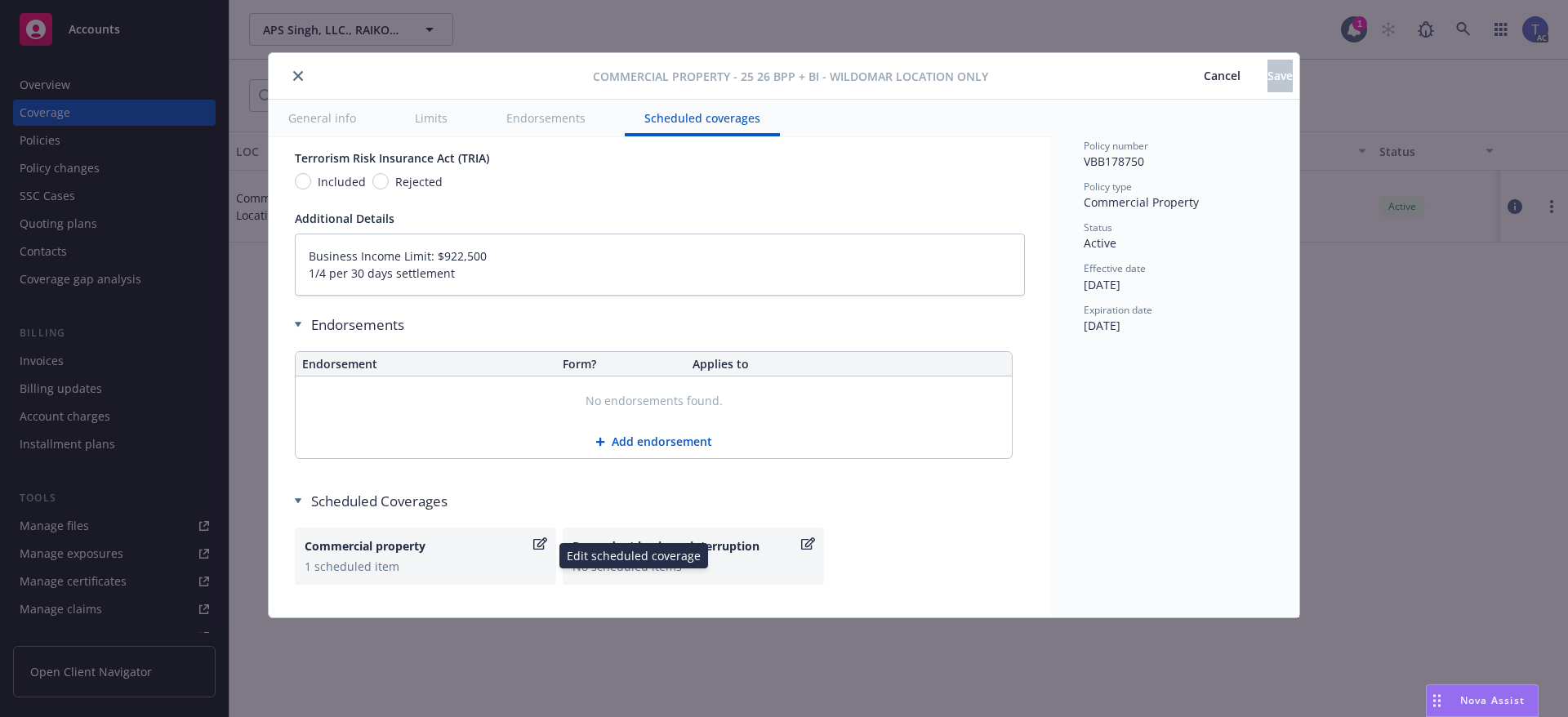
click at [454, 550] on div "Commercial property" at bounding box center [417, 546] width 225 height 17
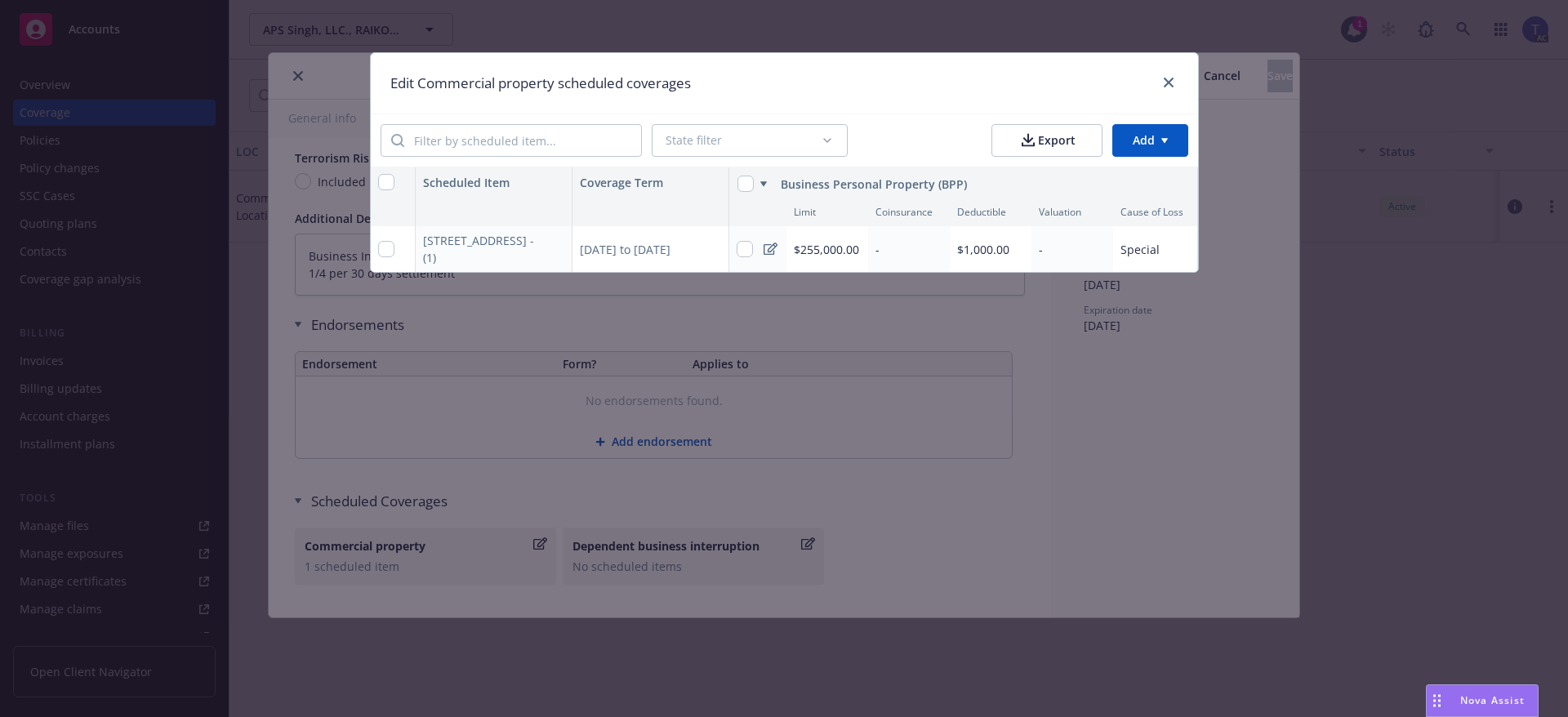
click at [770, 244] on icon at bounding box center [770, 249] width 14 height 13
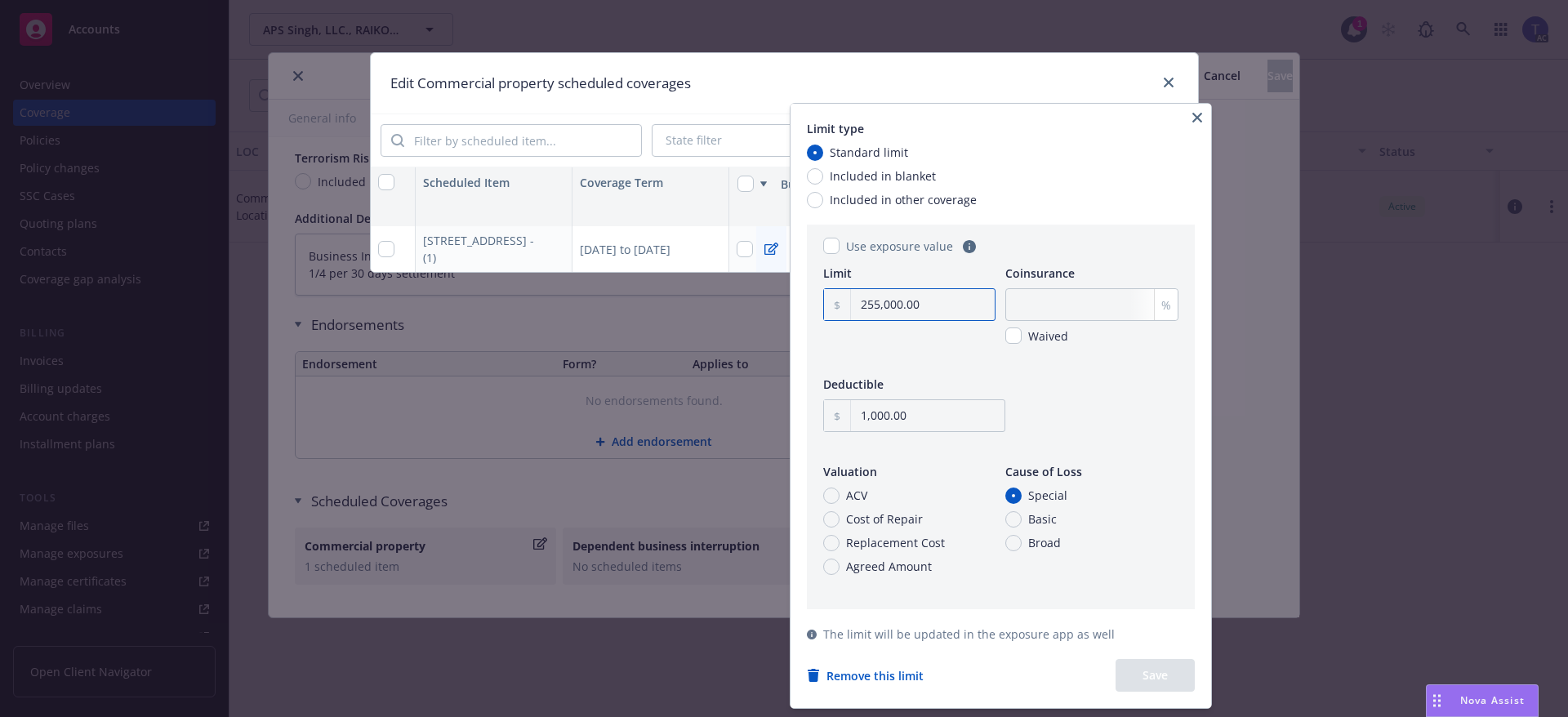
click at [889, 297] on input "255,000.00" at bounding box center [922, 304] width 143 height 31
type input "130,000.00"
type input "80"
click at [1148, 674] on button "Save" at bounding box center [1154, 675] width 79 height 32
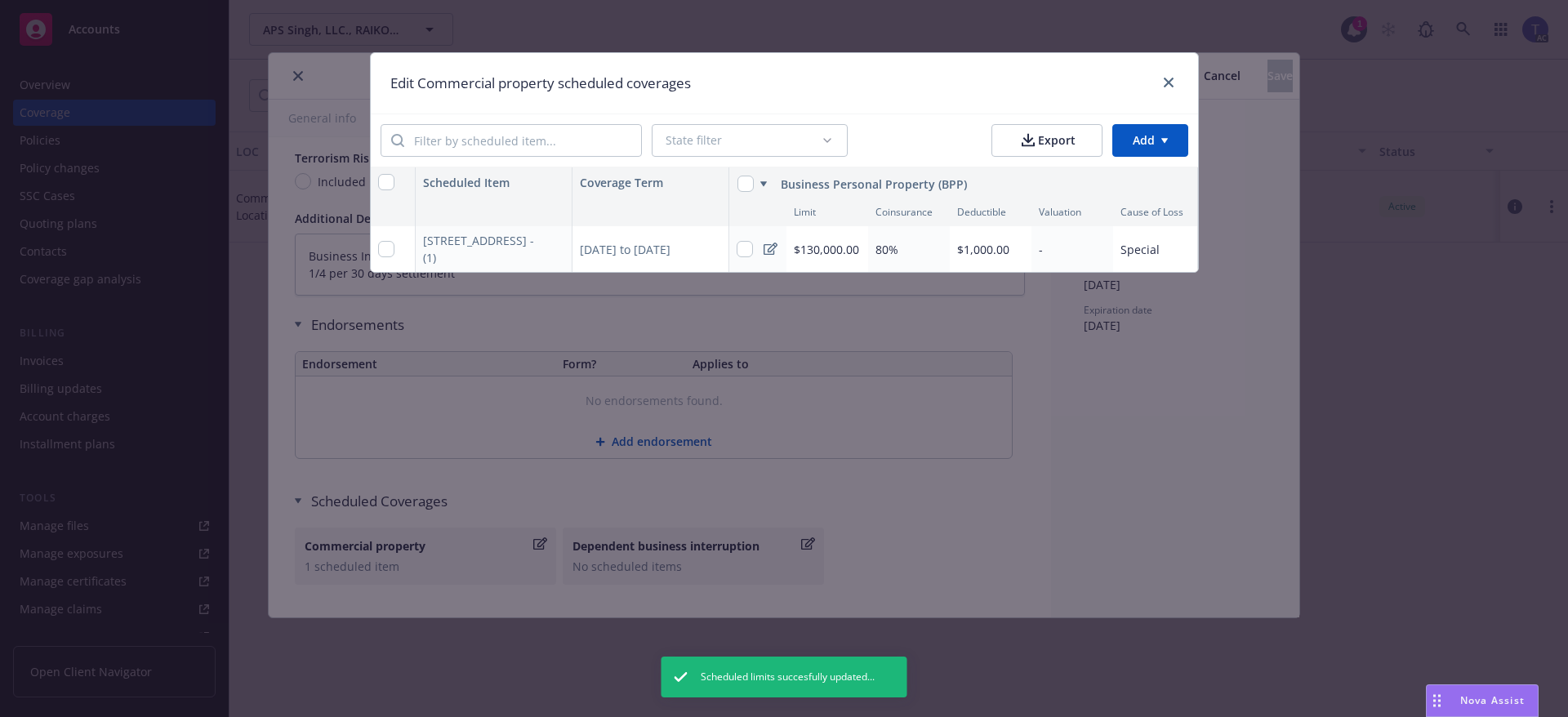
scroll to position [0, 2]
click at [1164, 81] on icon "close" at bounding box center [1168, 83] width 9 height 9
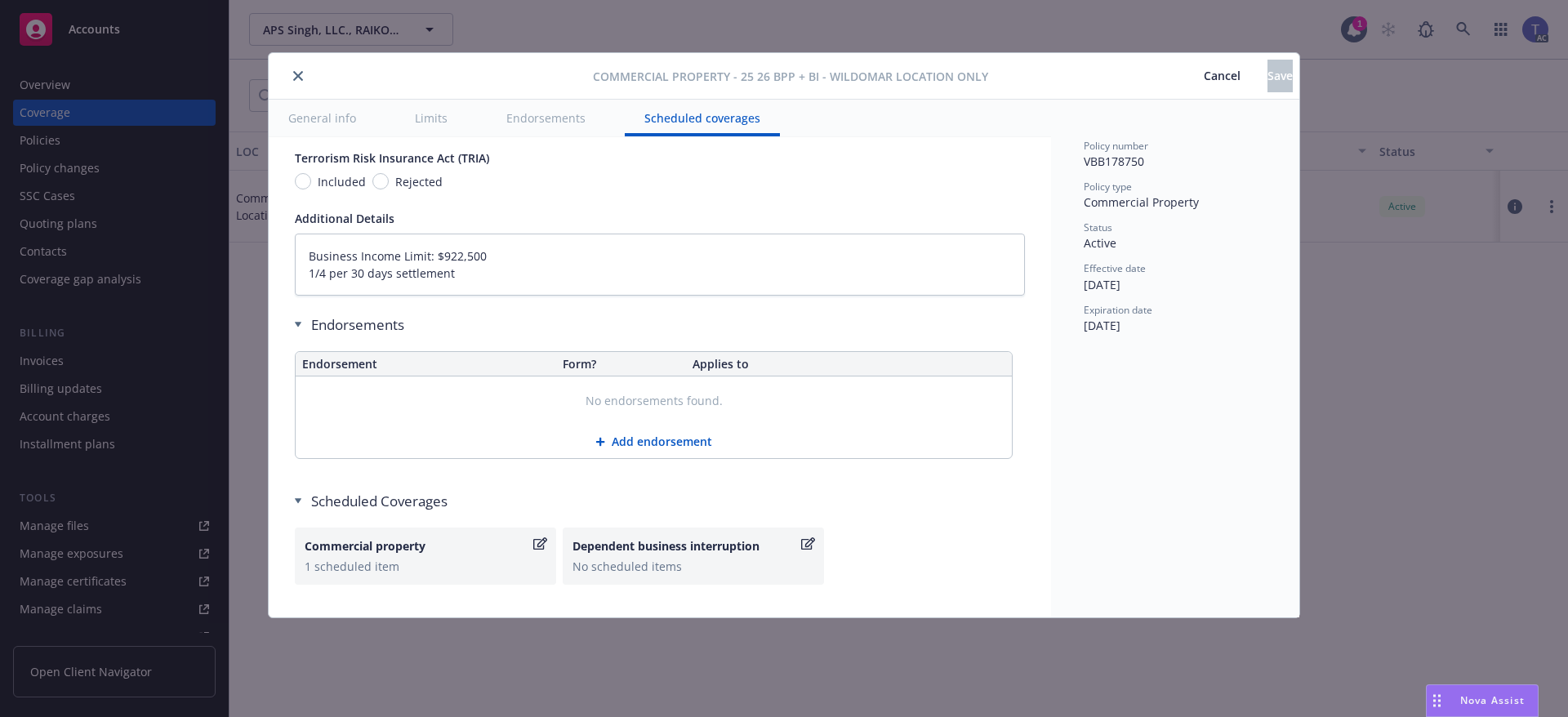
type textarea "x"
click at [613, 451] on button "Add endorsement" at bounding box center [653, 442] width 716 height 32
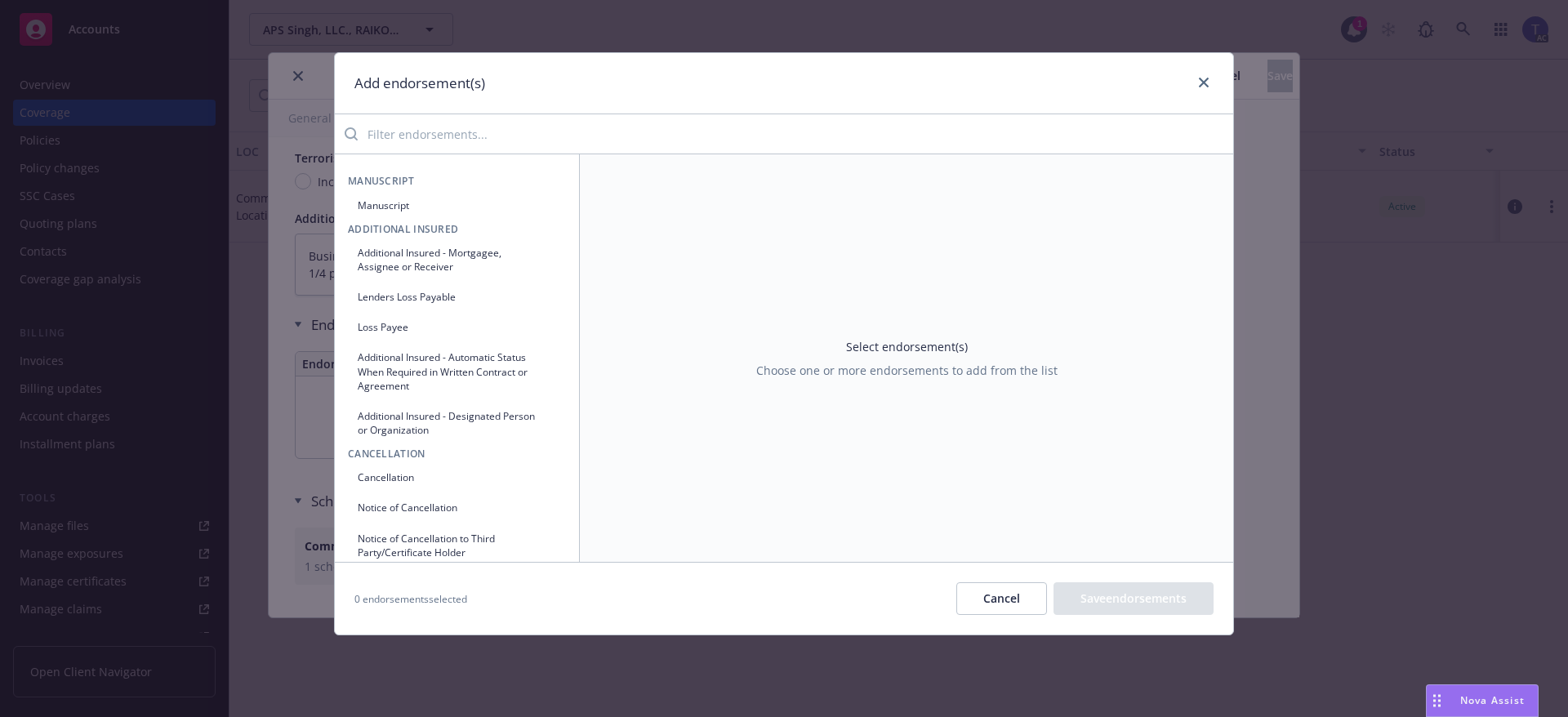
click at [474, 125] on input "search" at bounding box center [796, 134] width 876 height 32
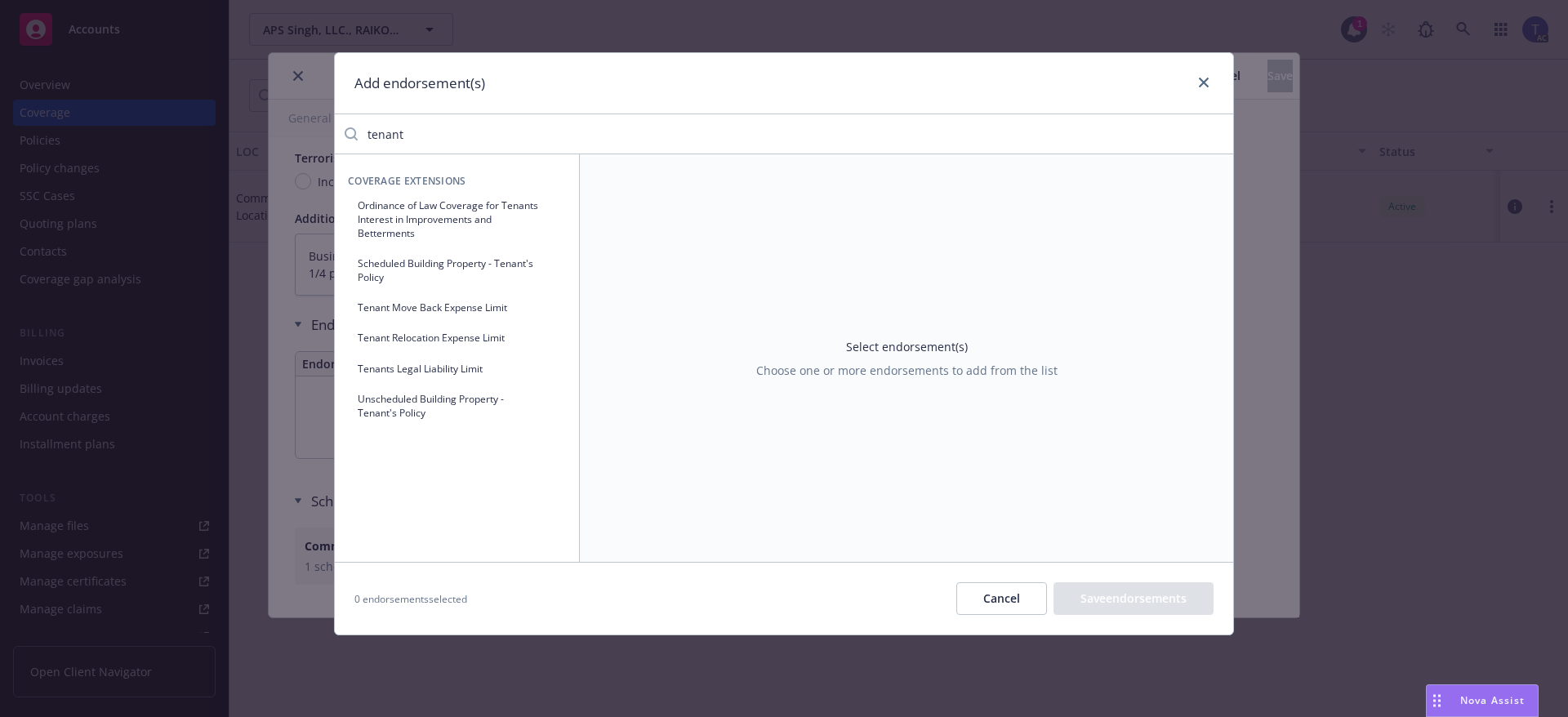
type input "tenant"
click at [990, 601] on button "Cancel" at bounding box center [1001, 598] width 90 height 32
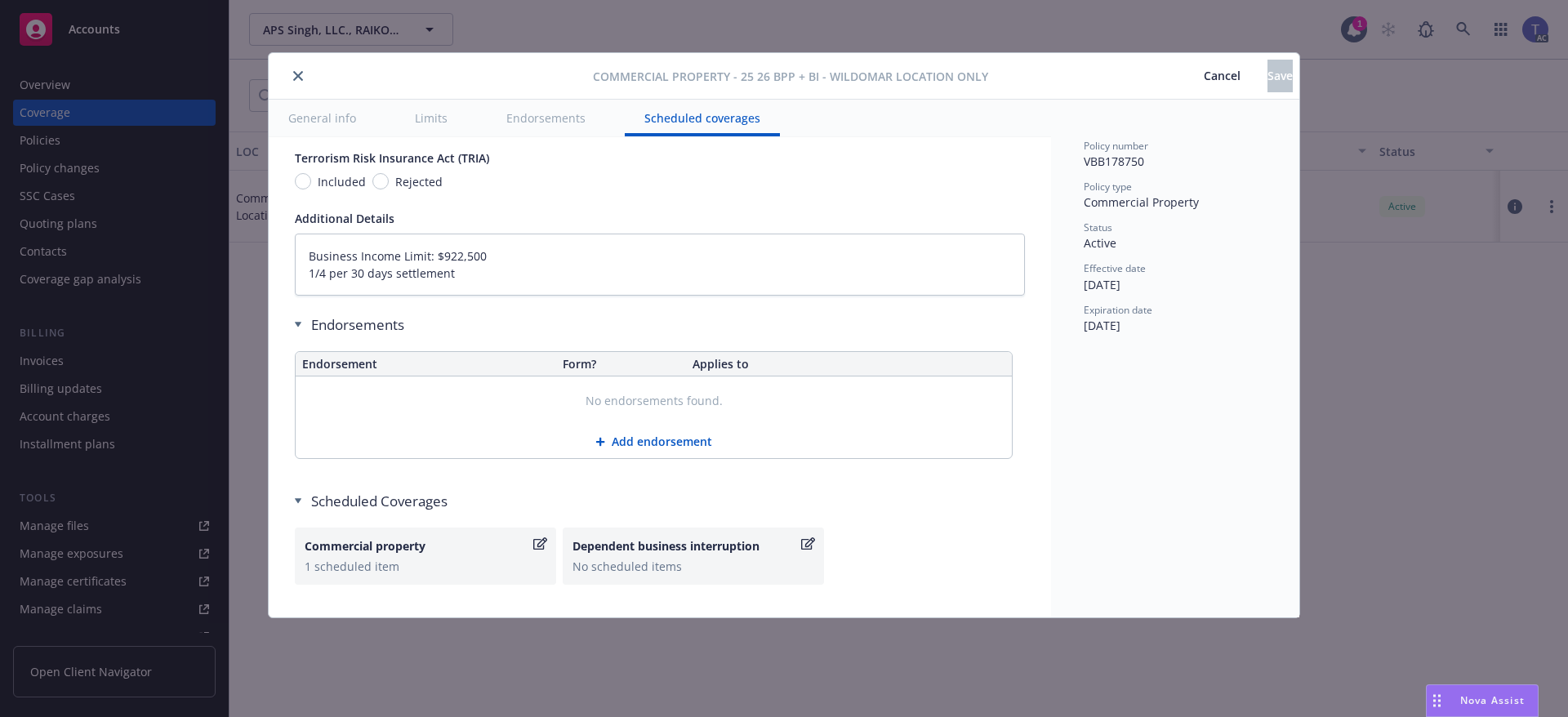
click at [1203, 76] on span "Cancel" at bounding box center [1221, 75] width 37 height 15
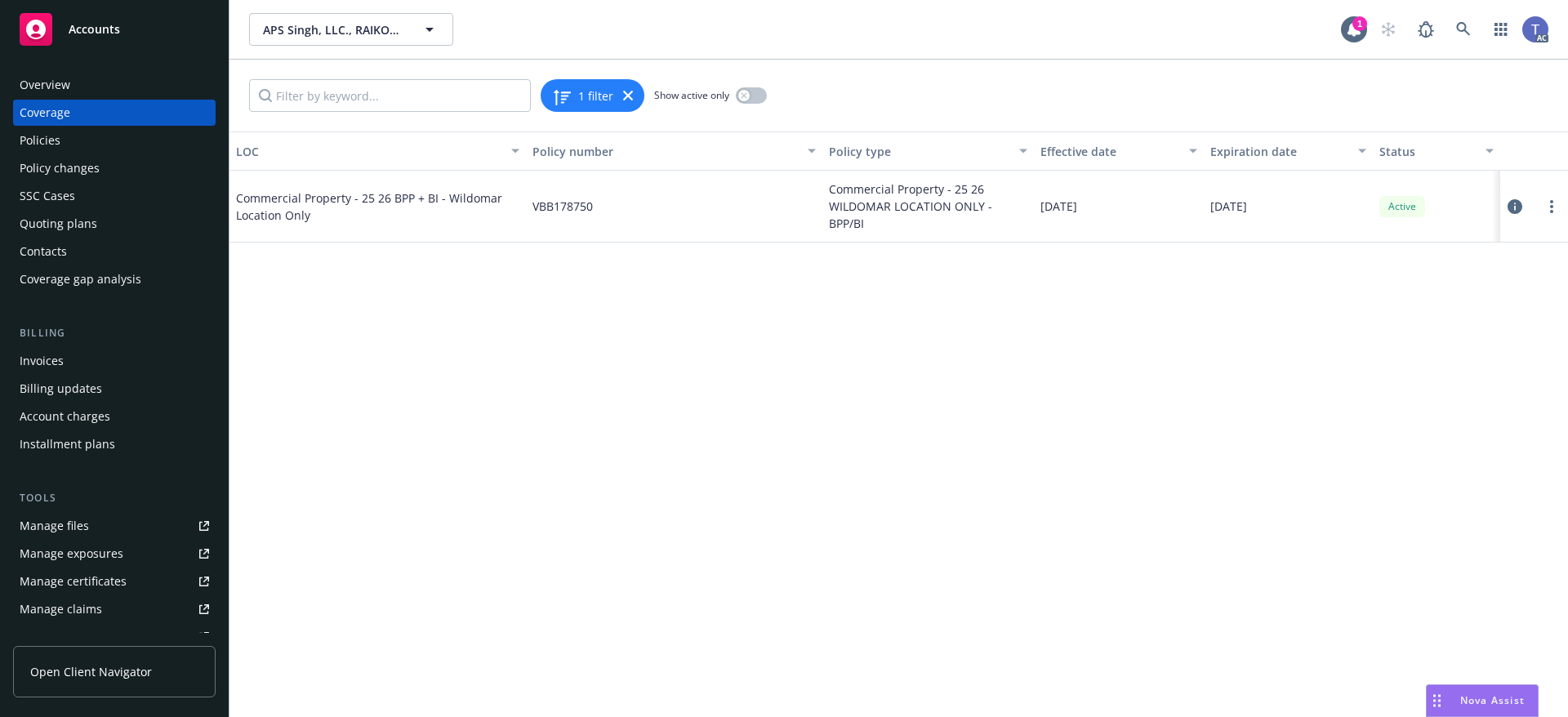
click at [49, 141] on div "Policies" at bounding box center [40, 141] width 41 height 27
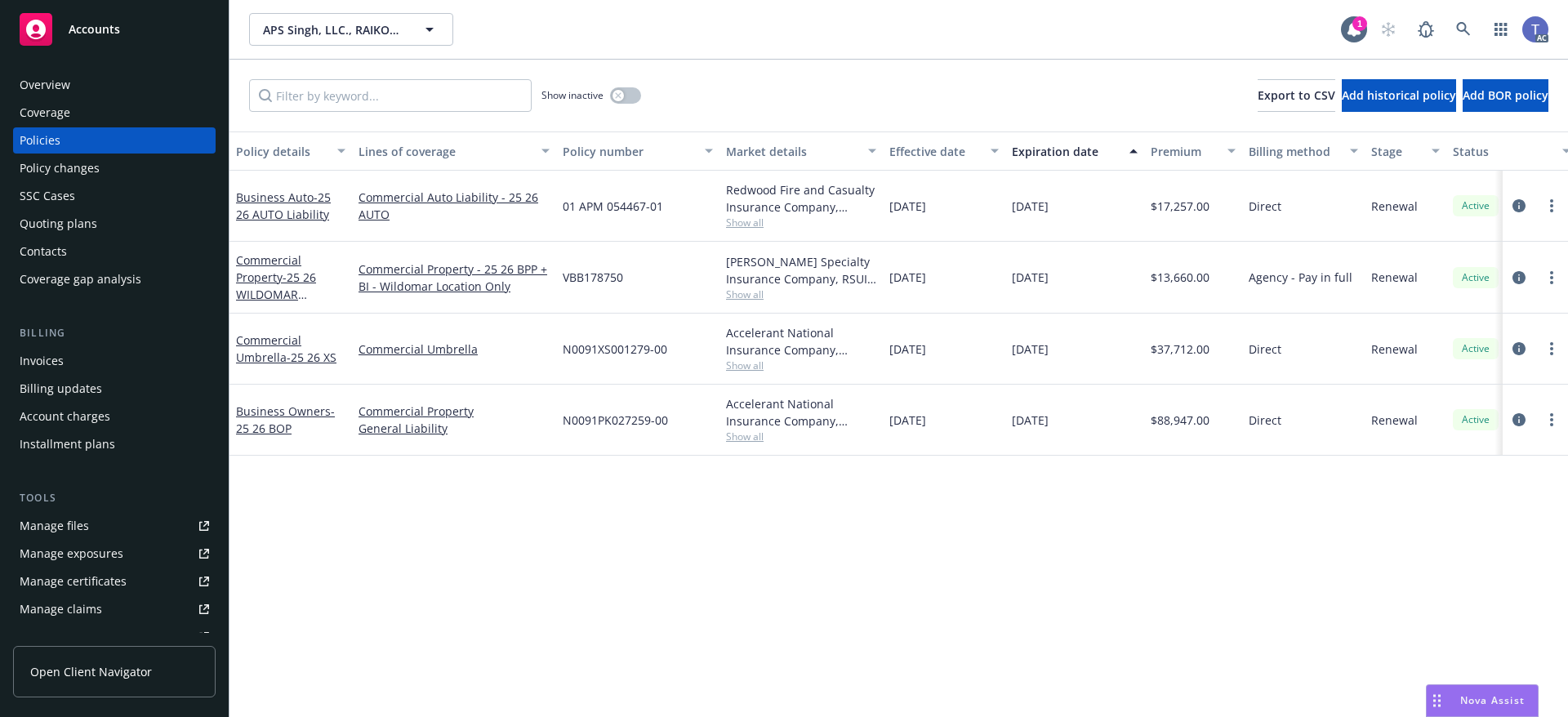
click at [823, 69] on div "Show inactive Export to CSV Add historical policy Add BOR policy" at bounding box center [898, 96] width 1338 height 72
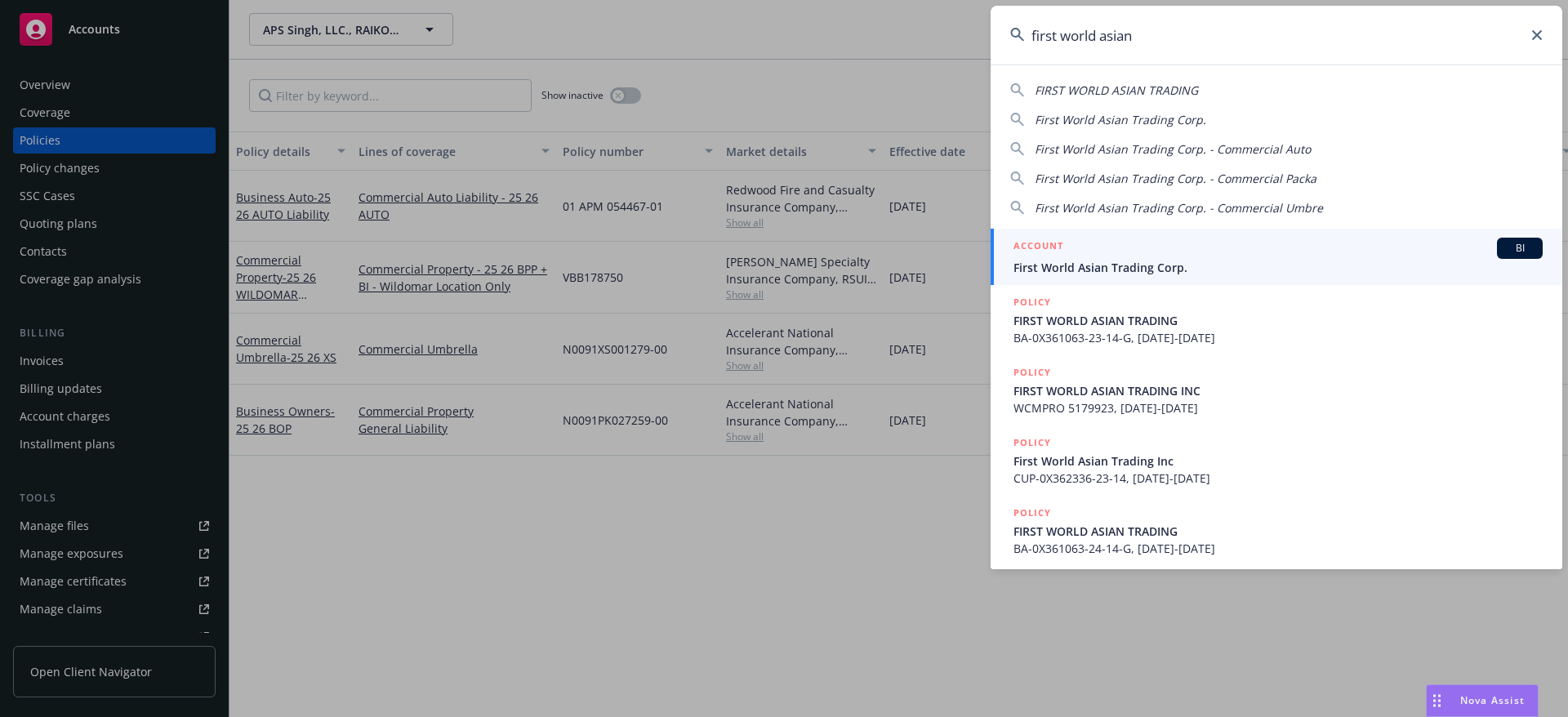
type input "first world asian"
click at [1149, 265] on span "First World Asian Trading Corp." at bounding box center [1277, 268] width 529 height 17
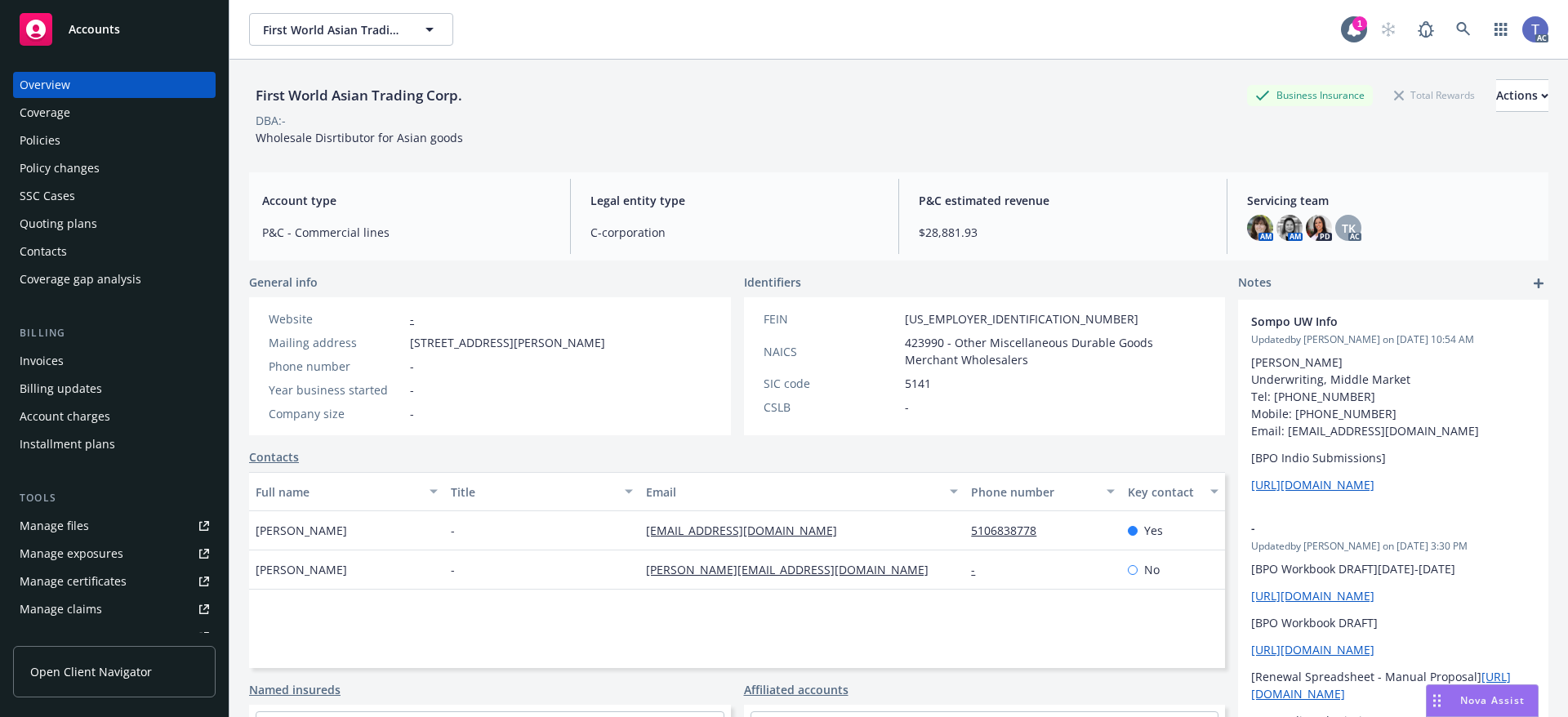
click at [104, 138] on div "Policies" at bounding box center [114, 141] width 189 height 27
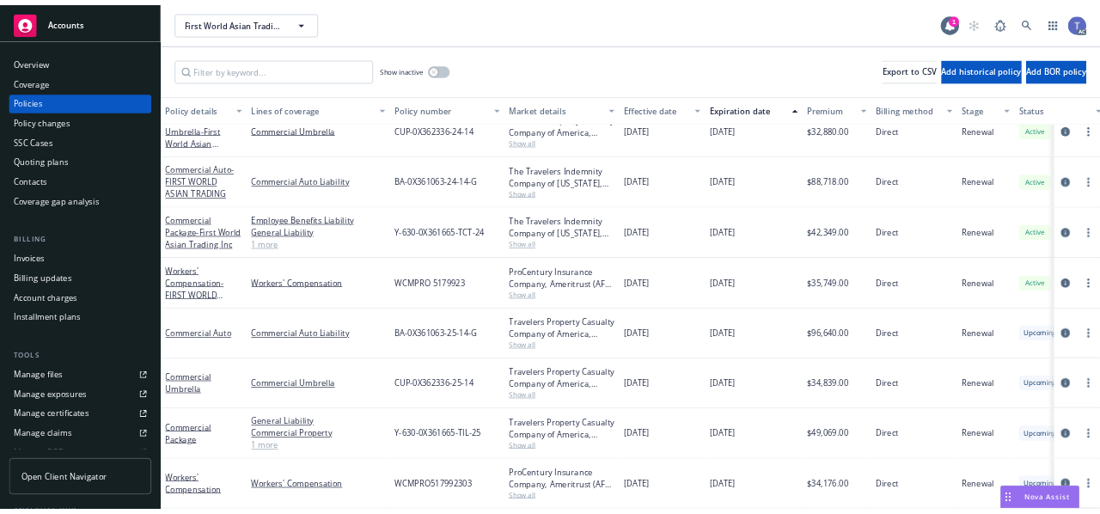
scroll to position [40, 0]
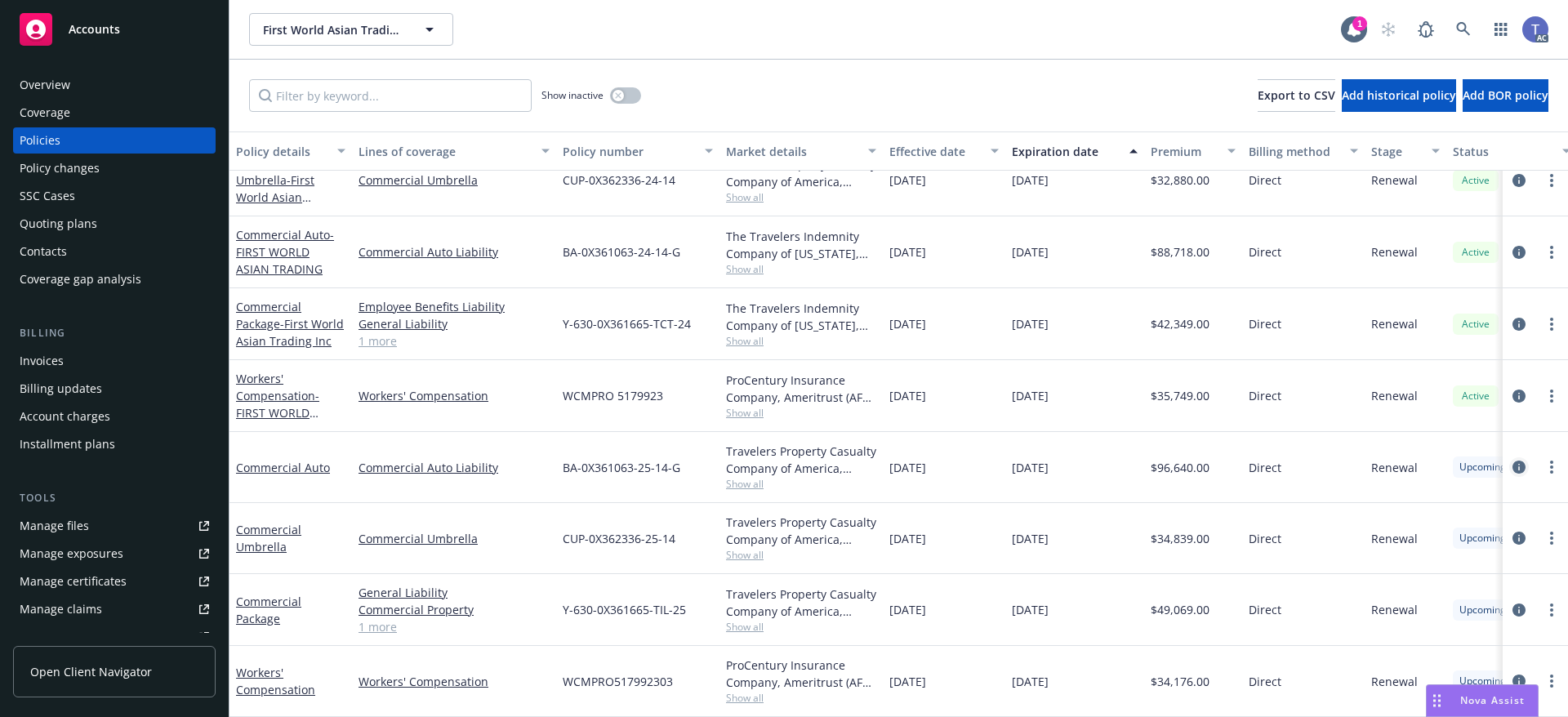
click at [1512, 461] on icon "circleInformation" at bounding box center [1519, 467] width 13 height 13
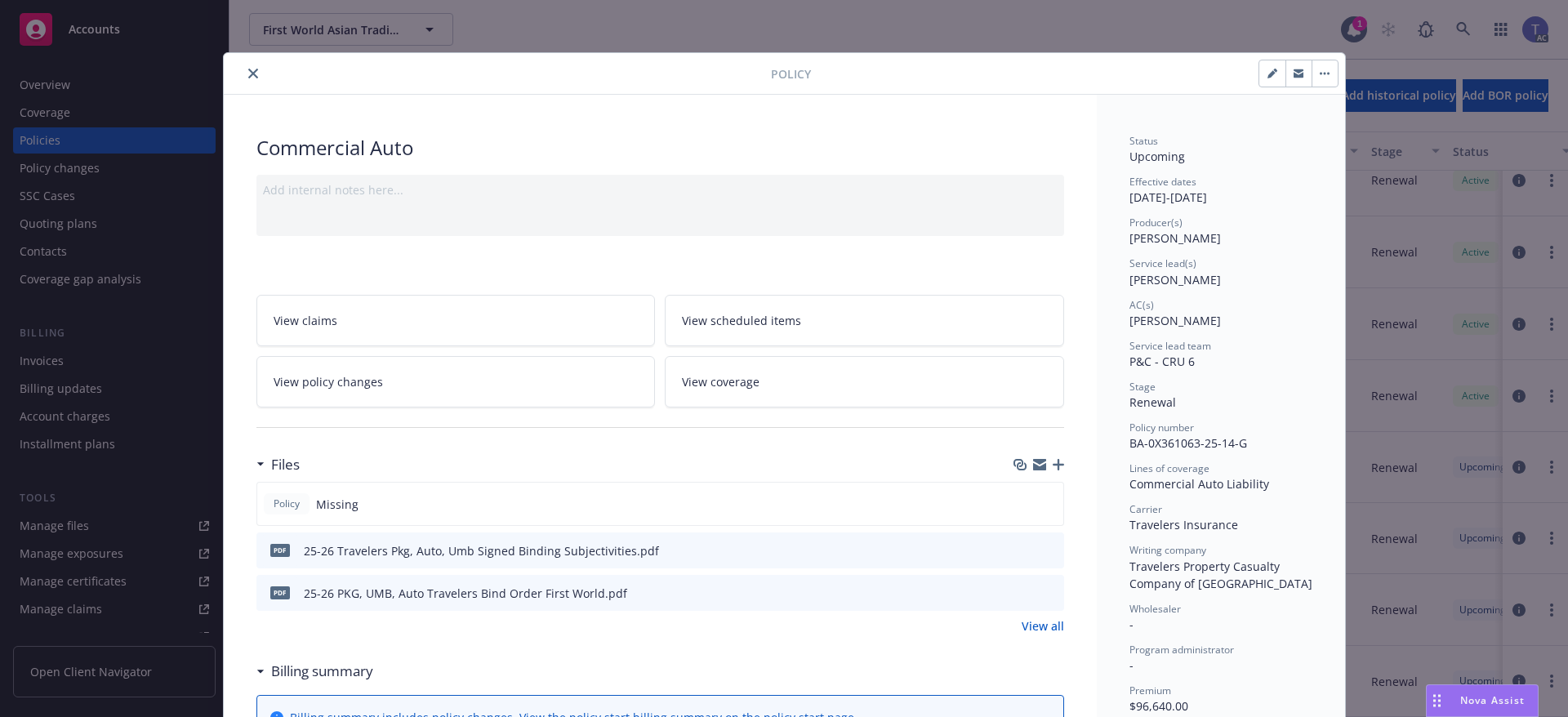
click at [251, 67] on button "close" at bounding box center [253, 73] width 20 height 20
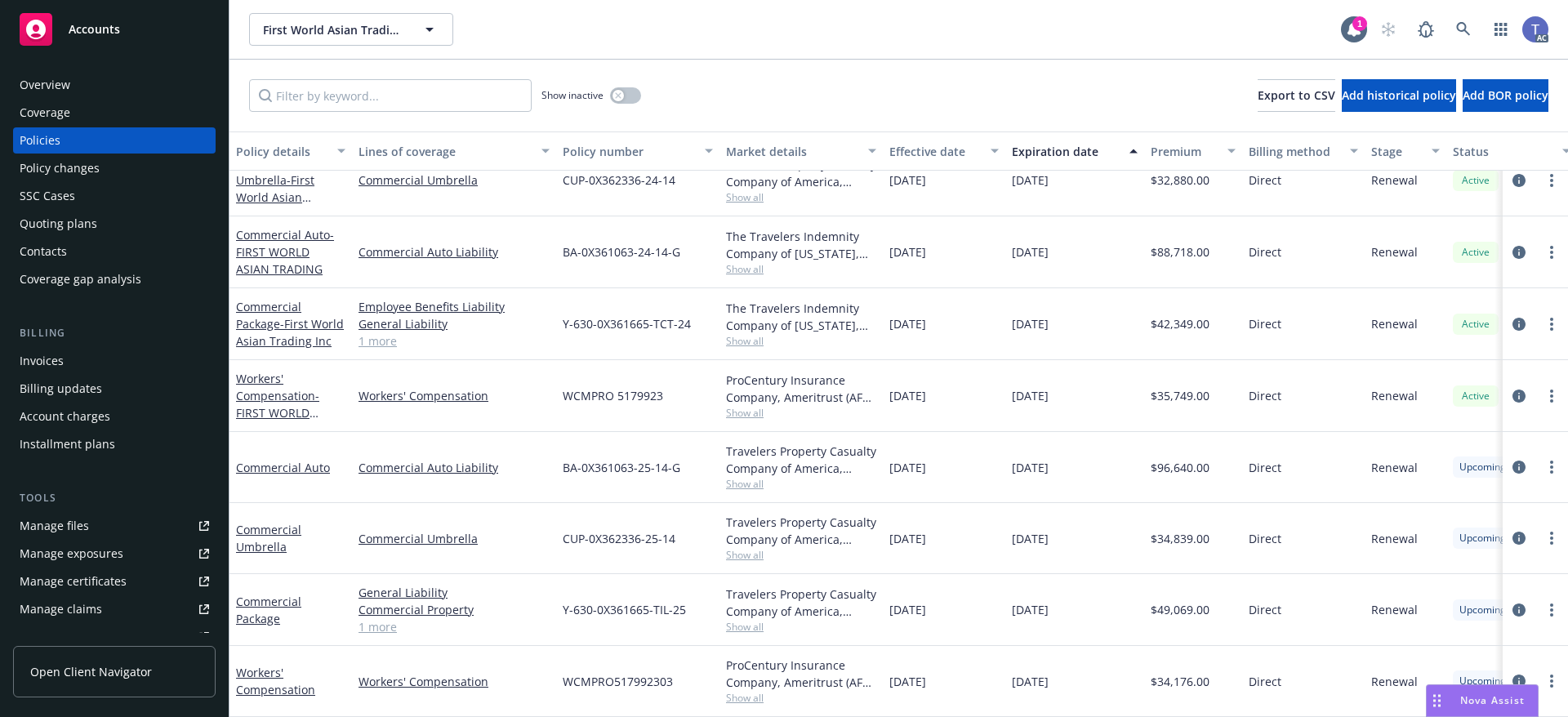
click at [803, 99] on div "Show inactive Export to CSV Add historical policy Add BOR policy" at bounding box center [898, 96] width 1338 height 72
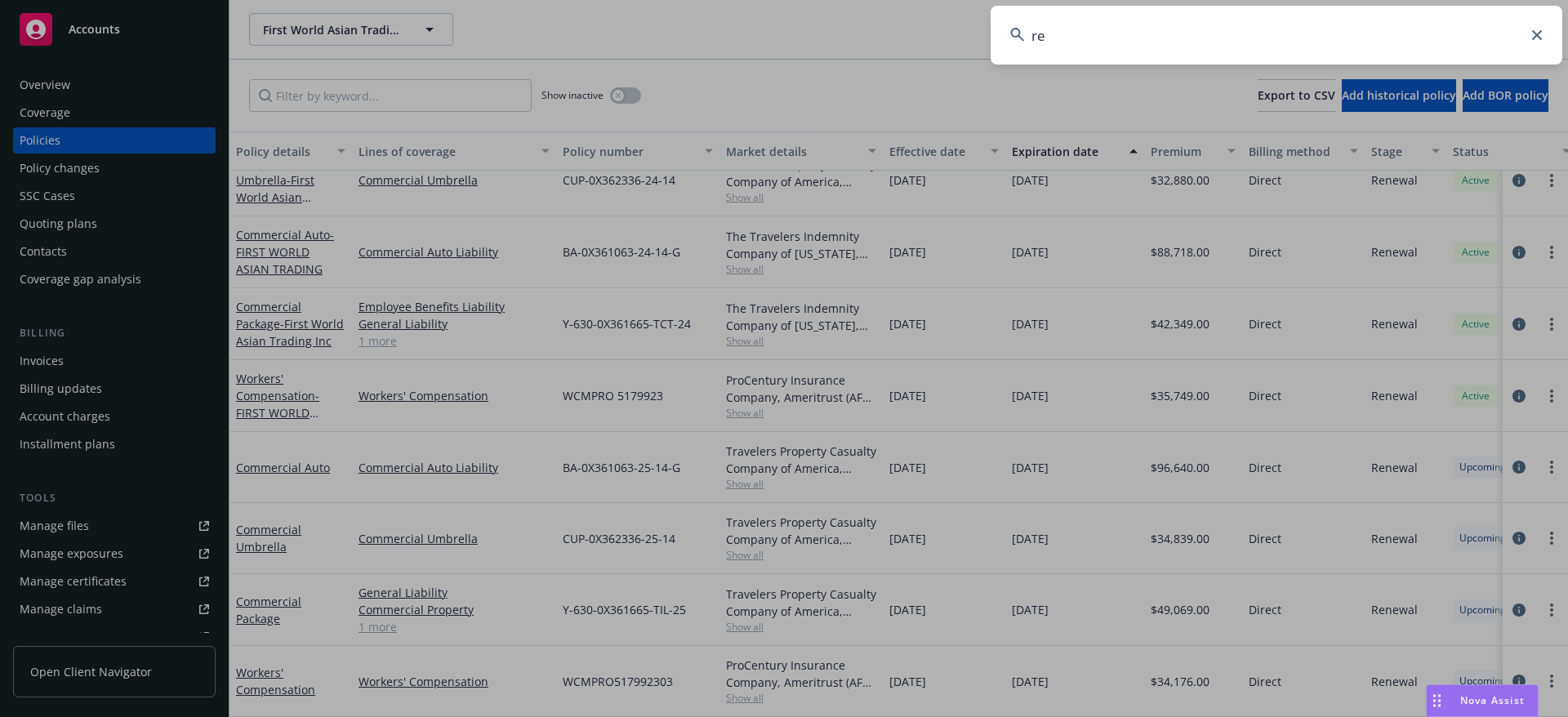
type input "r"
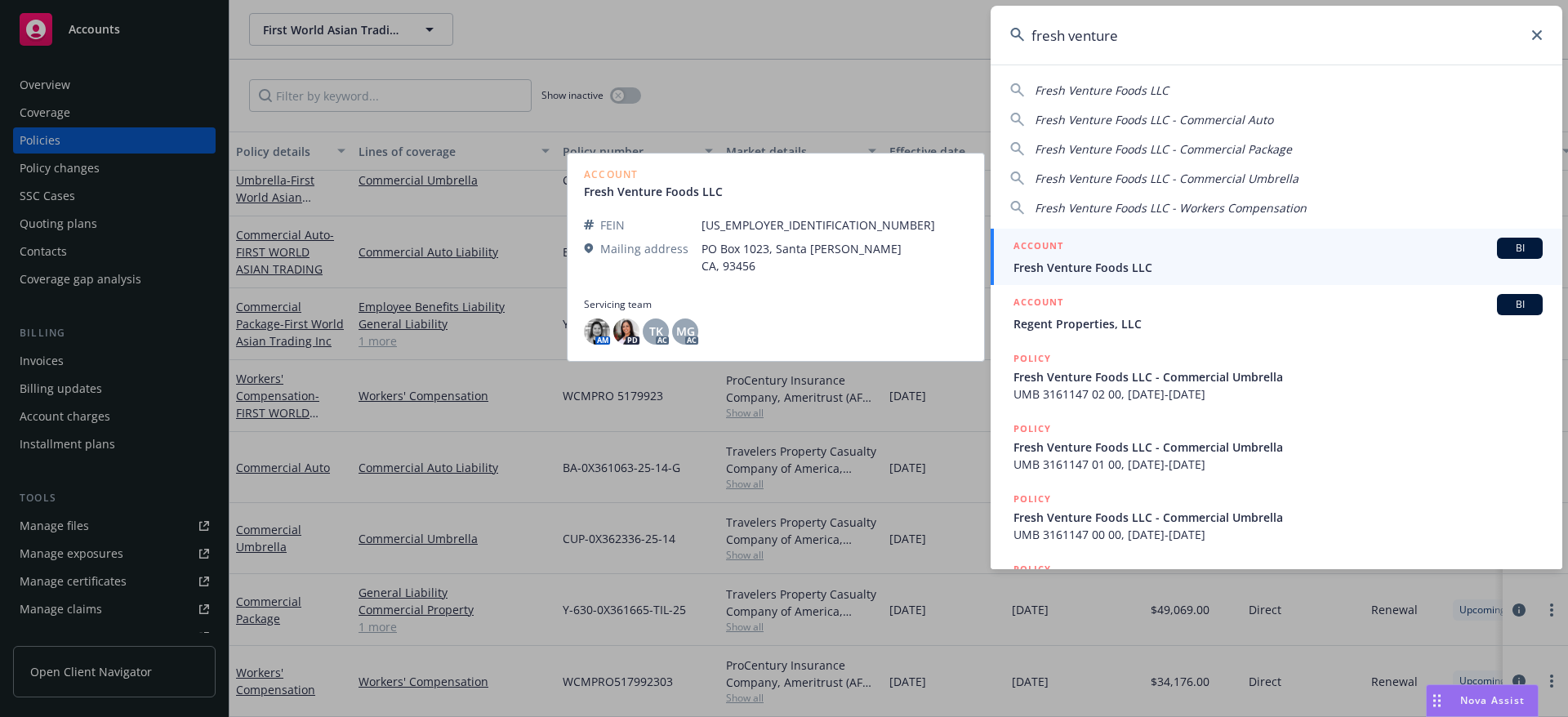
type input "fresh venture"
click at [1222, 259] on span "Fresh Venture Foods LLC" at bounding box center [1277, 268] width 529 height 17
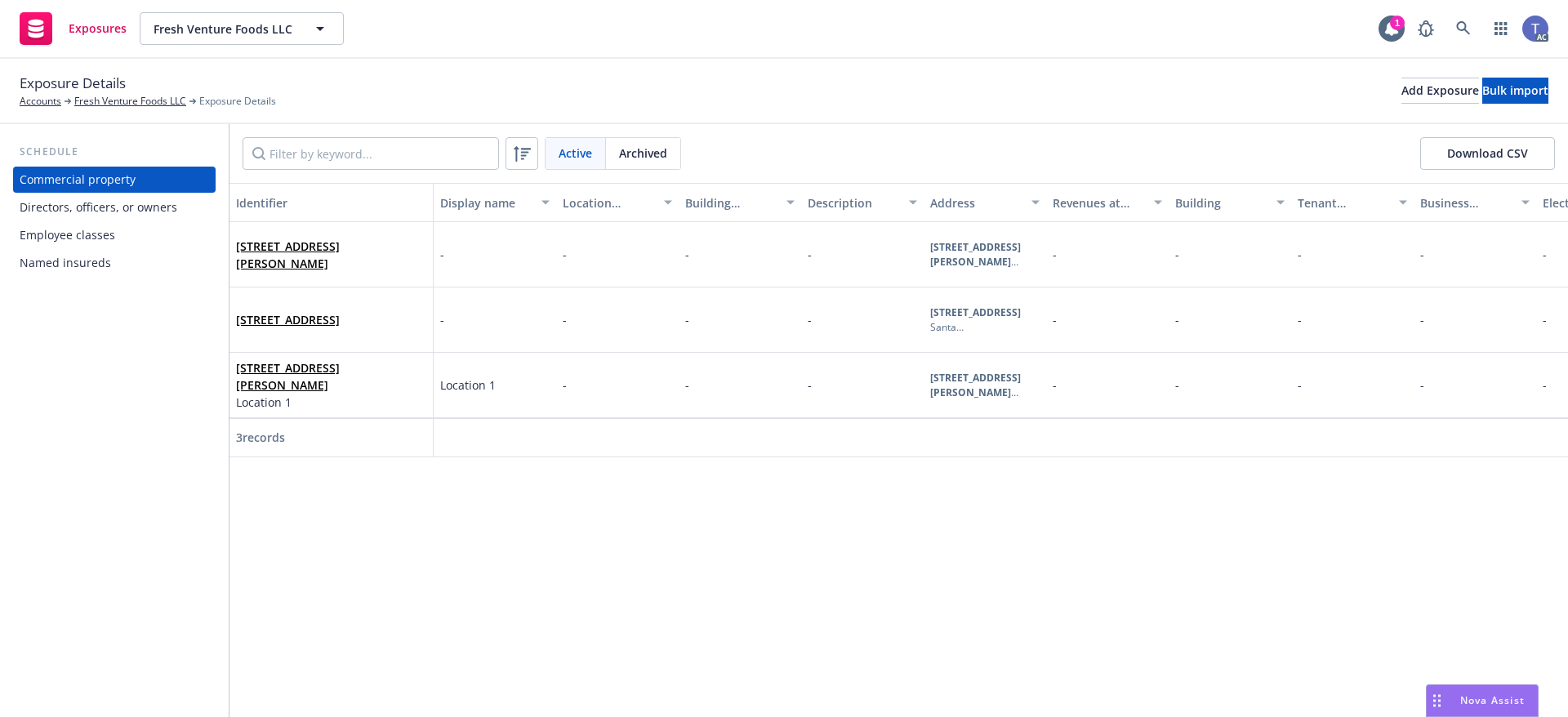
click at [129, 216] on div "Directors, officers, or owners" at bounding box center [99, 208] width 158 height 27
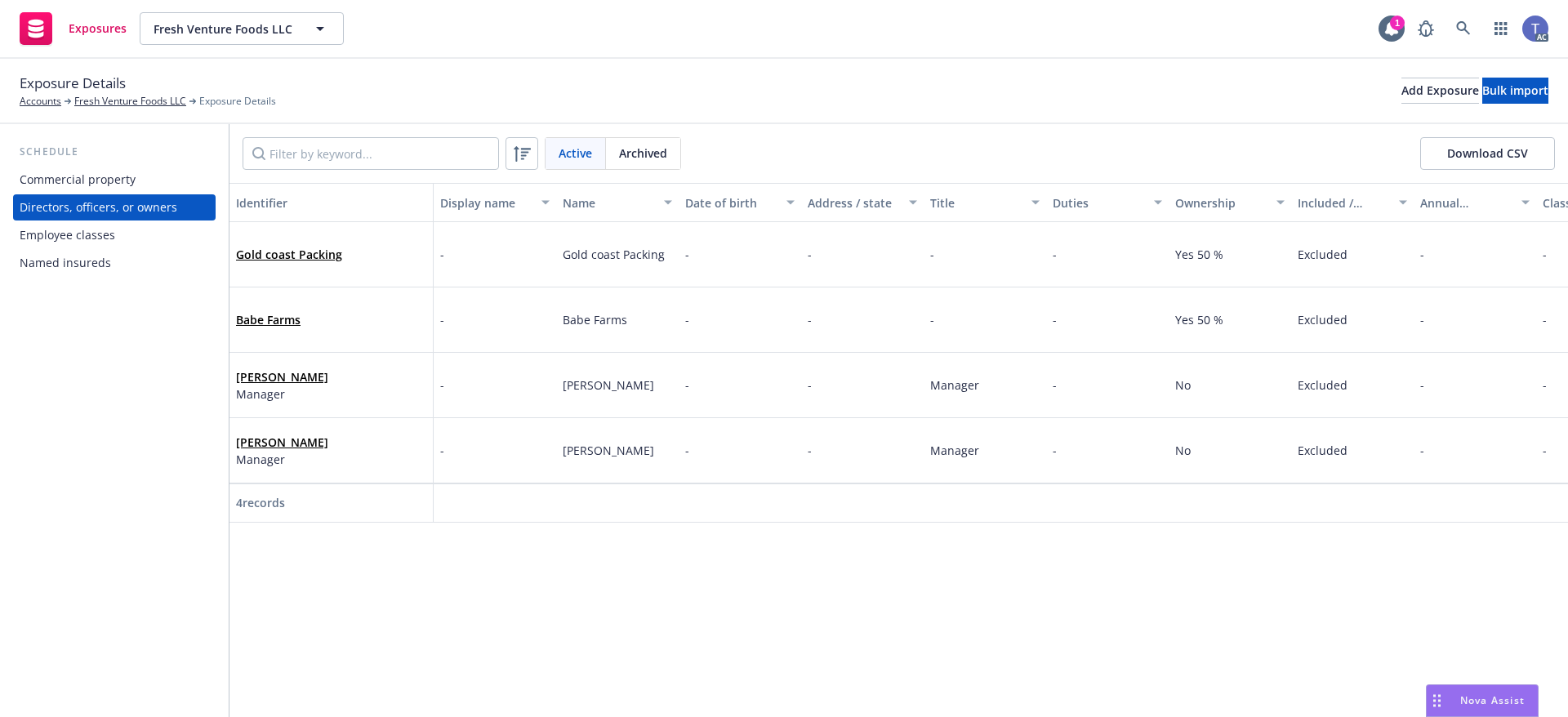
click at [1080, 539] on div "Identifier Display name Name Date of birth Address / state Title Duties Ownersh…" at bounding box center [898, 450] width 1338 height 534
click at [109, 236] on div "Employee classes" at bounding box center [67, 236] width 96 height 27
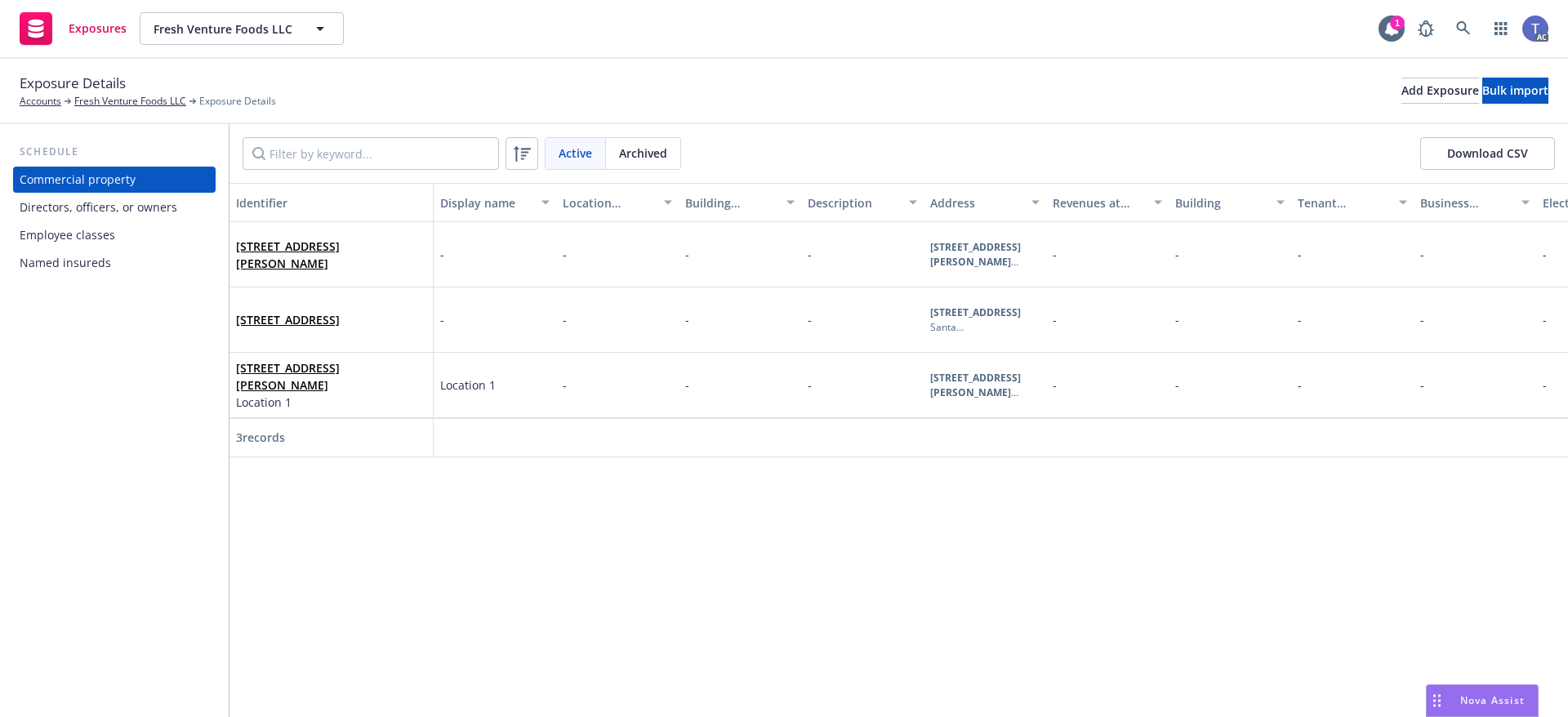
click at [191, 201] on div "Directors, officers, or owners" at bounding box center [114, 208] width 189 height 27
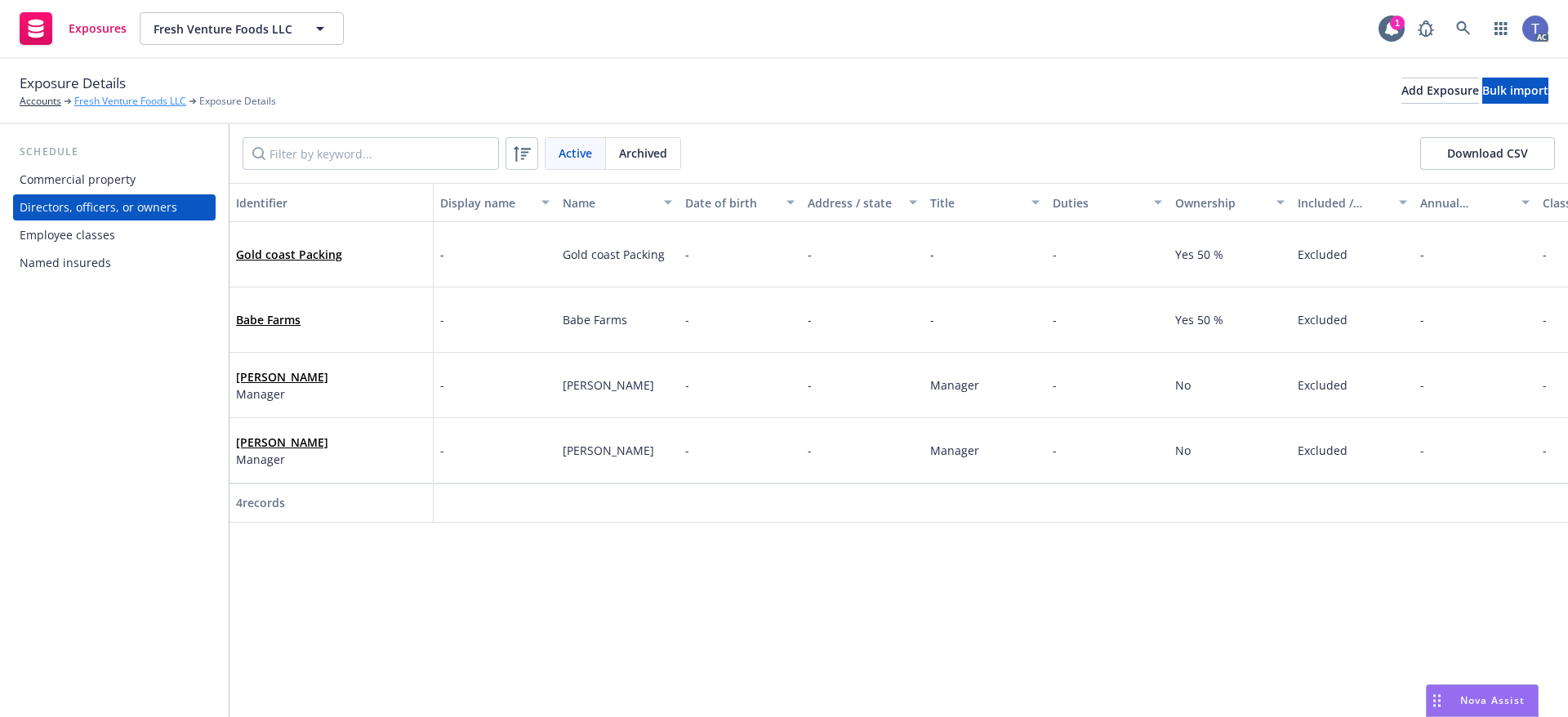
click at [118, 94] on link "Fresh Venture Foods LLC" at bounding box center [130, 101] width 112 height 14
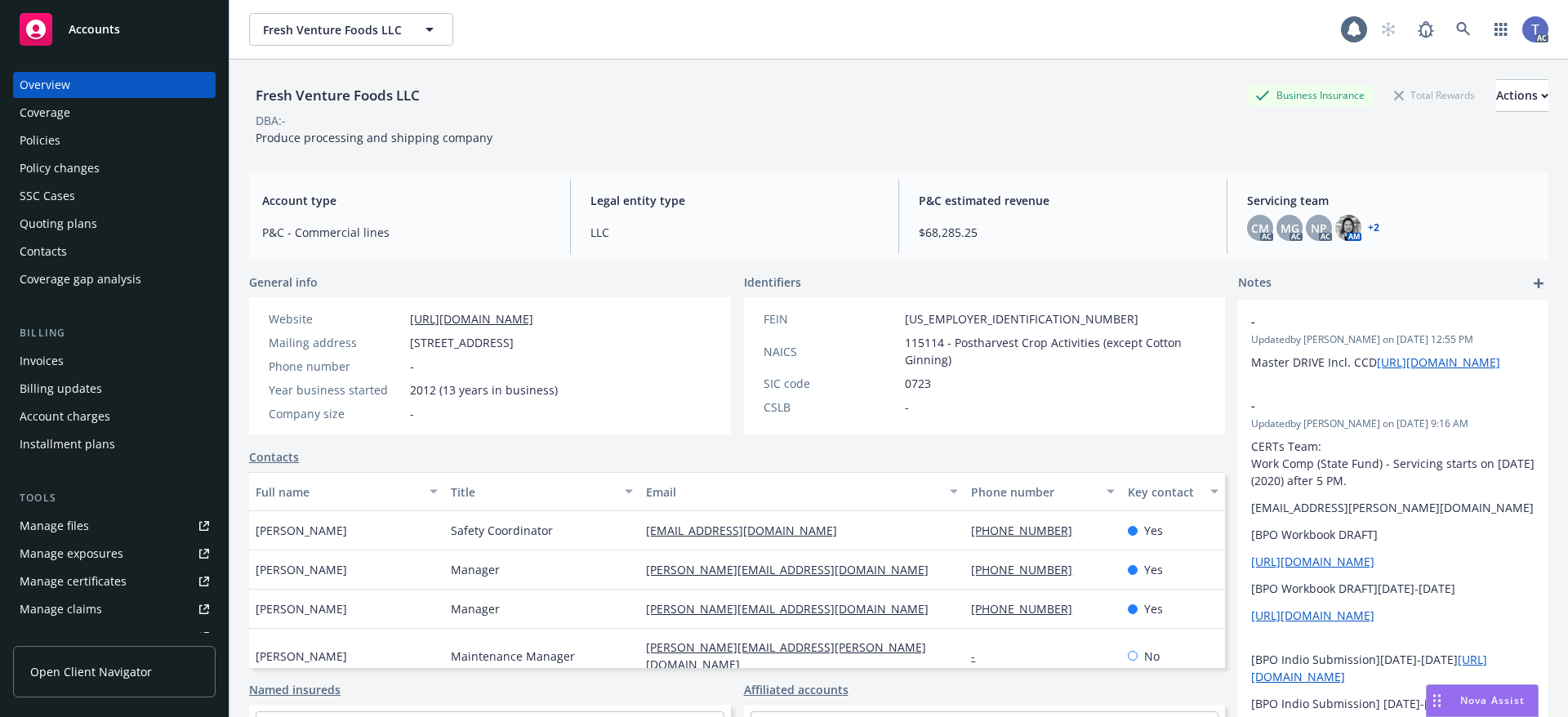
click at [62, 250] on div "Contacts" at bounding box center [44, 252] width 47 height 27
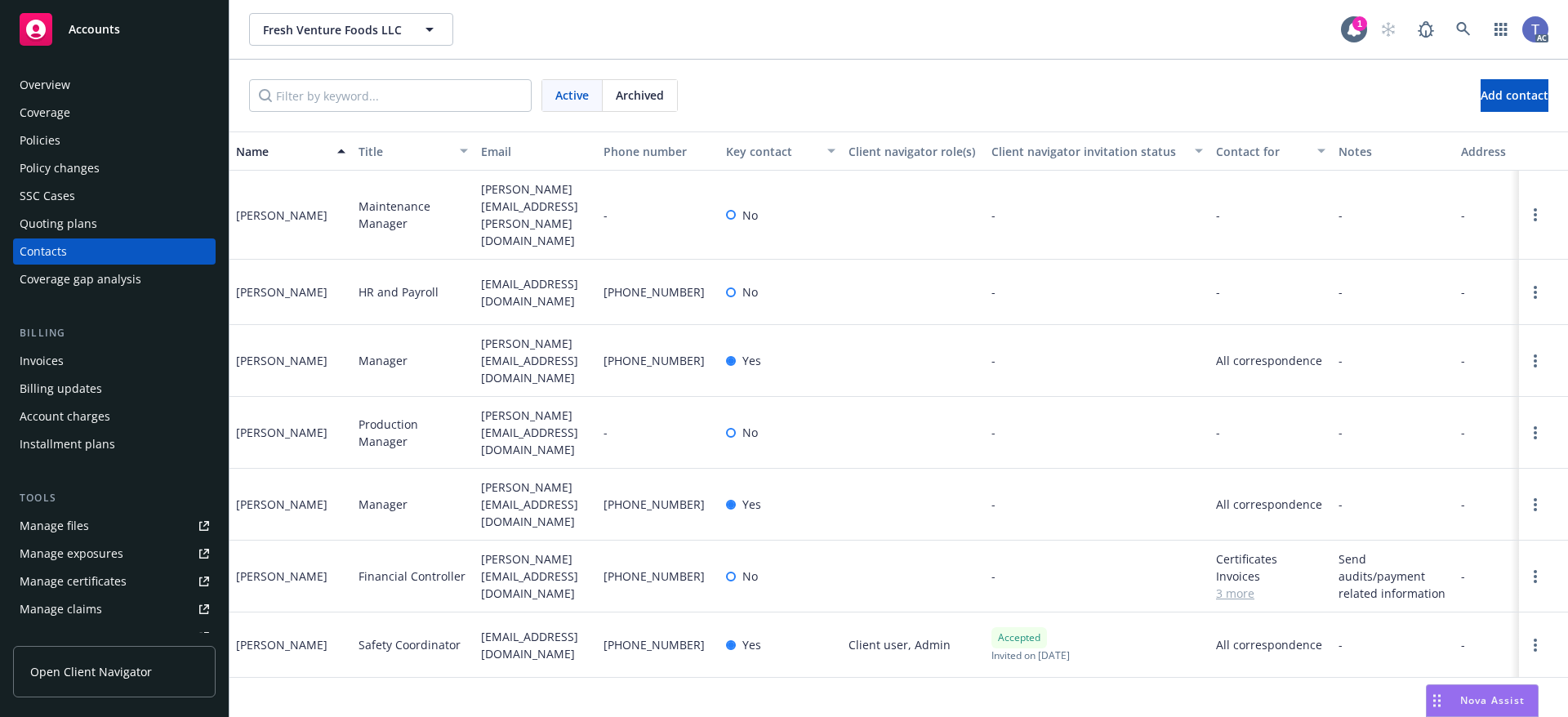
click at [643, 102] on span "Archived" at bounding box center [639, 95] width 48 height 17
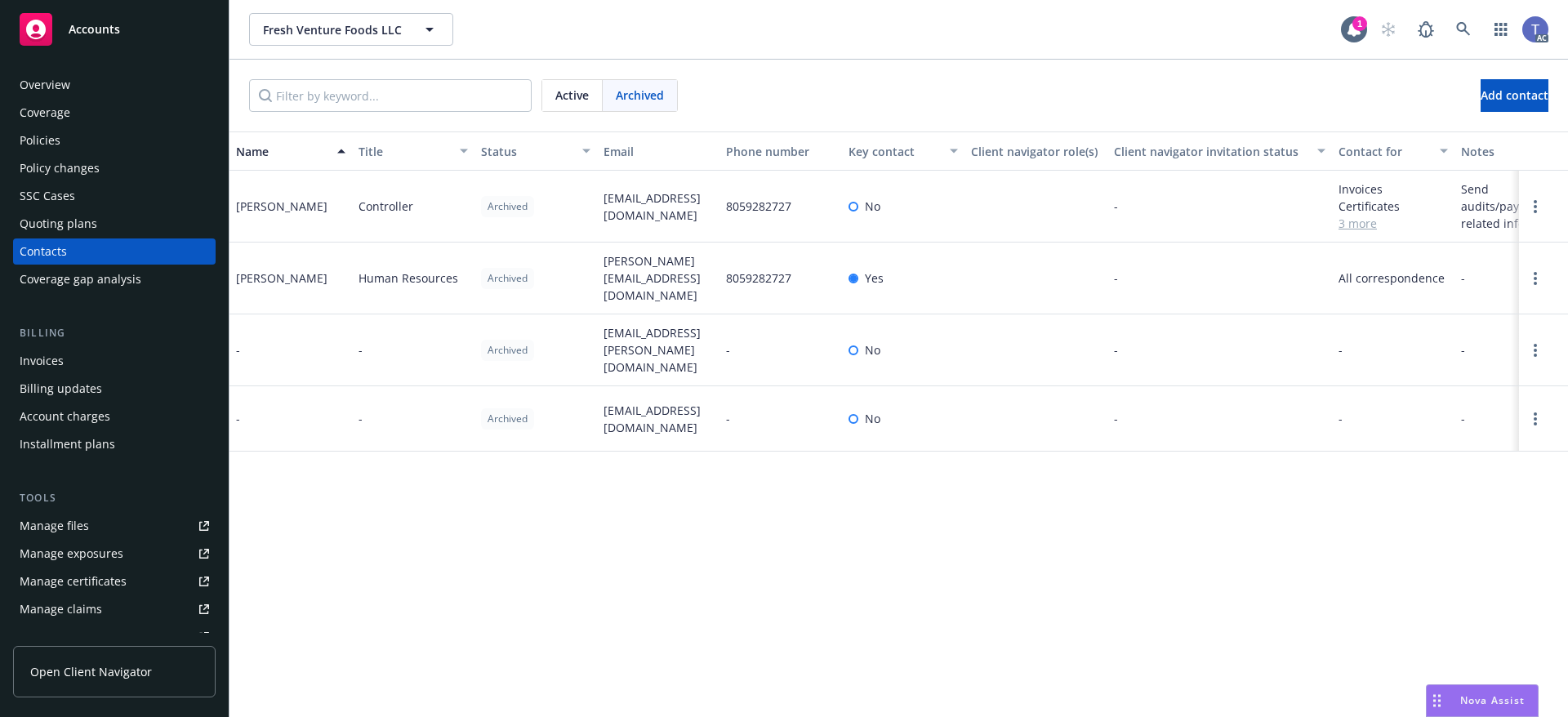
click at [557, 96] on span "Active" at bounding box center [572, 95] width 33 height 17
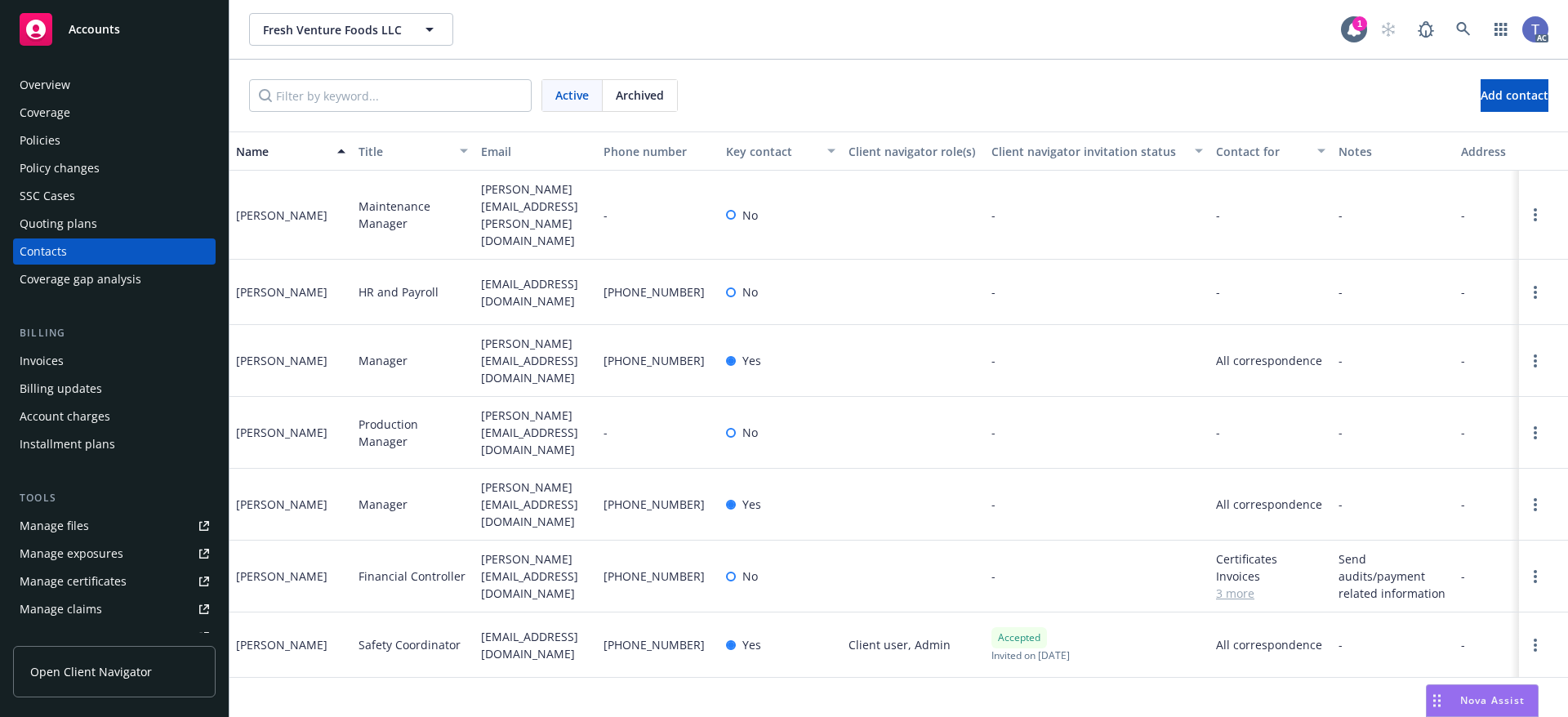
click at [911, 60] on div "Active Archived Add contact" at bounding box center [898, 96] width 1338 height 72
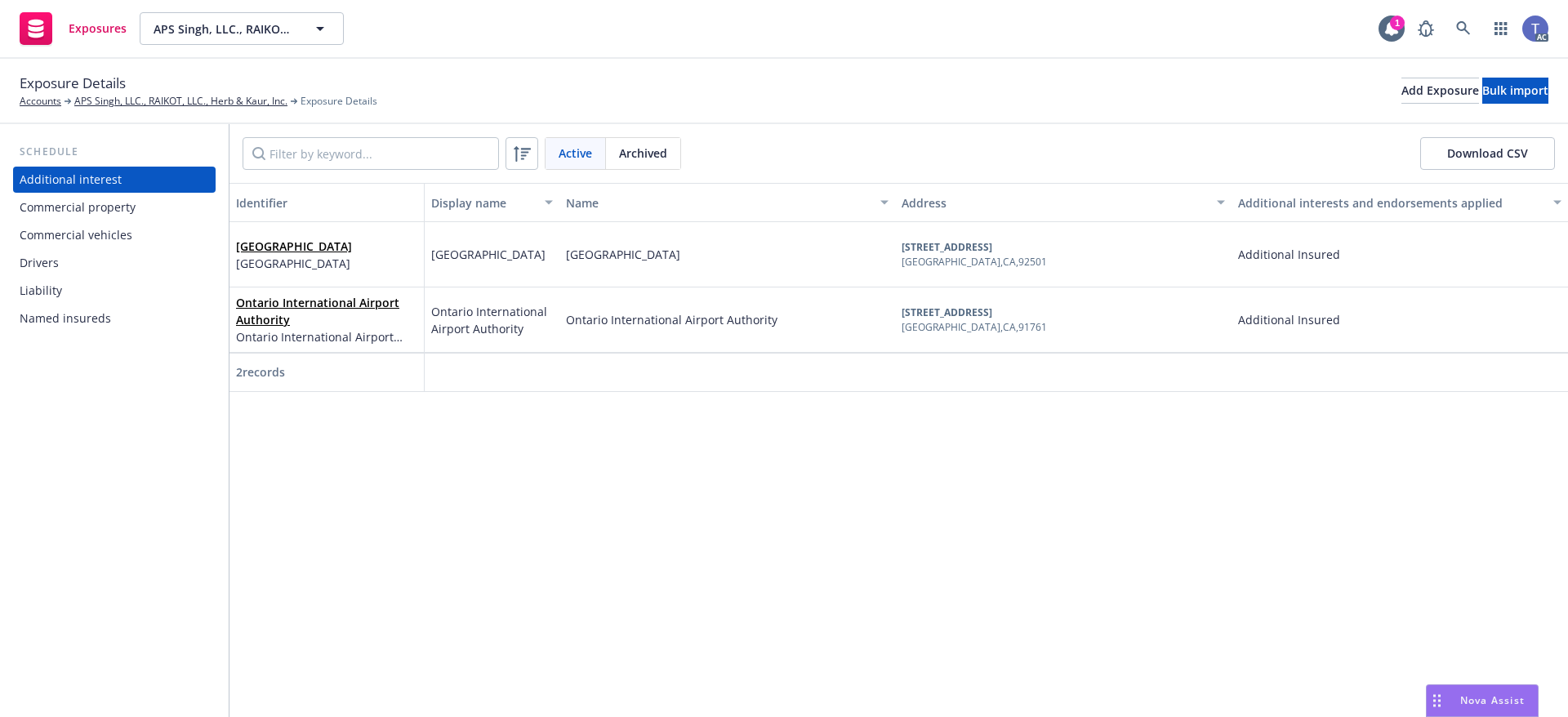
click at [77, 211] on div "Commercial property" at bounding box center [78, 208] width 116 height 27
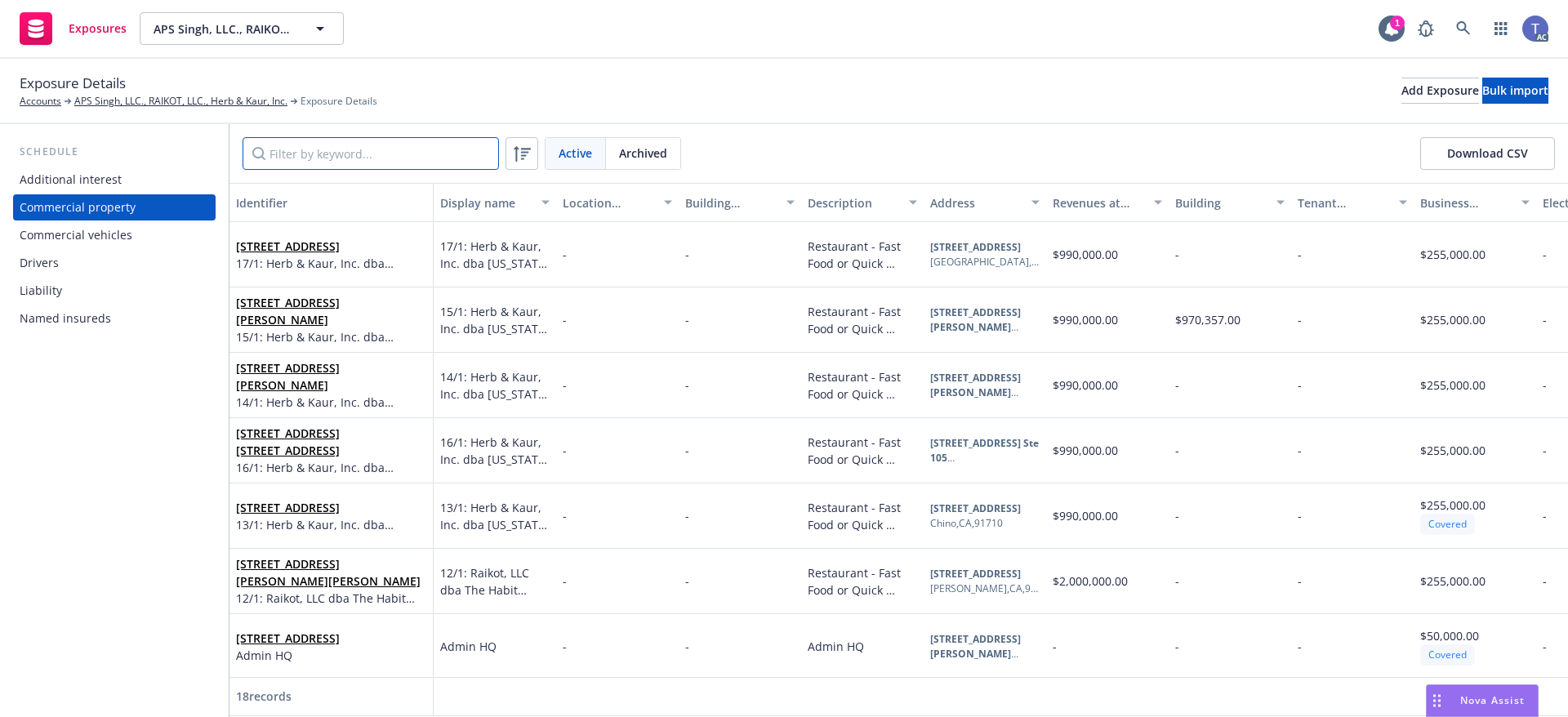
click at [331, 151] on input "Filter by keyword..." at bounding box center [370, 153] width 256 height 32
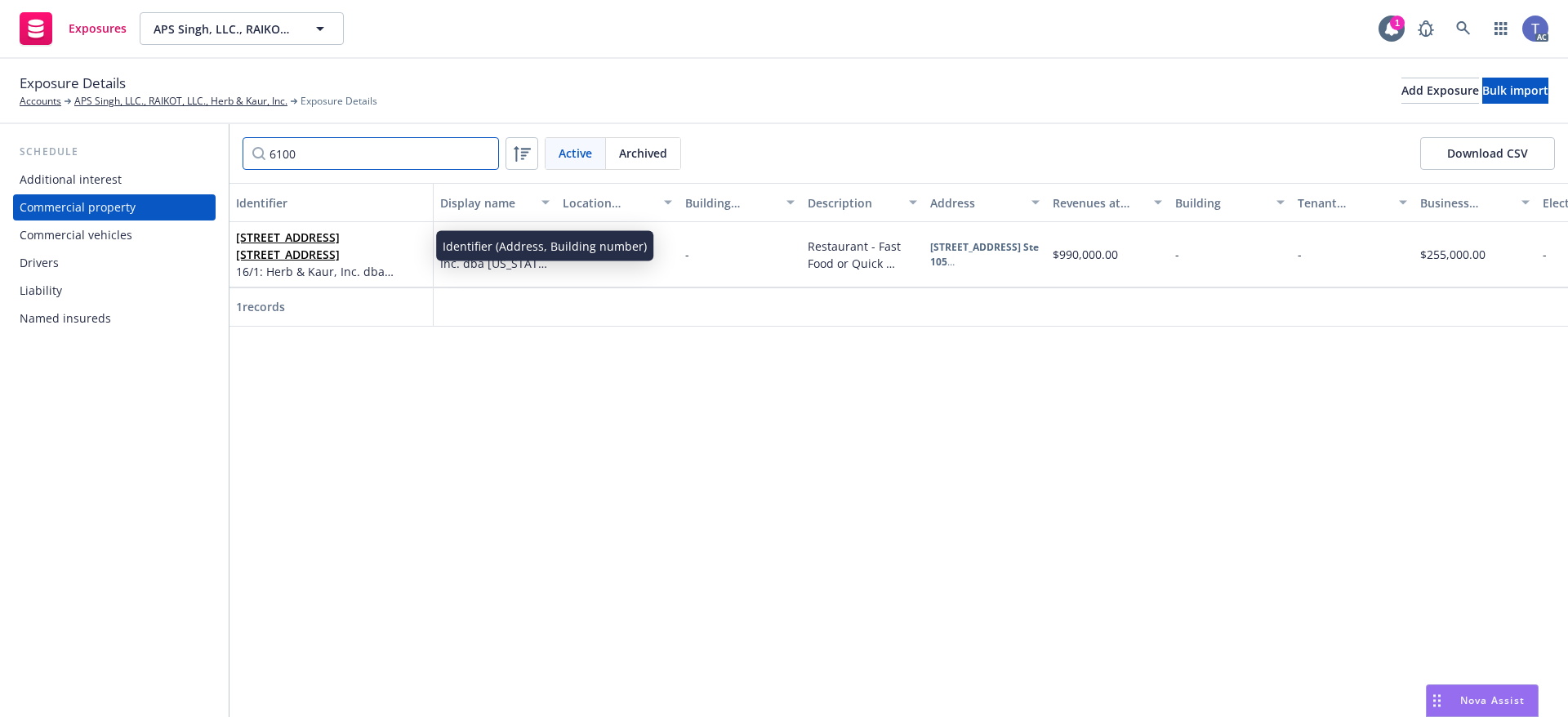
type input "6100"
click at [340, 241] on link "6100 West Warner Ave. Ste 105, HUNTINGTON BEACH, CA, 92647, USA" at bounding box center [287, 246] width 104 height 32
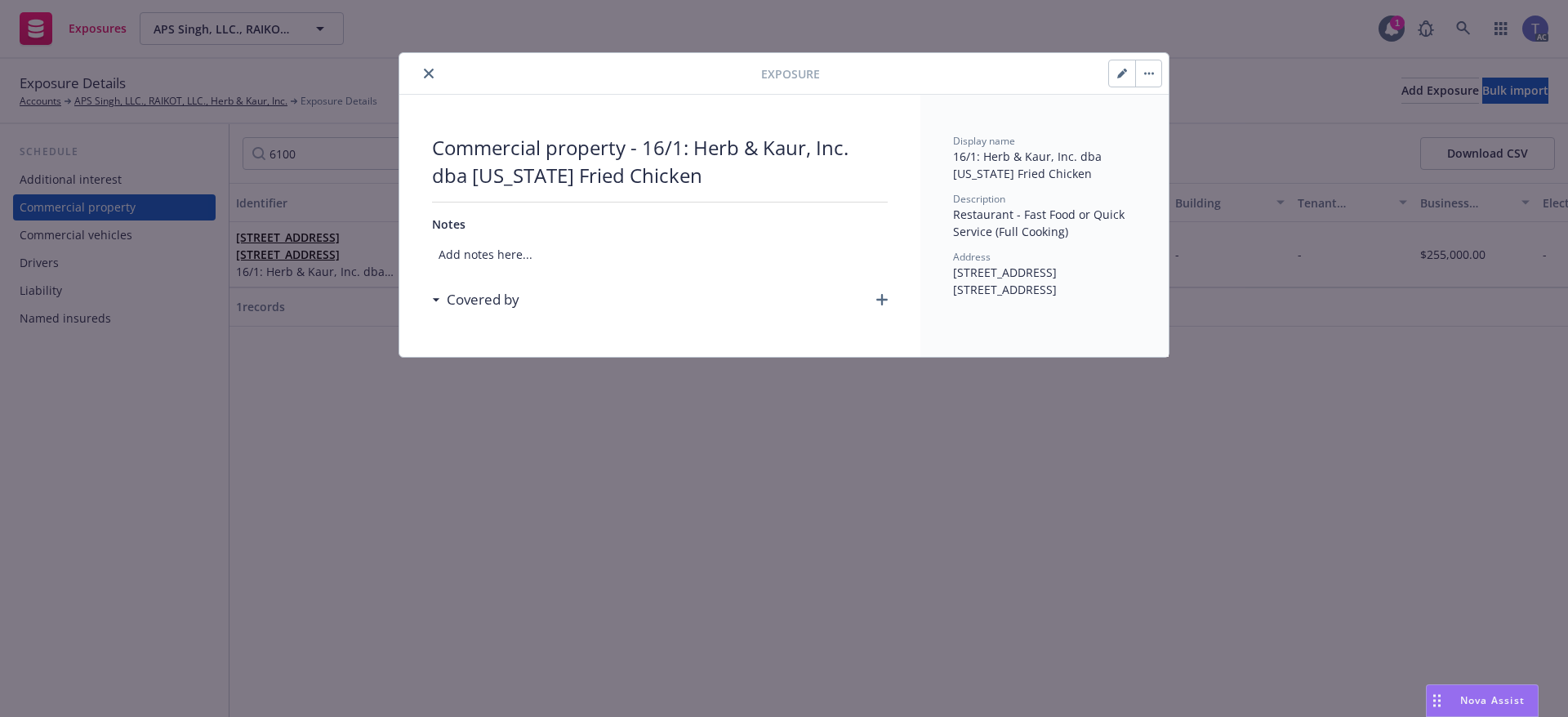
click at [1151, 81] on button "button" at bounding box center [1148, 74] width 27 height 27
click at [1161, 107] on link "Archive" at bounding box center [1182, 118] width 93 height 32
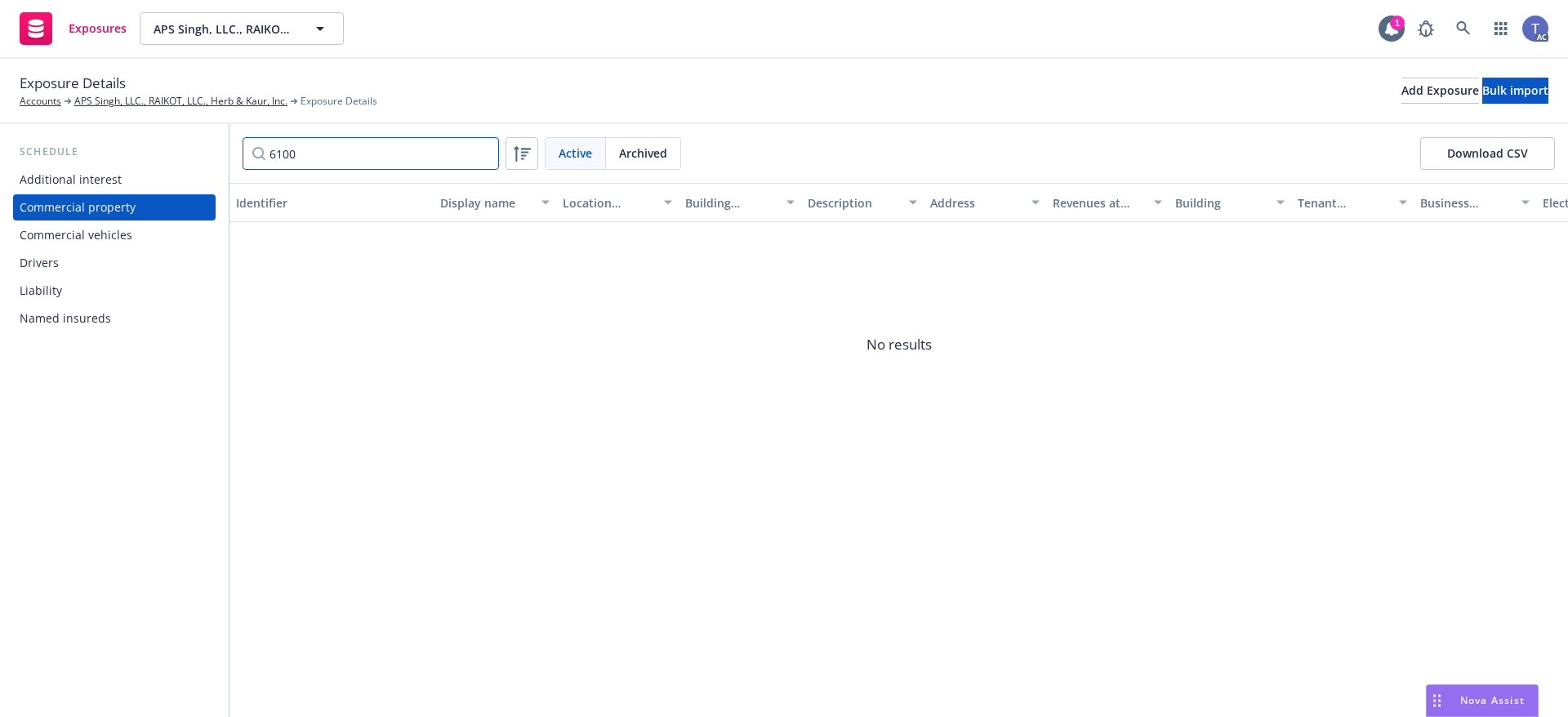
click at [482, 155] on input "6100" at bounding box center [370, 153] width 256 height 32
click at [375, 160] on input "Filter by keyword..." at bounding box center [370, 153] width 256 height 32
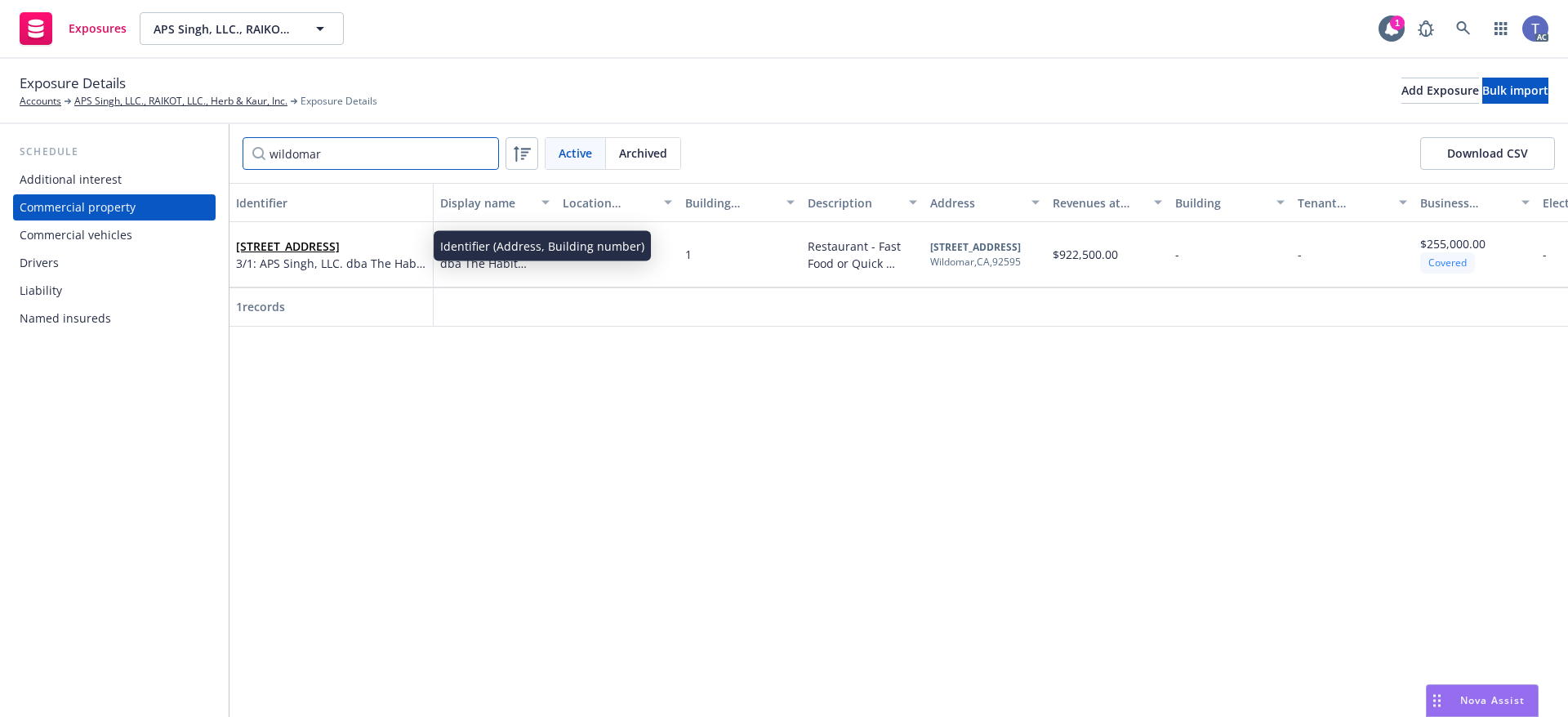
type input "wildomar"
click at [306, 243] on link "36350 Hidden Springs Rd Wildomar, CA 92595 1" at bounding box center [287, 246] width 104 height 15
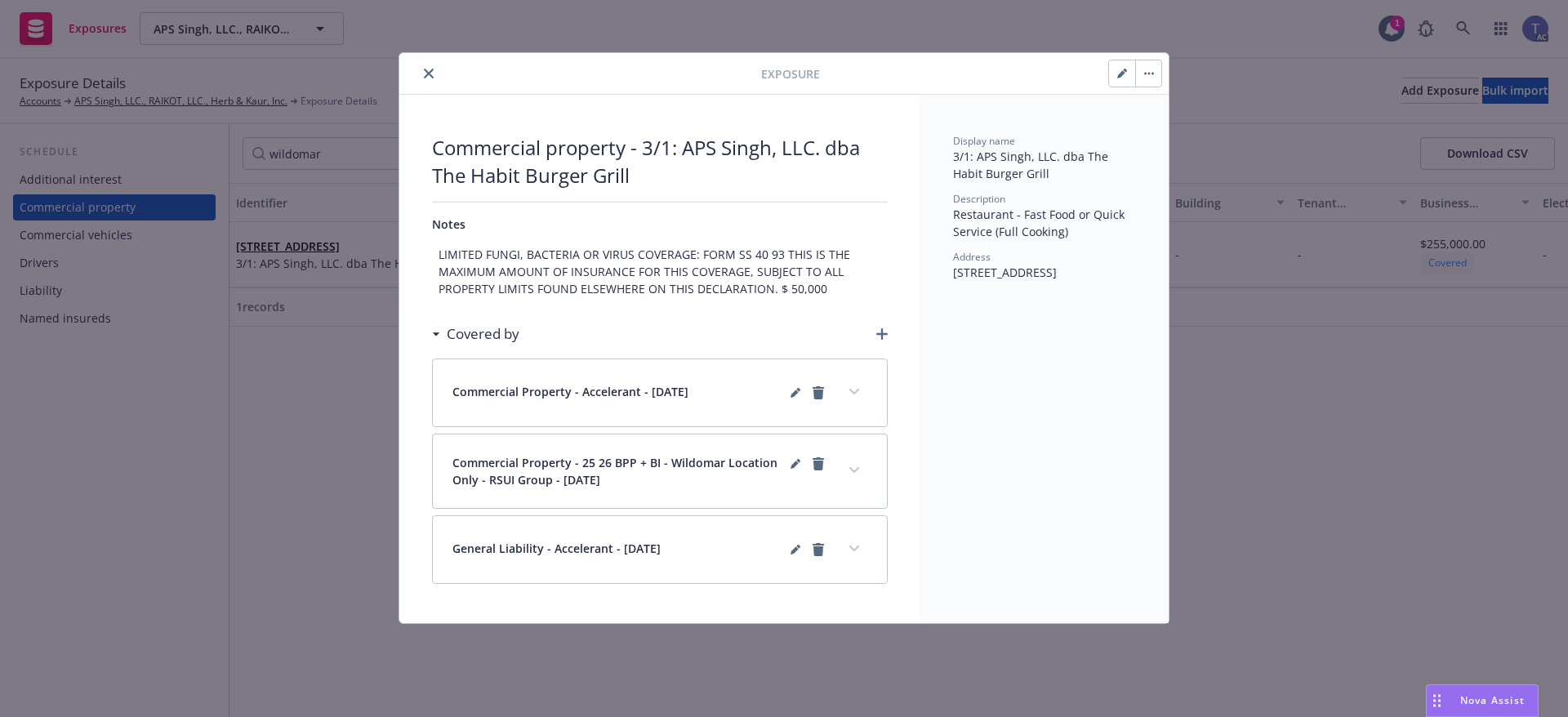
click at [1121, 68] on icon "button" at bounding box center [1122, 73] width 9 height 9
select select "NO"
select select "FRAME"
select select "BUILT_UP"
select select "INSTALLED"
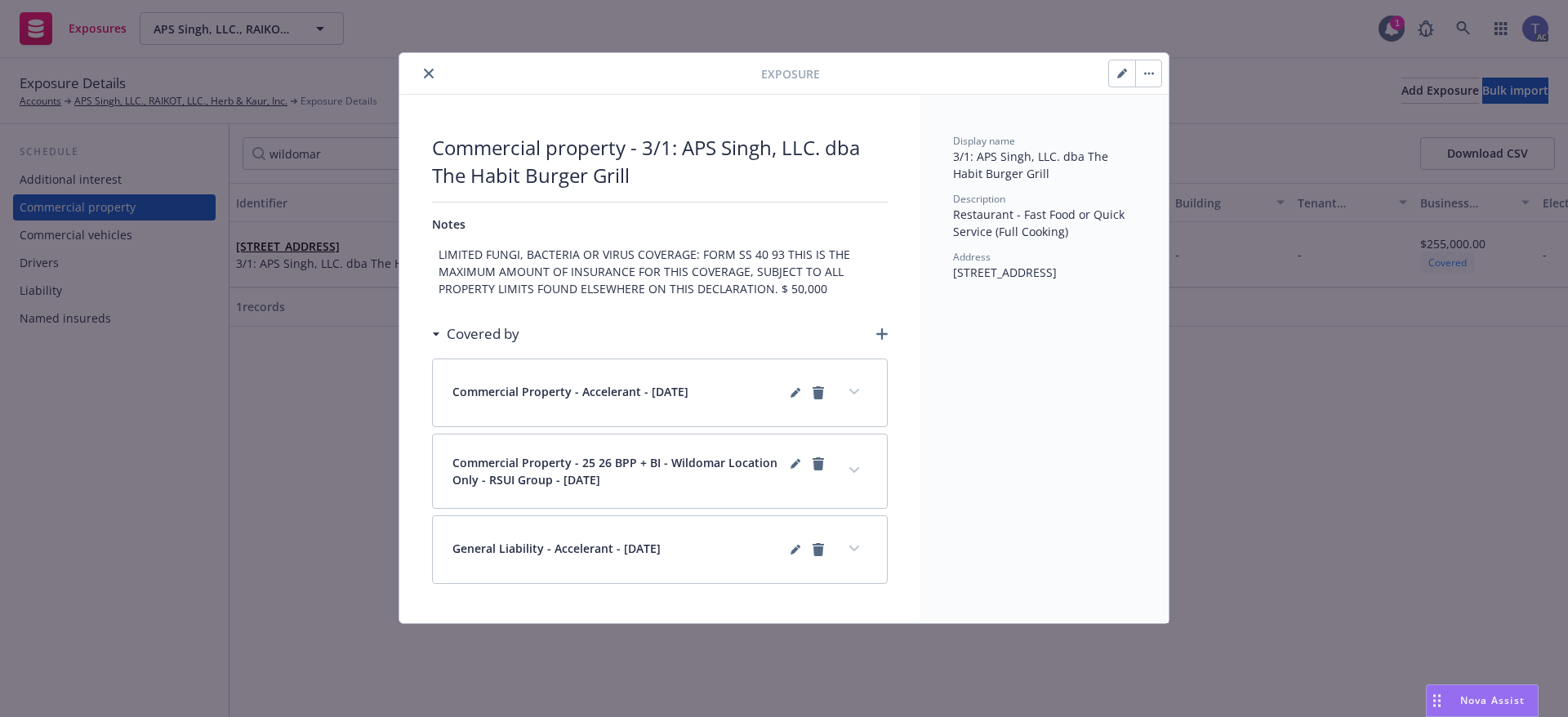
select select "FULLY"
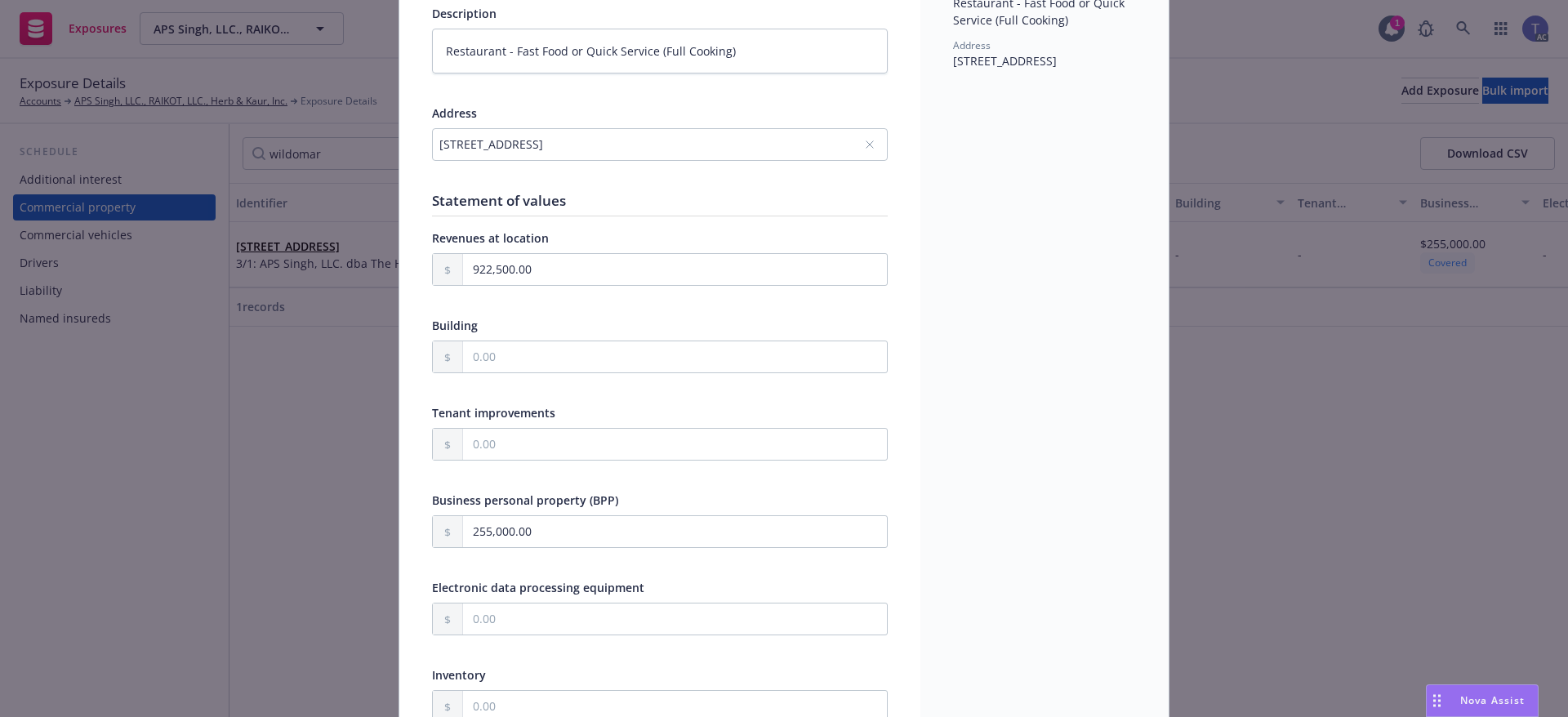
scroll to position [245, 0]
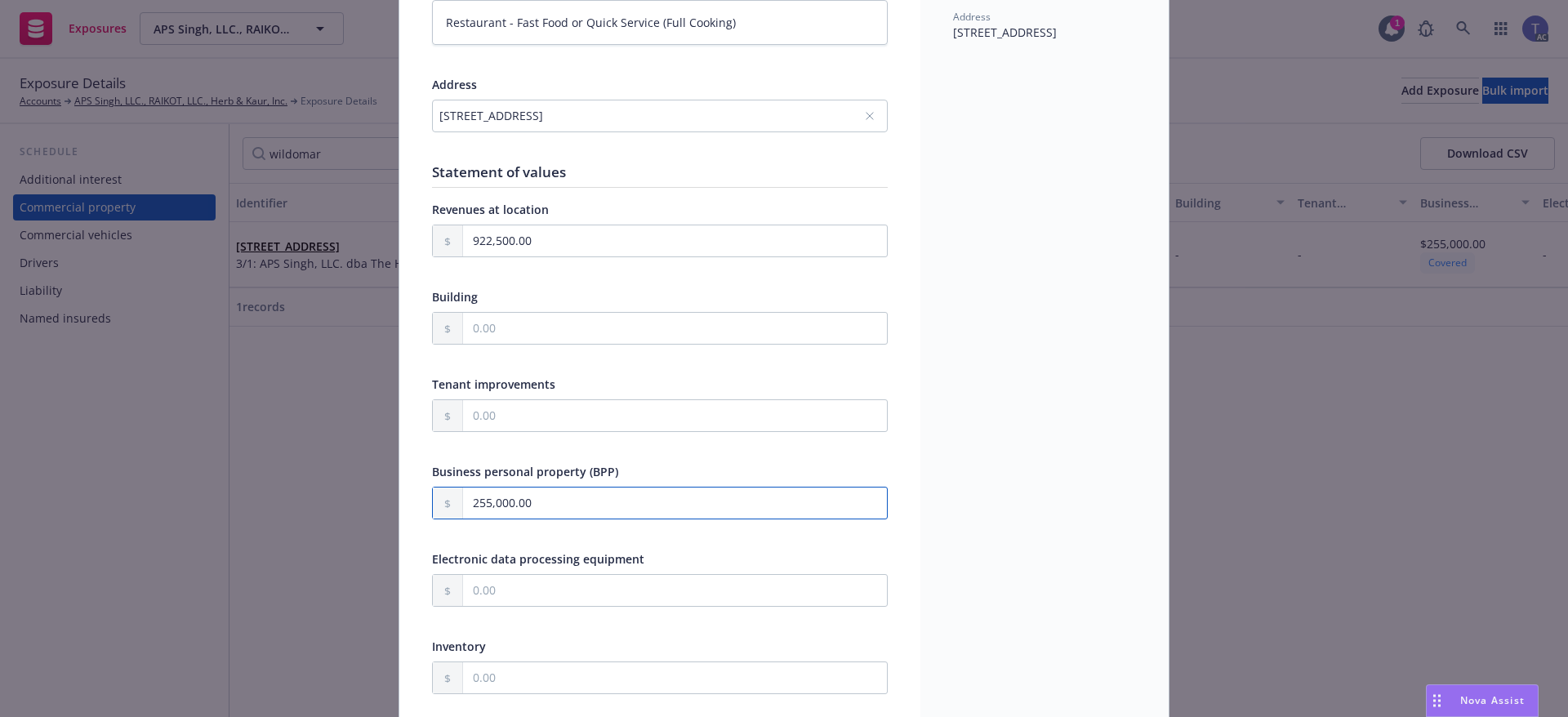
click at [579, 497] on input "255,000.00" at bounding box center [674, 502] width 424 height 31
type textarea "x"
type input "1.00"
type textarea "x"
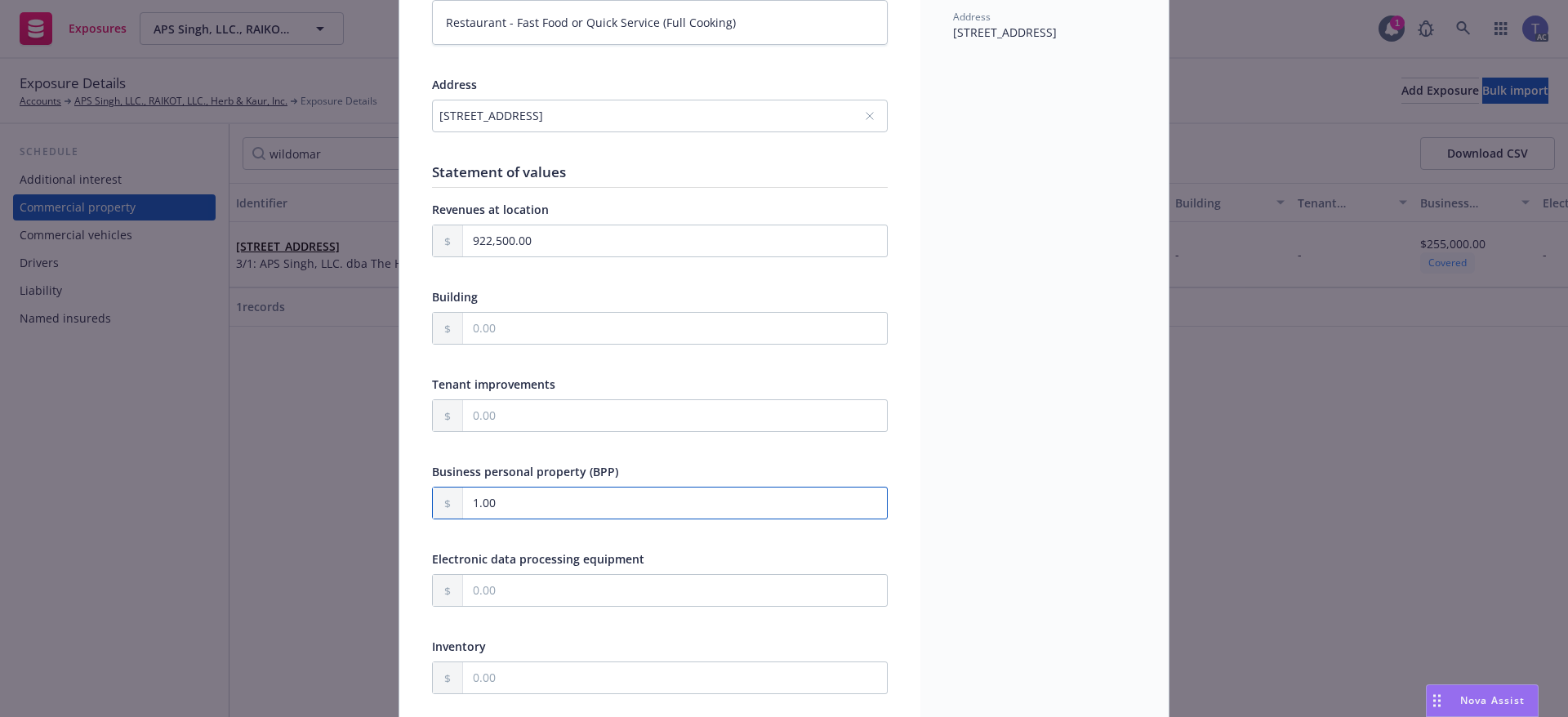
type input "13.00"
type textarea "x"
type input "130.00"
type textarea "x"
type input "1,300.00"
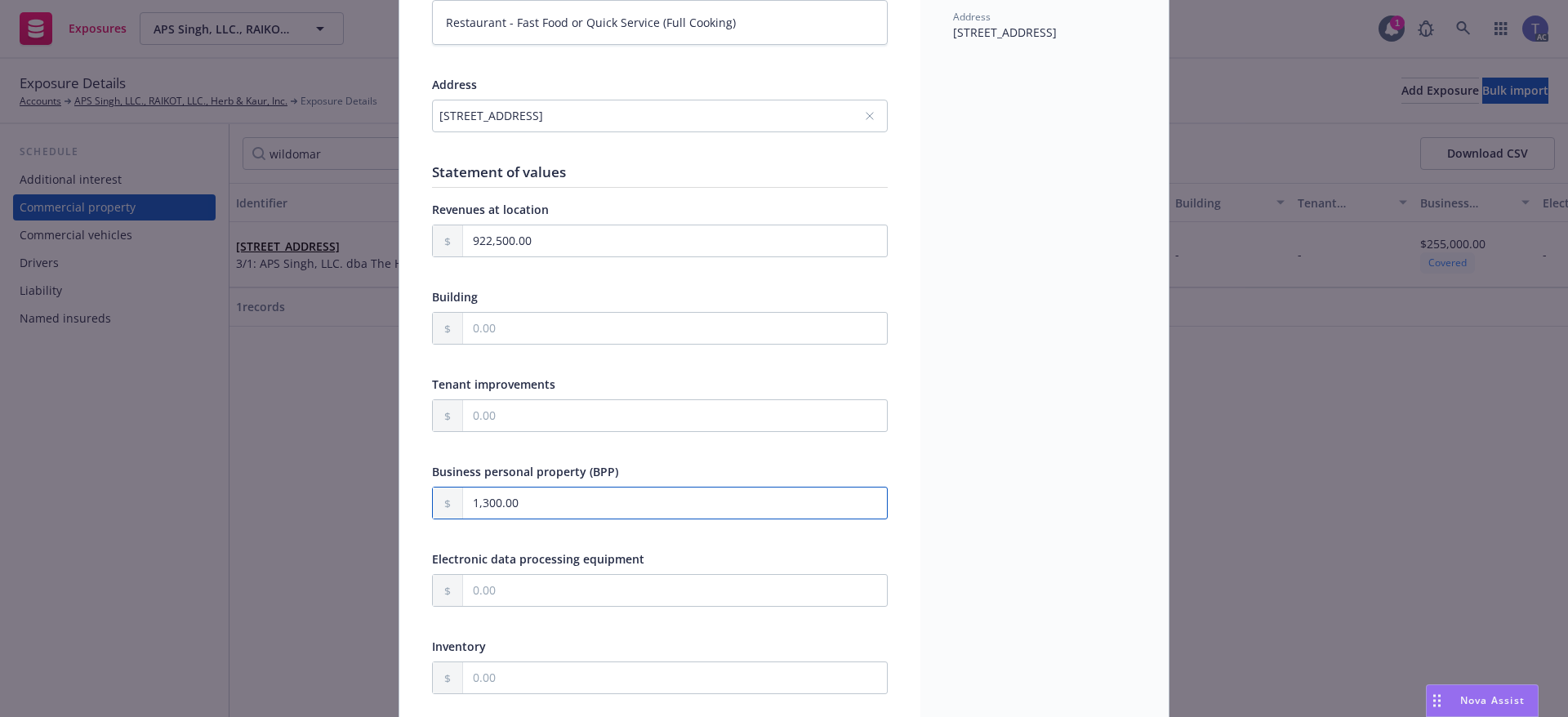
type textarea "x"
type input "13,000.00"
type textarea "x"
type input "130,000.00"
type textarea "x"
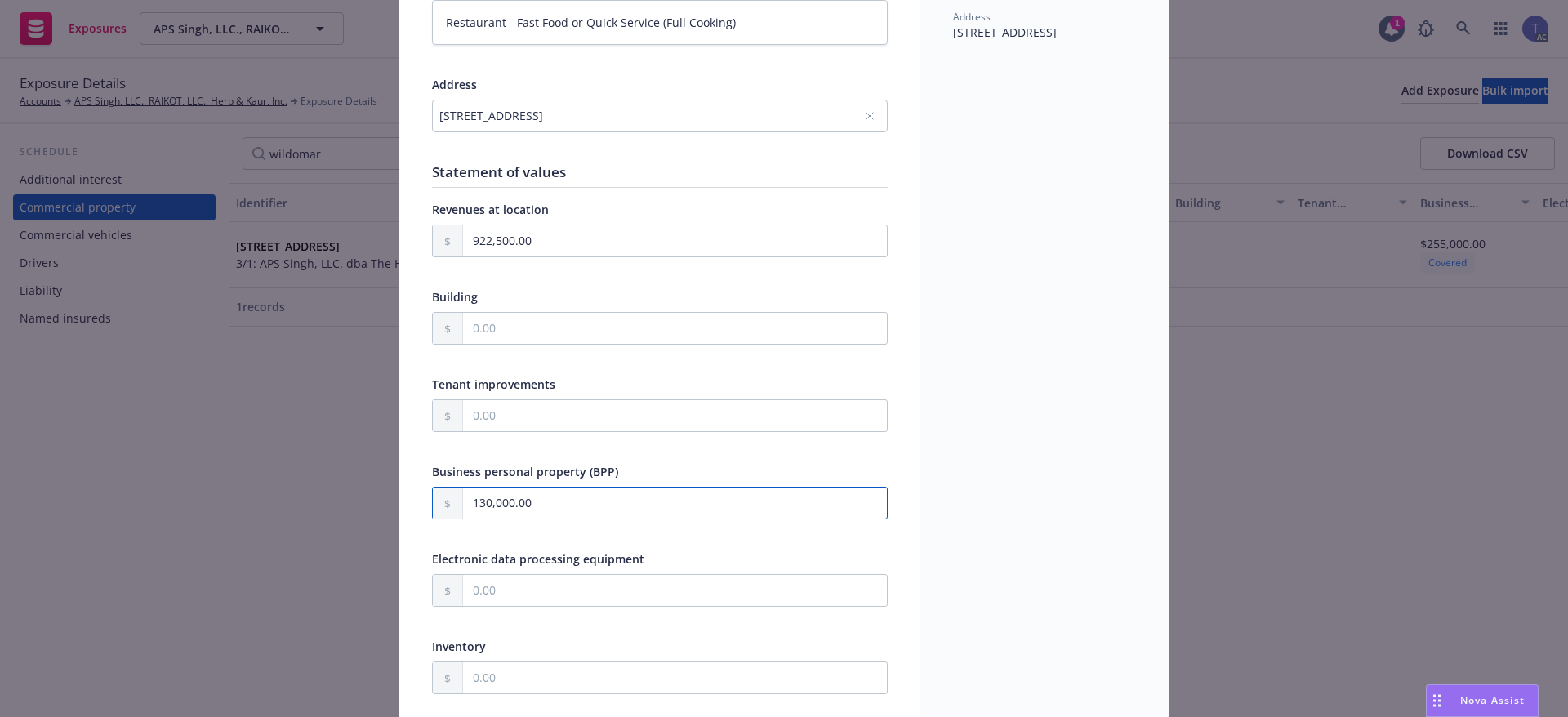
type input "130,000.00"
click at [614, 562] on span "Electronic data processing equipment" at bounding box center [538, 558] width 213 height 15
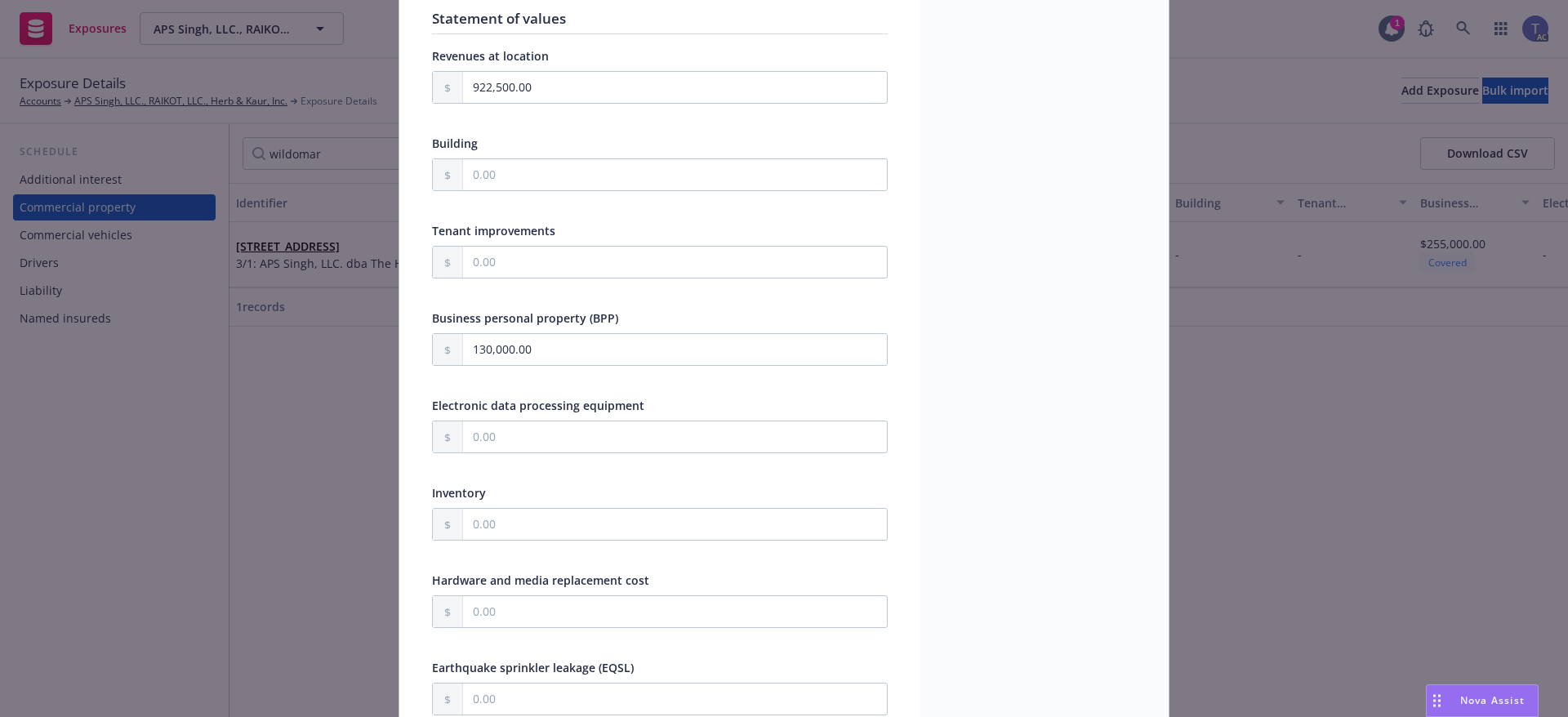
scroll to position [408, 0]
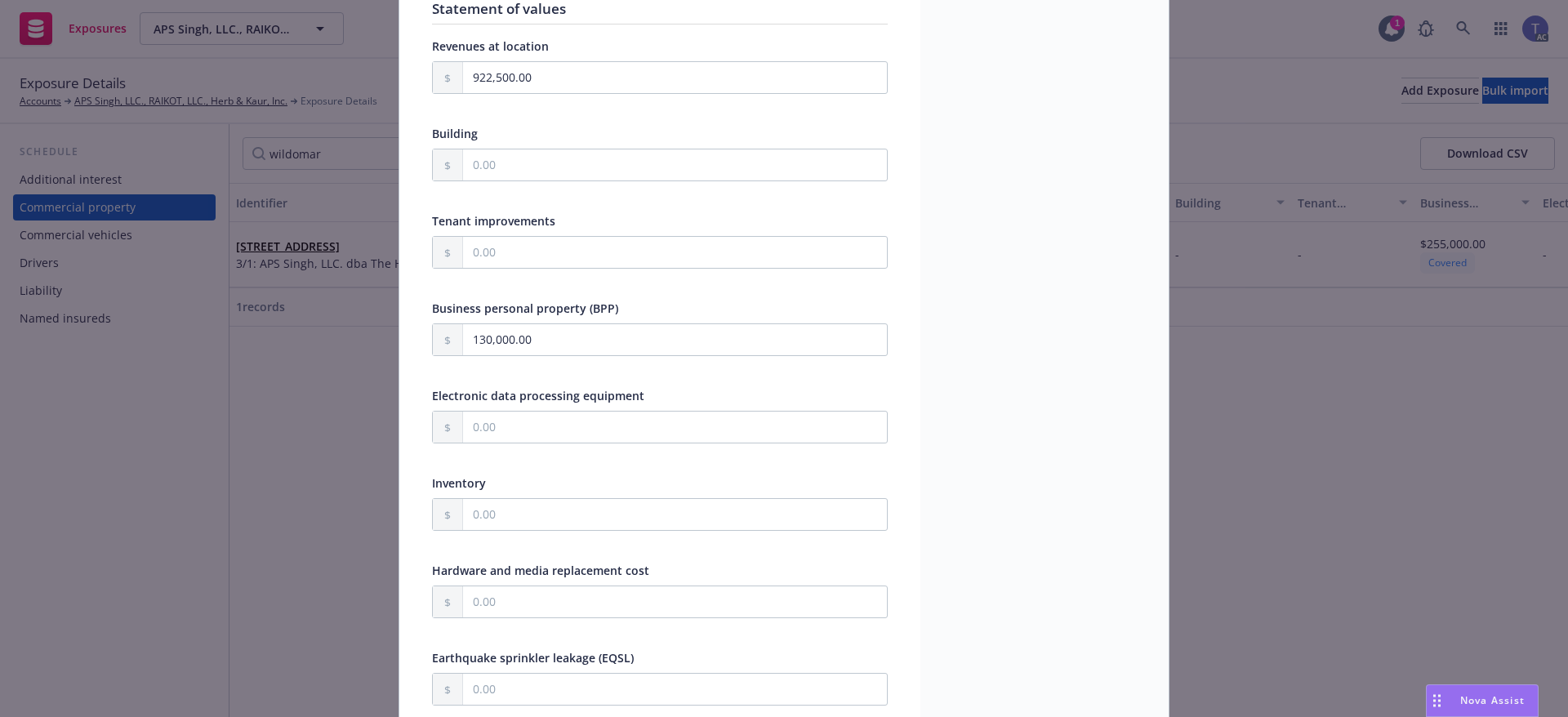
click at [628, 574] on span "Hardware and media replacement cost" at bounding box center [540, 570] width 217 height 15
click at [630, 594] on input "text" at bounding box center [674, 601] width 424 height 31
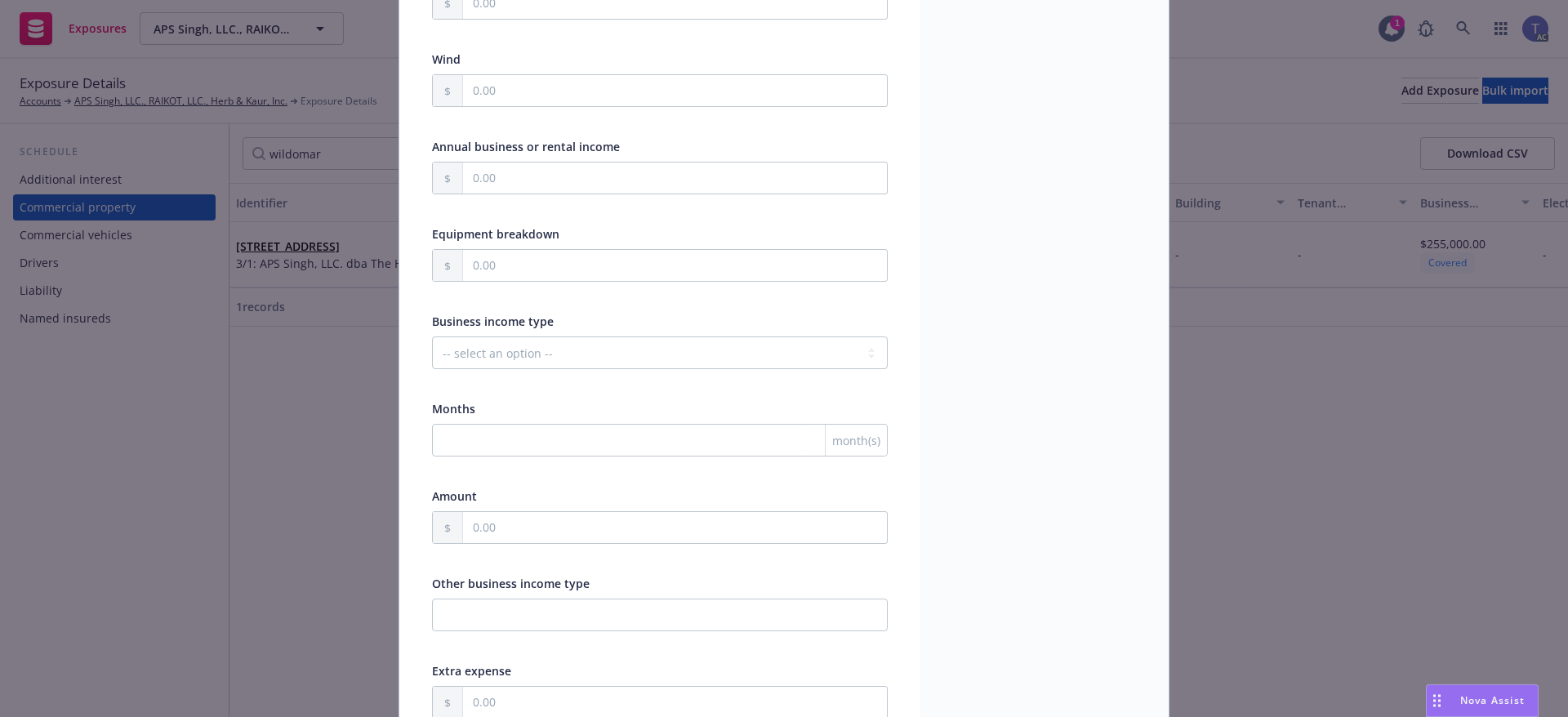
scroll to position [1307, 0]
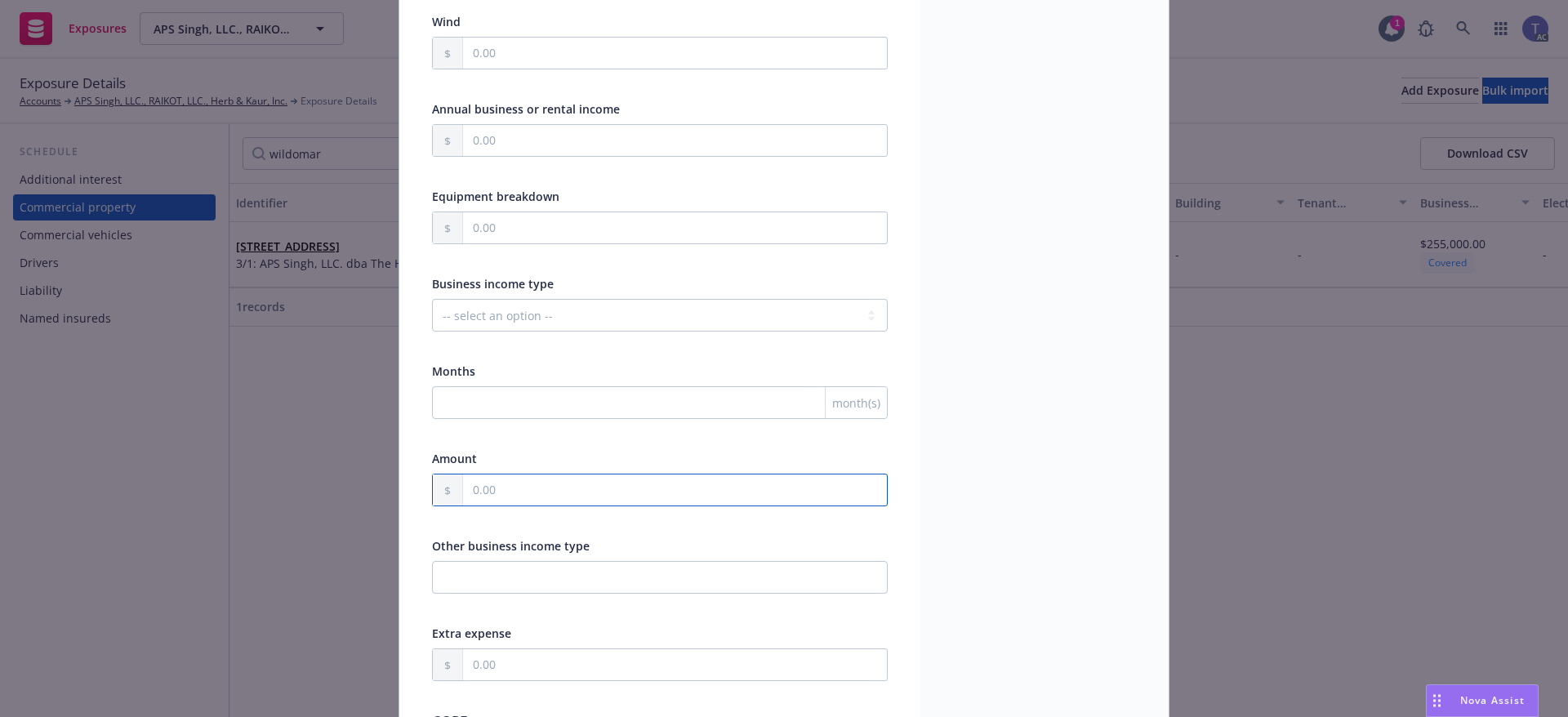
click at [531, 491] on input "text" at bounding box center [674, 489] width 424 height 31
type textarea "x"
type input "9.00"
type textarea "x"
type input "92.00"
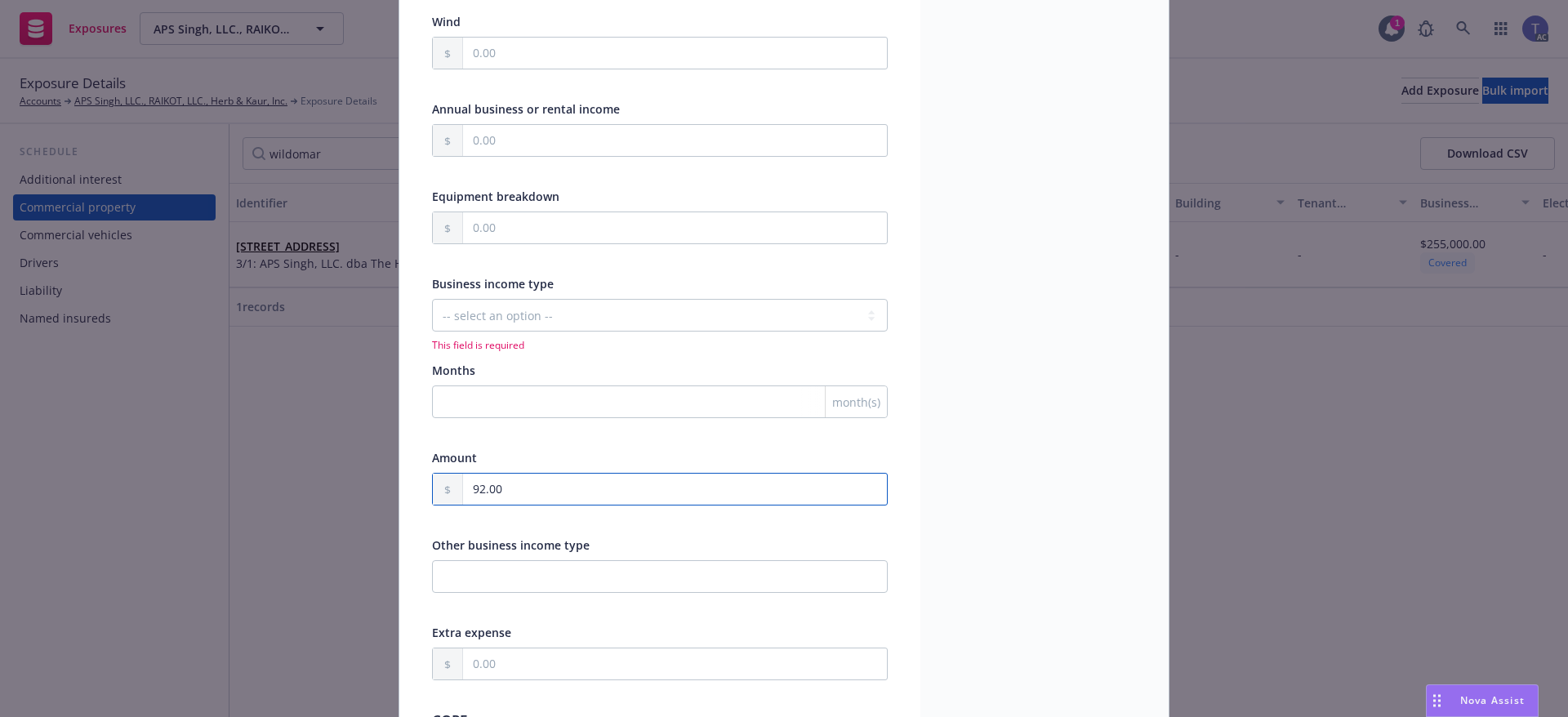
type textarea "x"
type input "922.00"
type textarea "x"
type input "9,225.00"
type textarea "x"
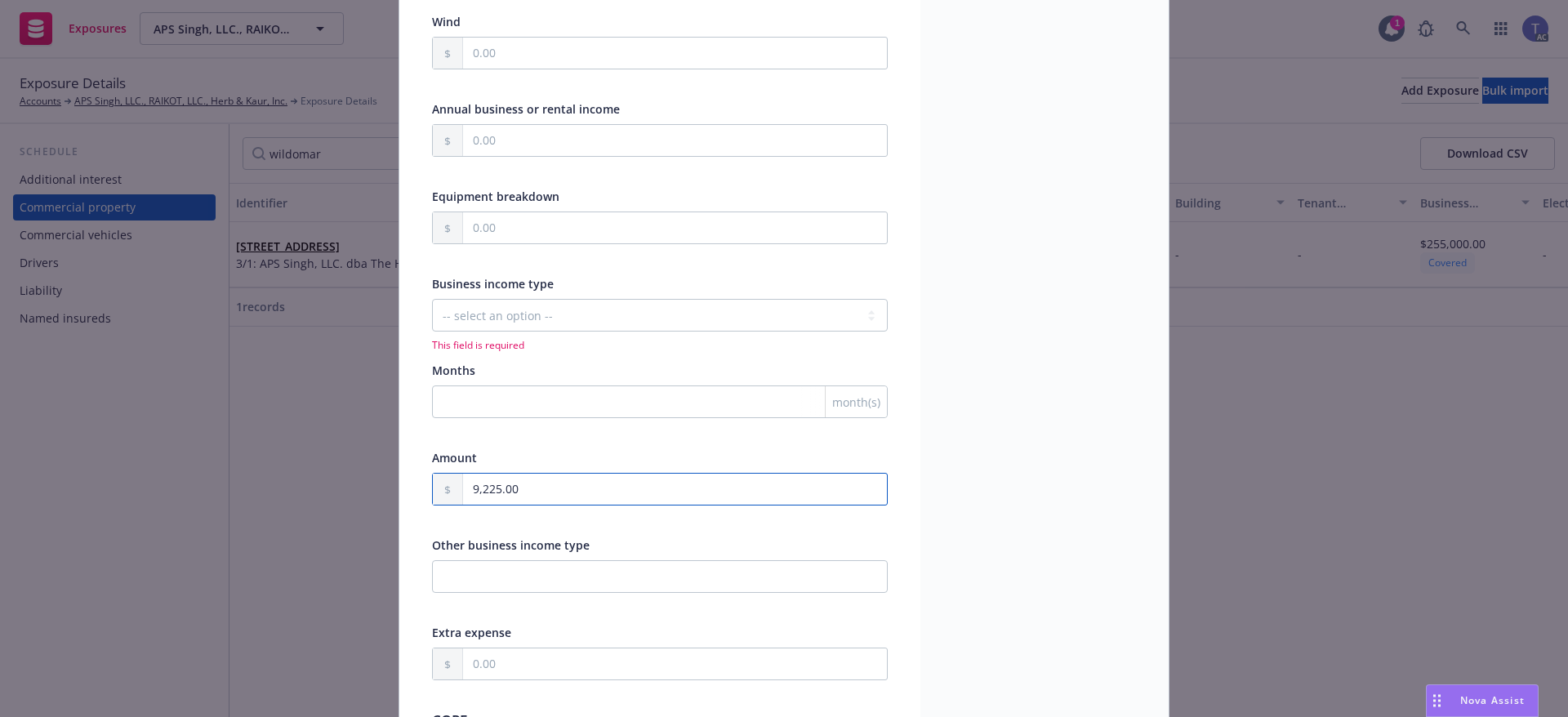
type input "92,250.00"
type textarea "x"
type input "922,500.00"
type textarea "x"
type input "922,500.00"
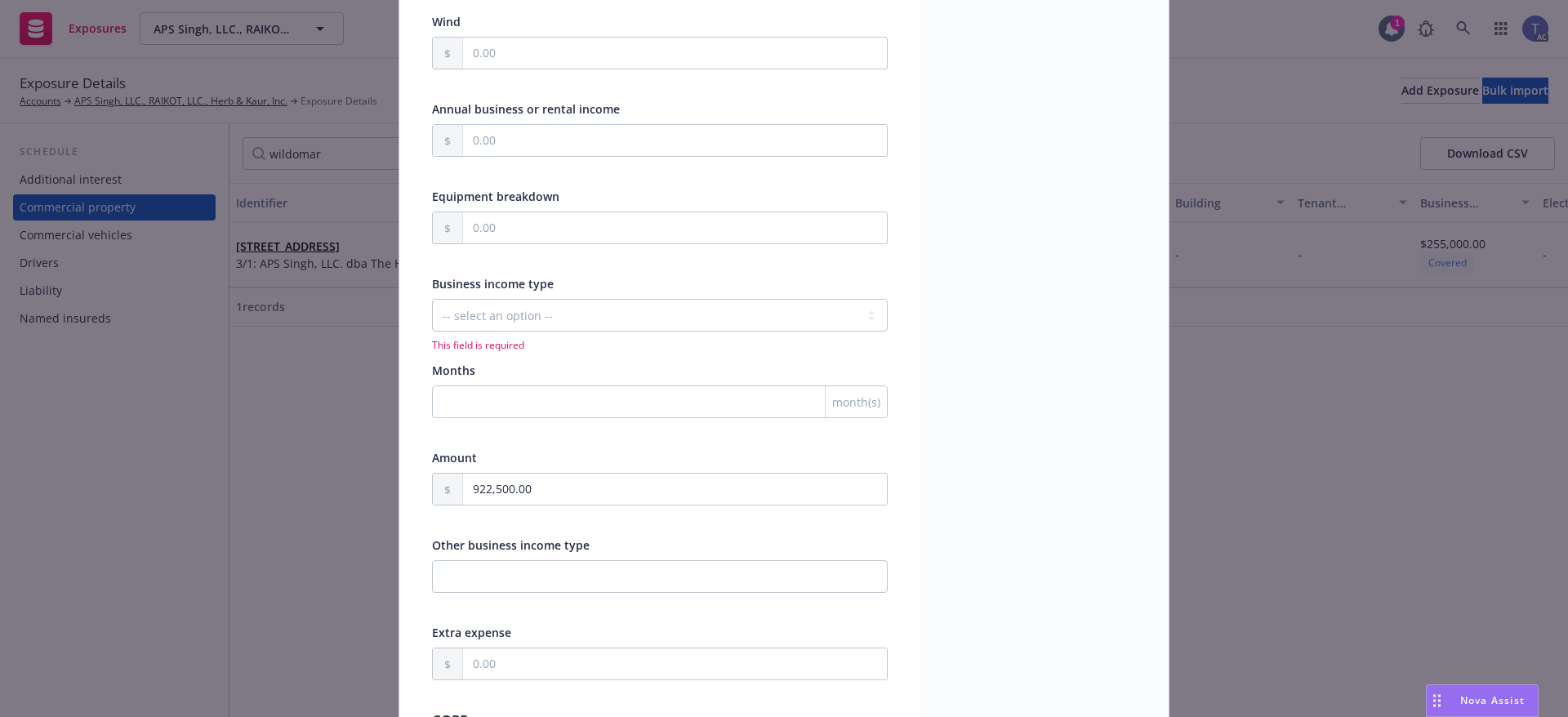
click at [544, 356] on div "Business income type -- select an option -- Months actual loss sustained Amount…" at bounding box center [660, 444] width 456 height 339
click at [546, 314] on select "-- select an option -- Months actual loss sustained Amount (USD) Other" at bounding box center [660, 315] width 456 height 32
select select "AMOUNT"
click at [432, 299] on select "-- select an option -- Months actual loss sustained Amount (USD) Other" at bounding box center [660, 315] width 456 height 32
click at [538, 349] on div at bounding box center [660, 345] width 456 height 14
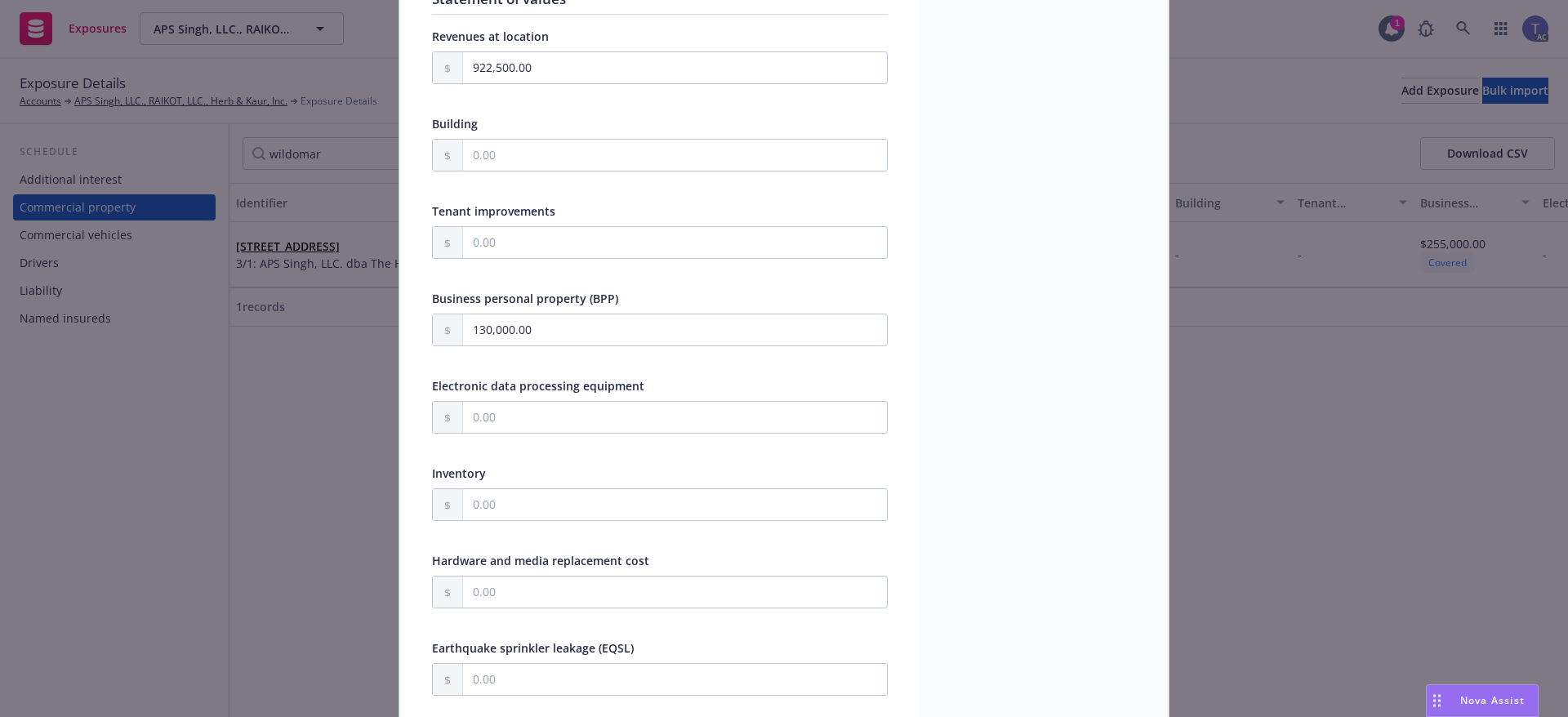
scroll to position [408, 0]
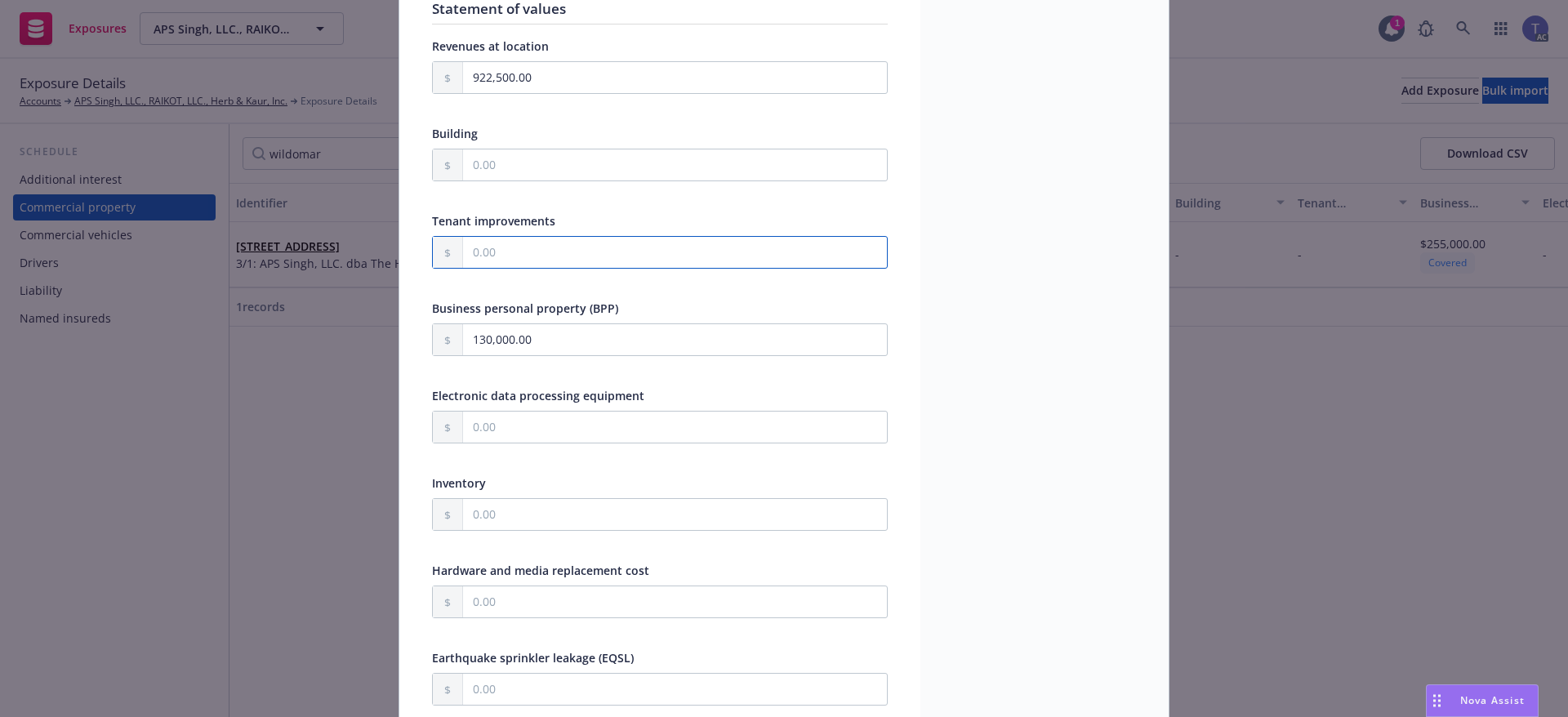
click at [548, 258] on input "text" at bounding box center [674, 252] width 424 height 31
type textarea "x"
type input "1.00"
type textarea "x"
type input "12.00"
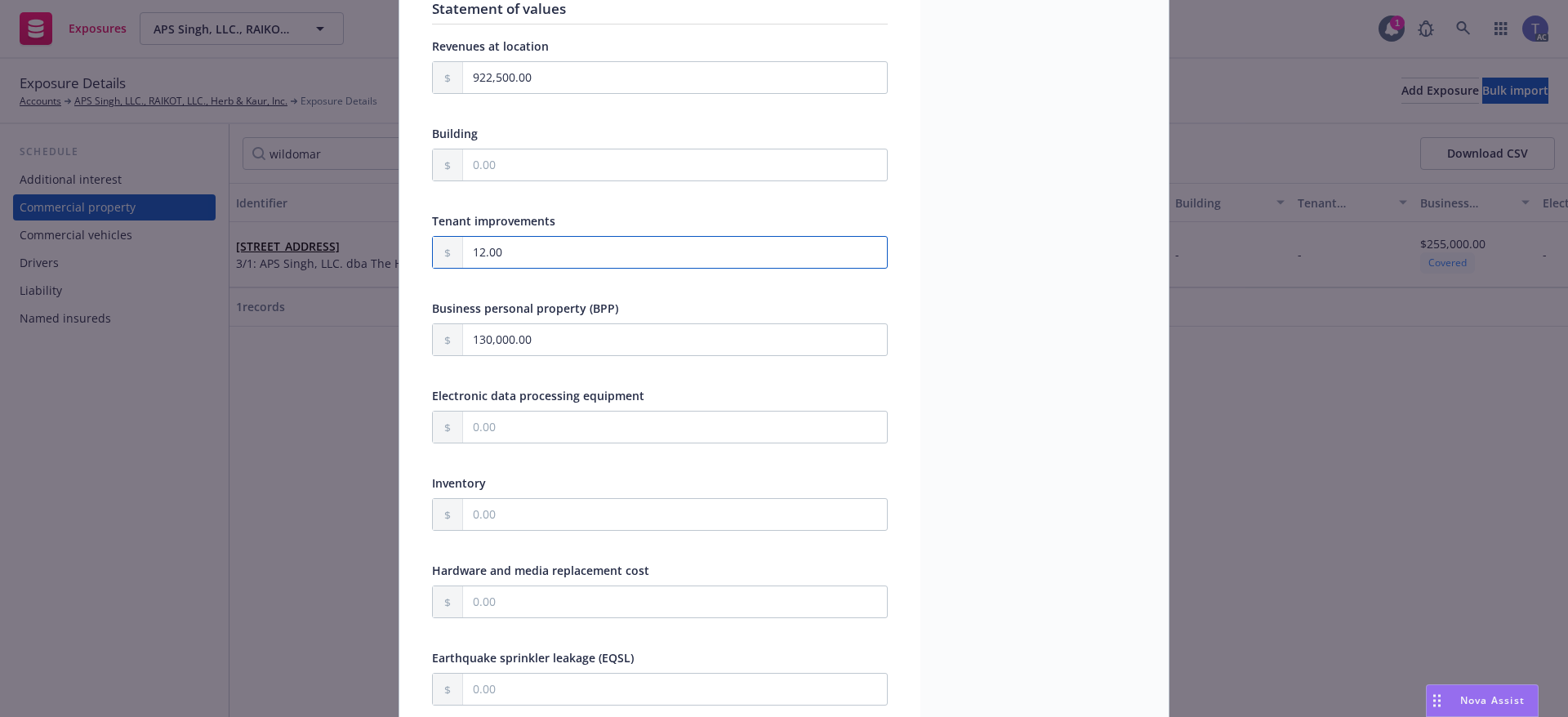
type textarea "x"
type input "125.00"
type textarea "x"
type input "1,250.00"
type textarea "x"
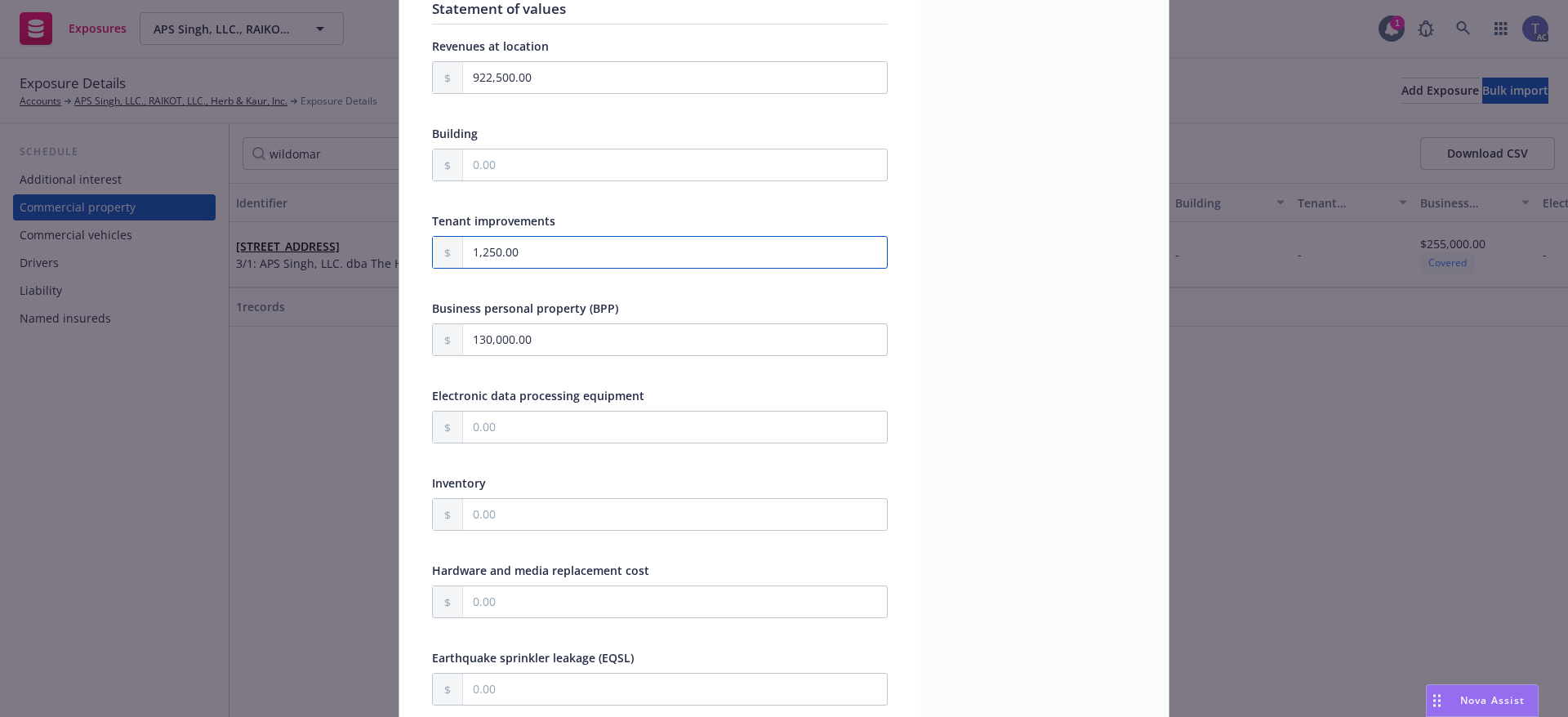
type input "12,500.00"
type textarea "x"
type input "125,000.00"
type textarea "x"
type input "125,000.00"
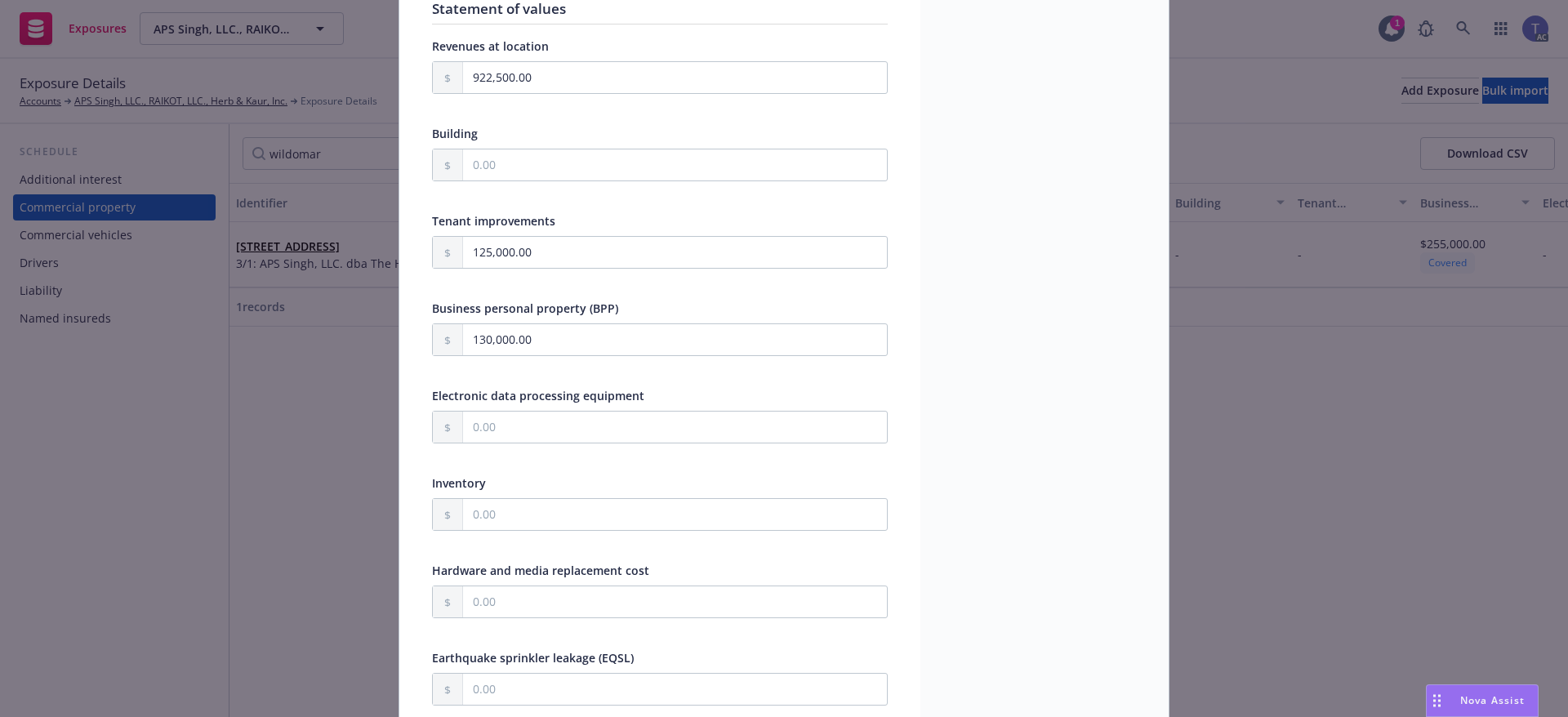
click at [563, 288] on div at bounding box center [660, 282] width 456 height 14
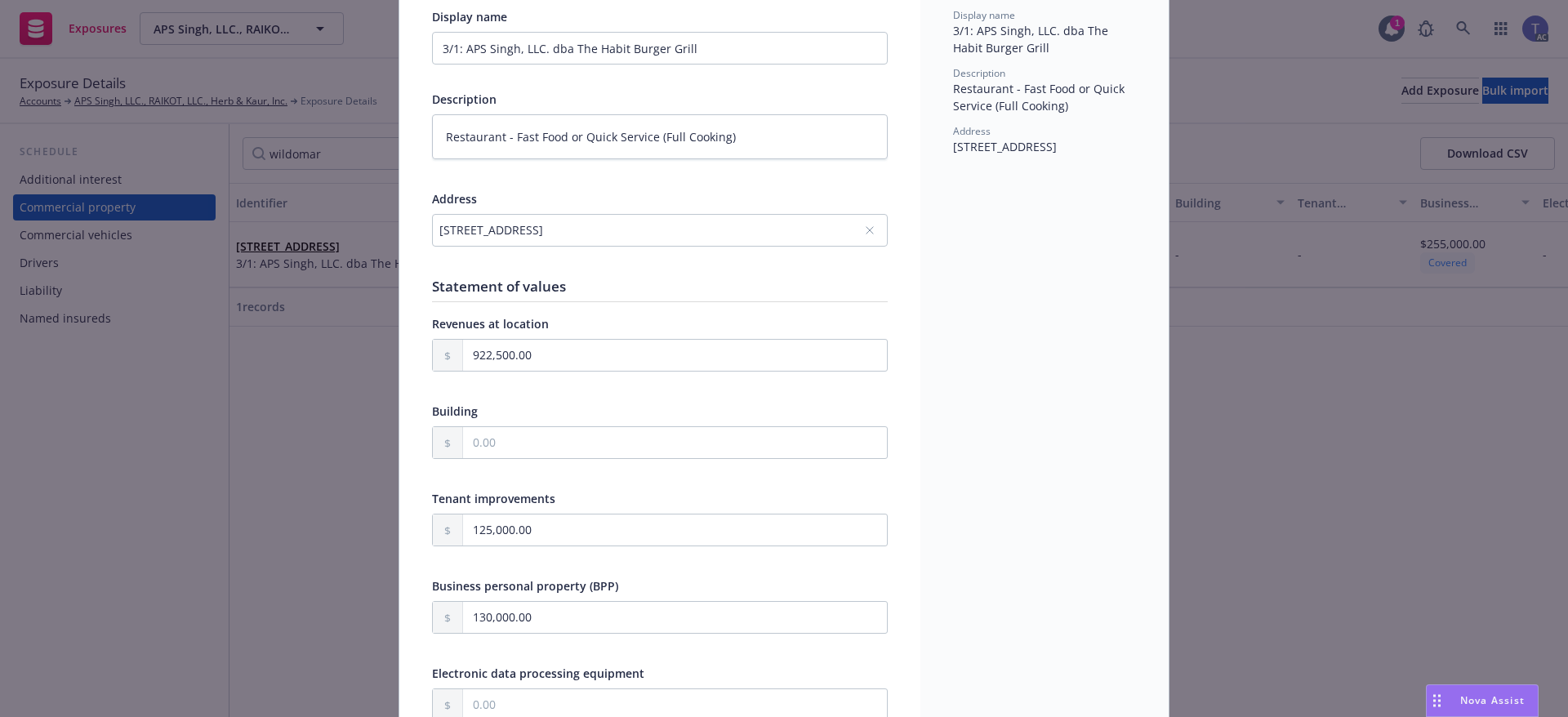
scroll to position [0, 0]
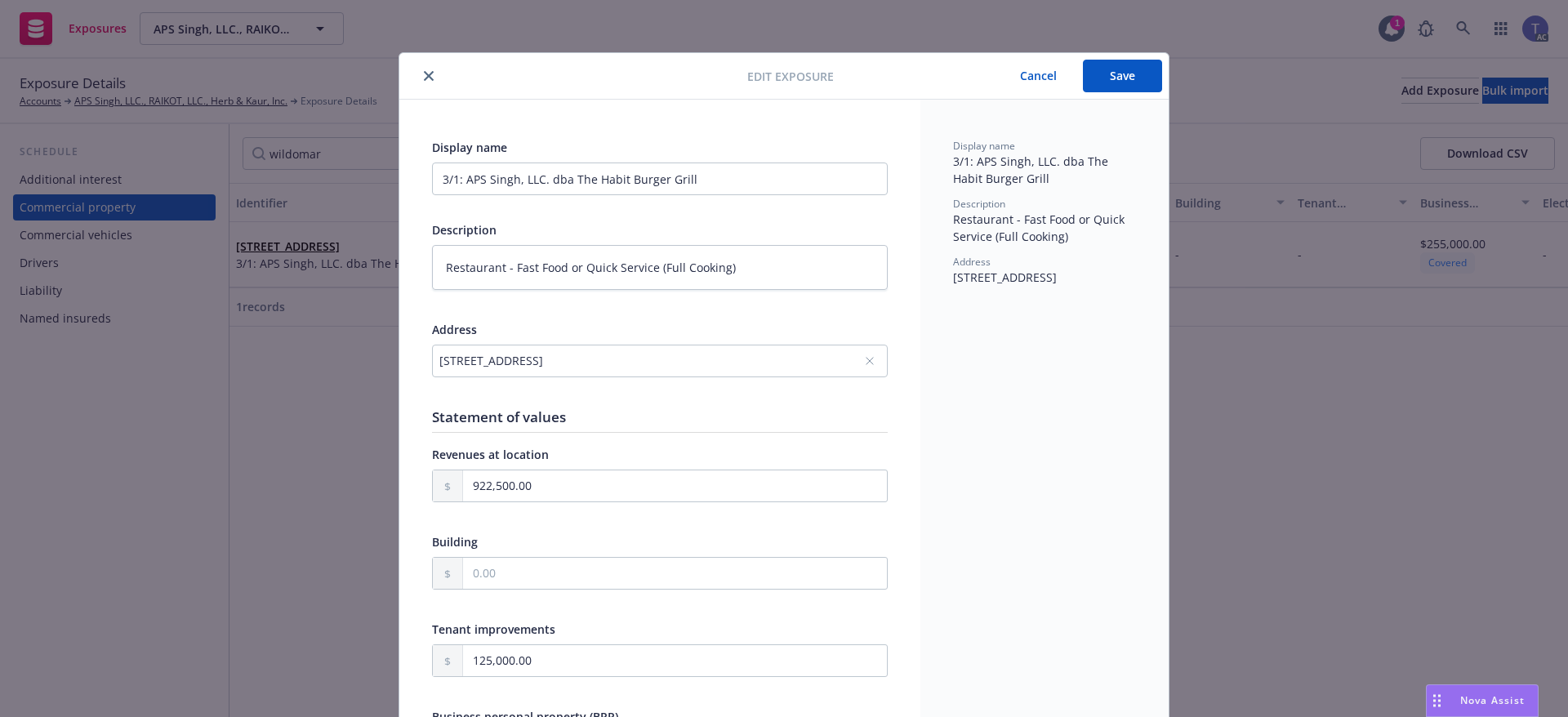
click at [1137, 68] on button "Save" at bounding box center [1122, 76] width 79 height 32
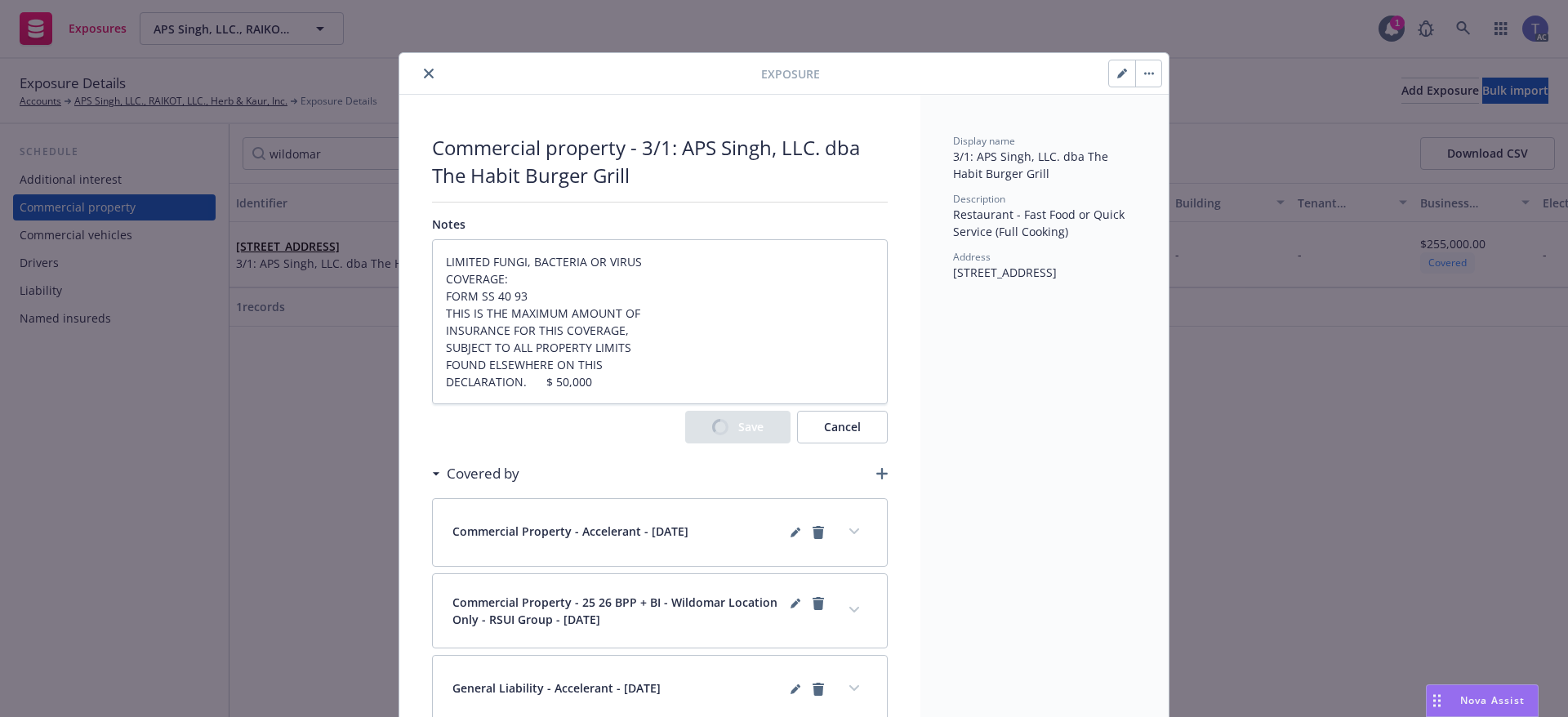
type textarea "x"
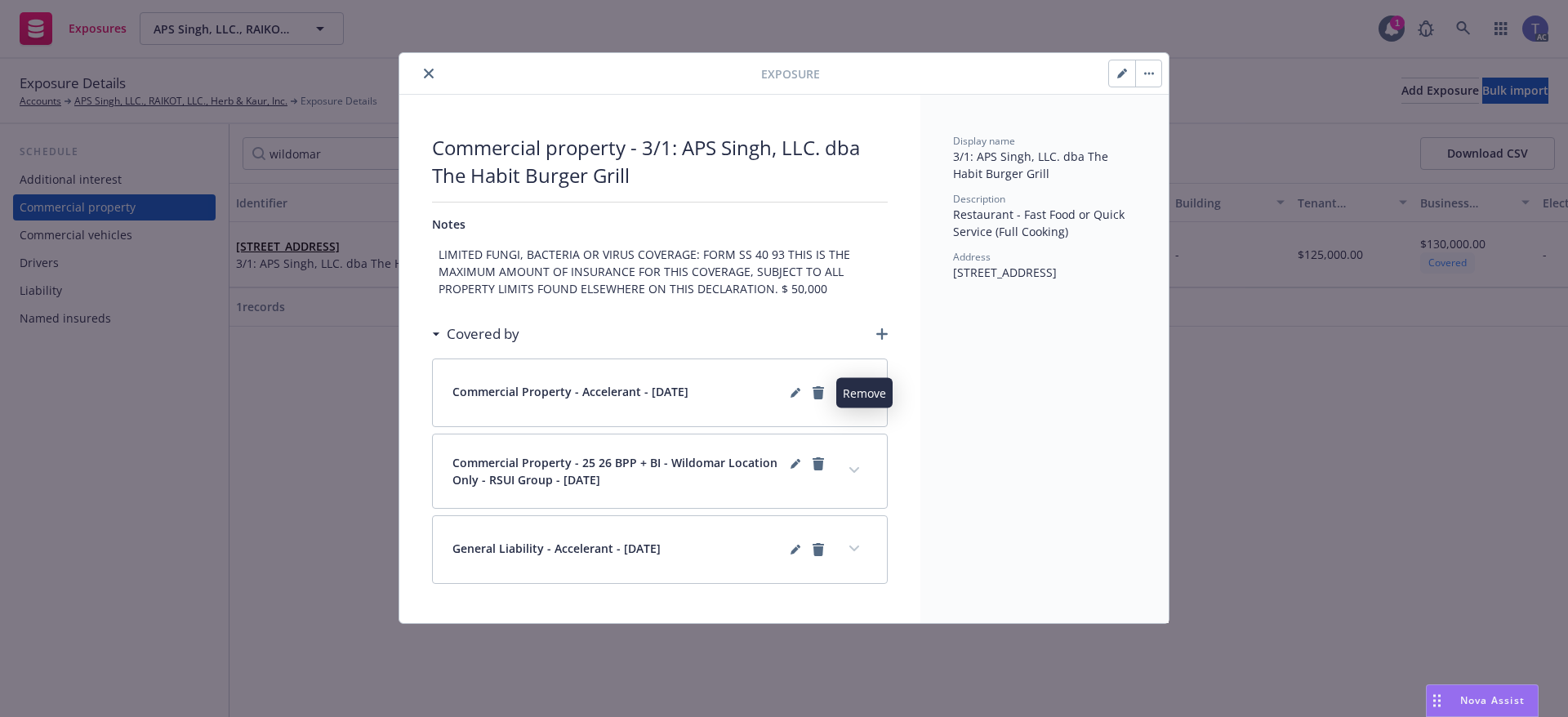
click at [819, 395] on icon "remove" at bounding box center [818, 393] width 11 height 13
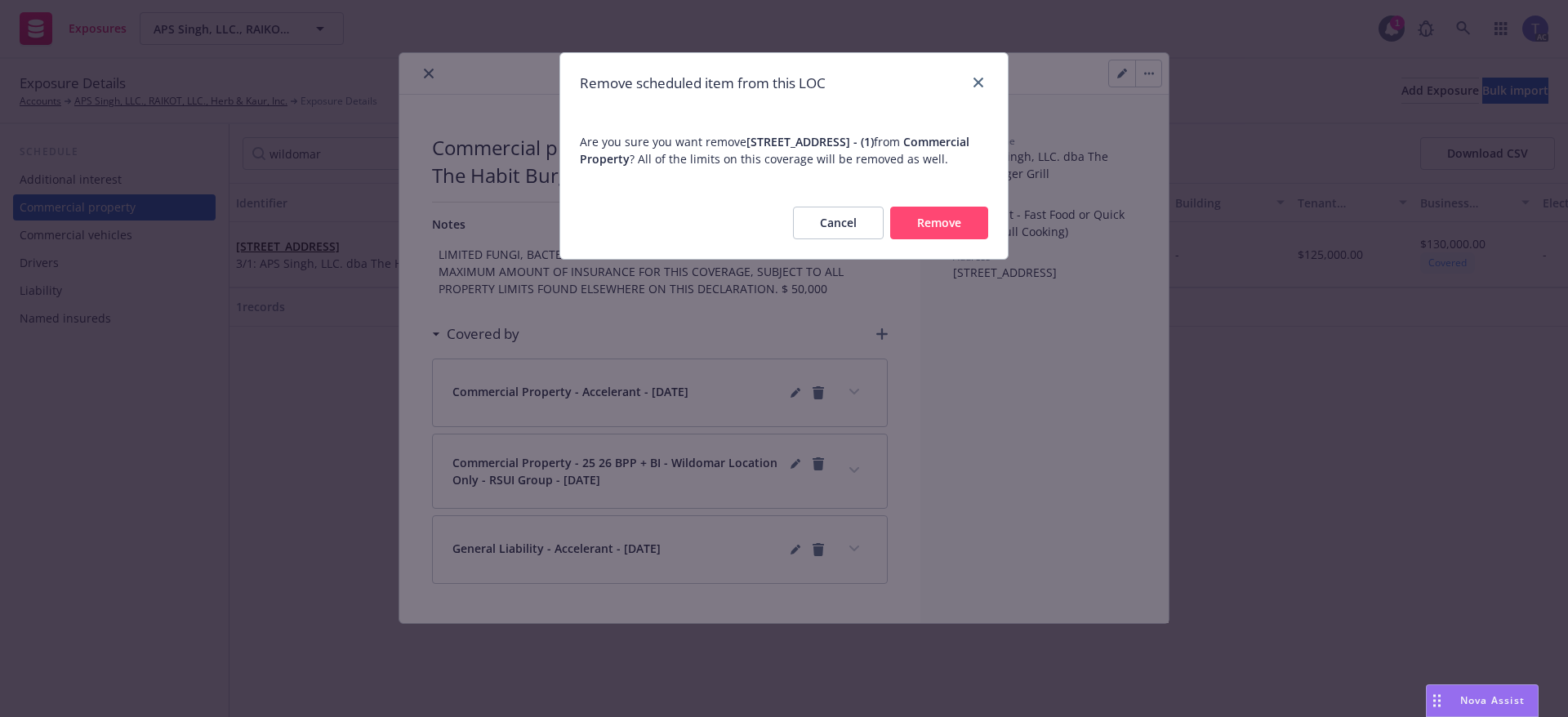
click at [933, 236] on button "Remove" at bounding box center [938, 223] width 98 height 32
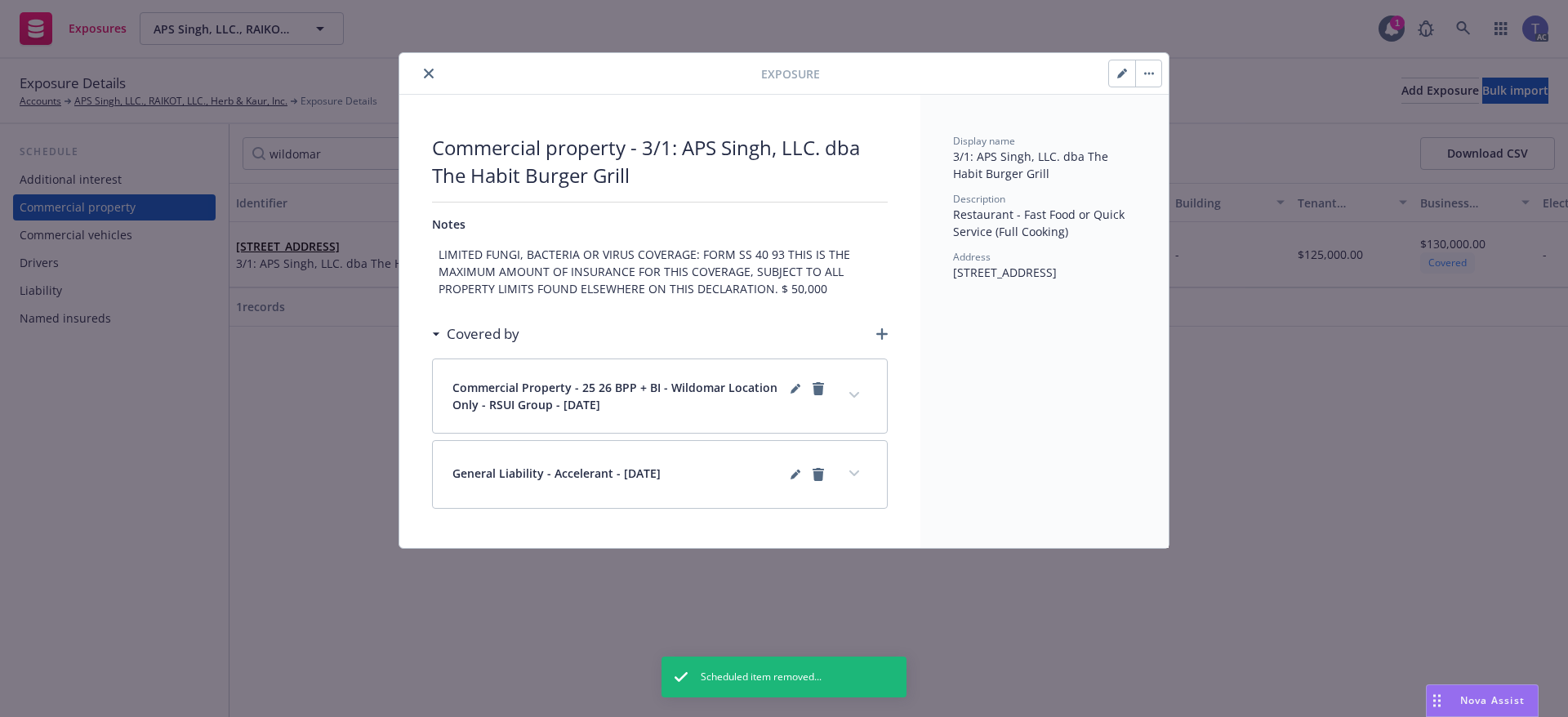
click at [427, 71] on icon "close" at bounding box center [428, 73] width 9 height 9
